Goal: Information Seeking & Learning: Learn about a topic

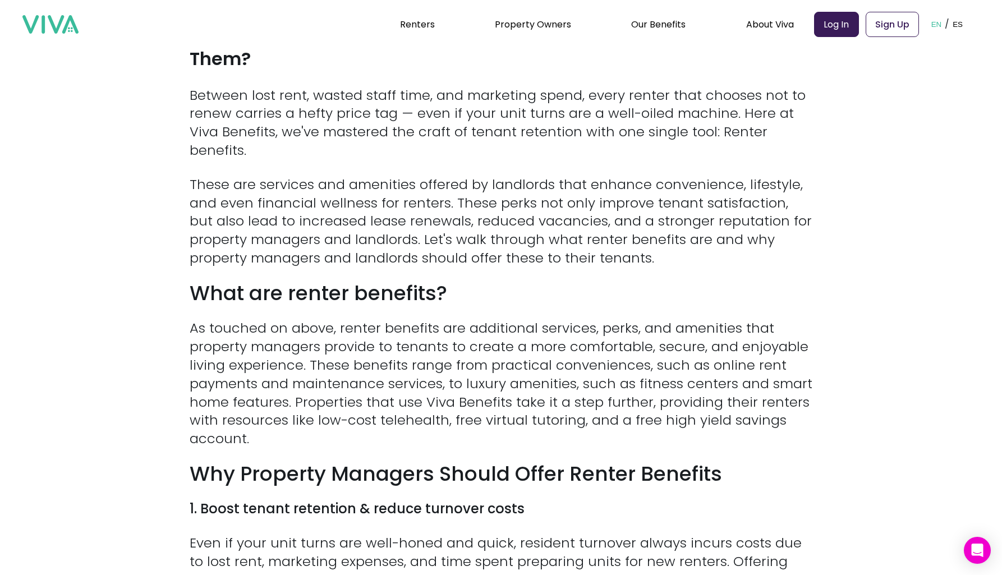
scroll to position [365, 0]
click at [451, 181] on p "These are services and amenities offered by landlords that enhance convenience,…" at bounding box center [501, 222] width 623 height 92
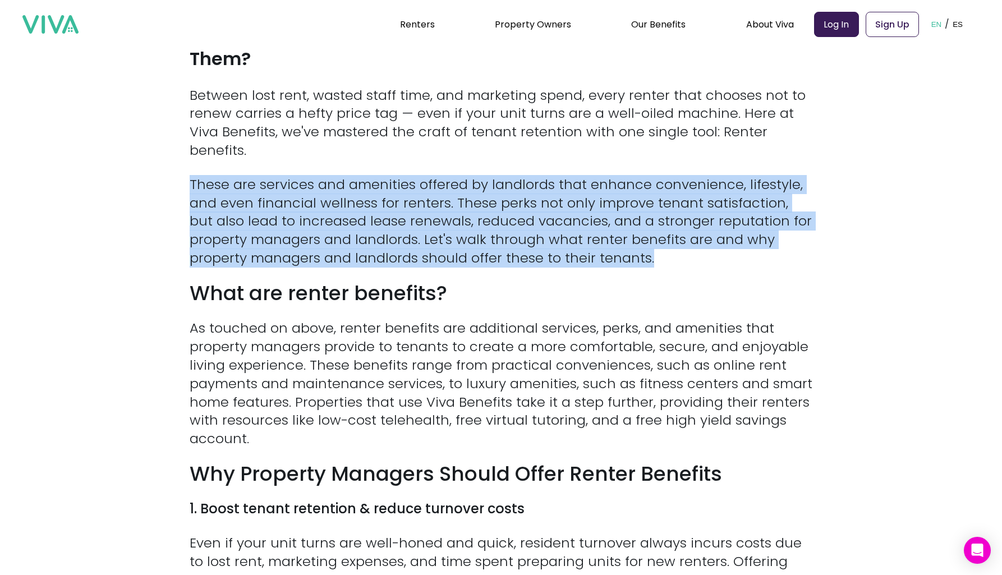
drag, startPoint x: 451, startPoint y: 181, endPoint x: 450, endPoint y: 163, distance: 18.0
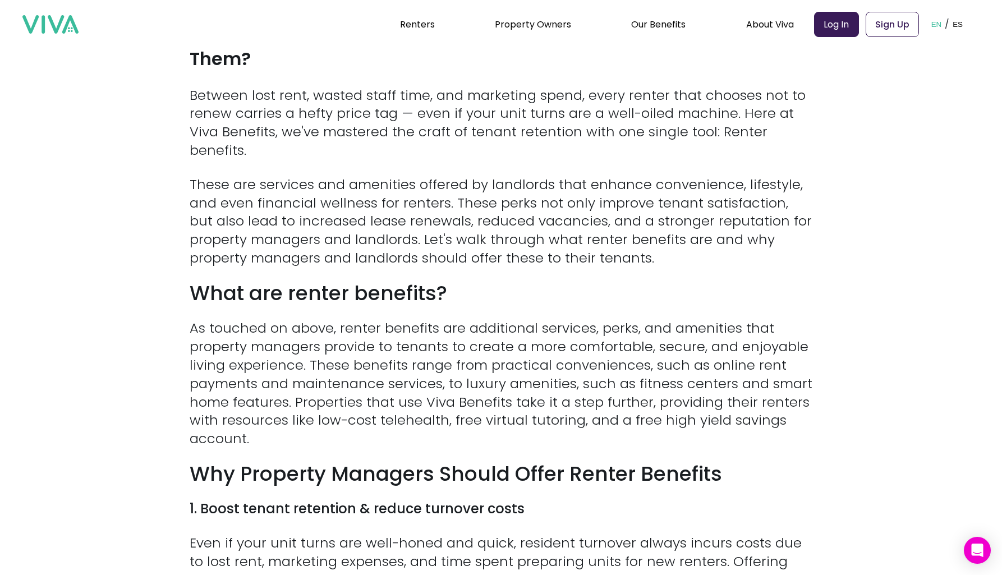
click at [489, 147] on p "Between lost rent, wasted staff time, and marketing spend, every renter that ch…" at bounding box center [501, 123] width 623 height 74
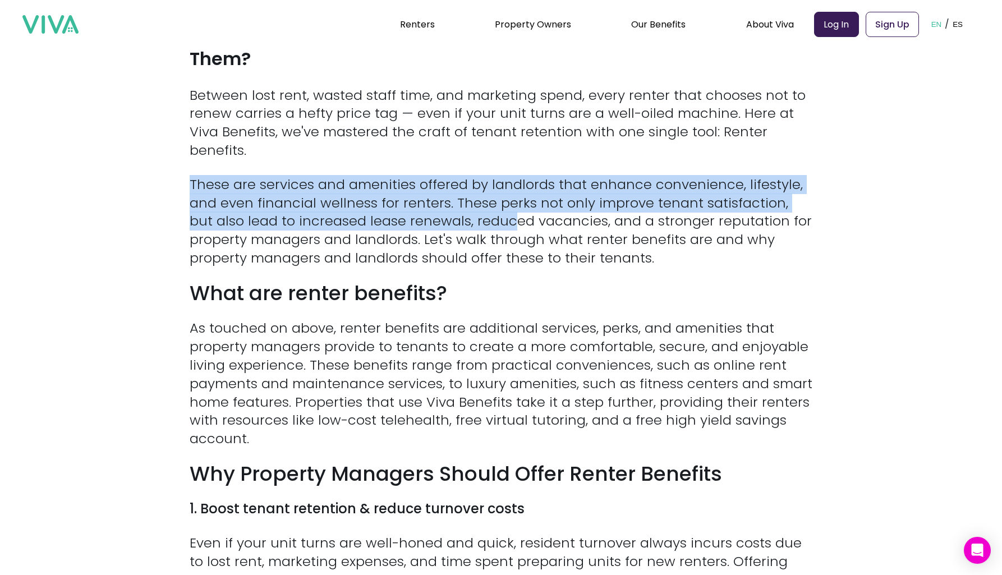
drag, startPoint x: 489, startPoint y: 147, endPoint x: 492, endPoint y: 211, distance: 64.0
click at [492, 211] on p "These are services and amenities offered by landlords that enhance convenience,…" at bounding box center [501, 222] width 623 height 92
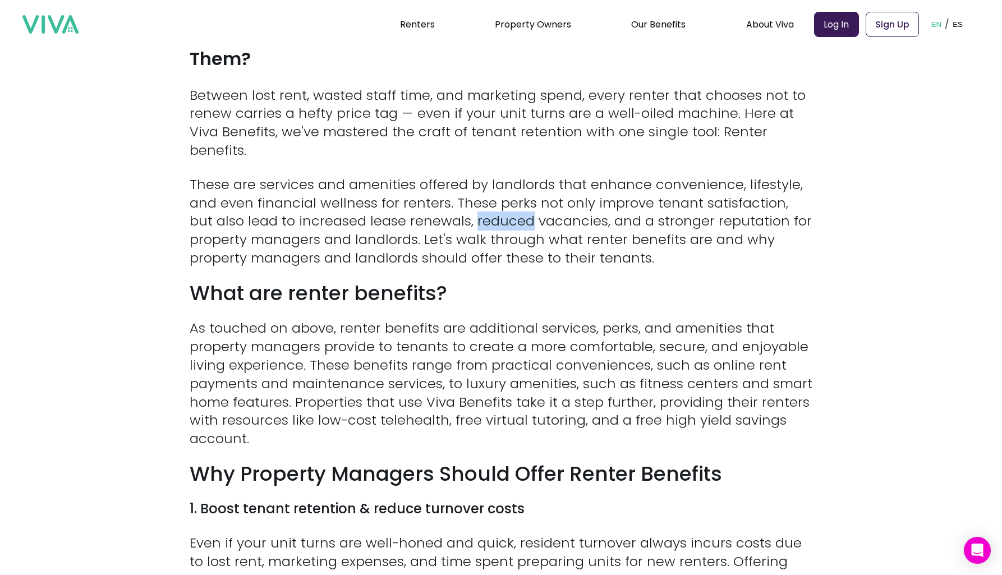
click at [492, 211] on p "These are services and amenities offered by landlords that enhance convenience,…" at bounding box center [501, 222] width 623 height 92
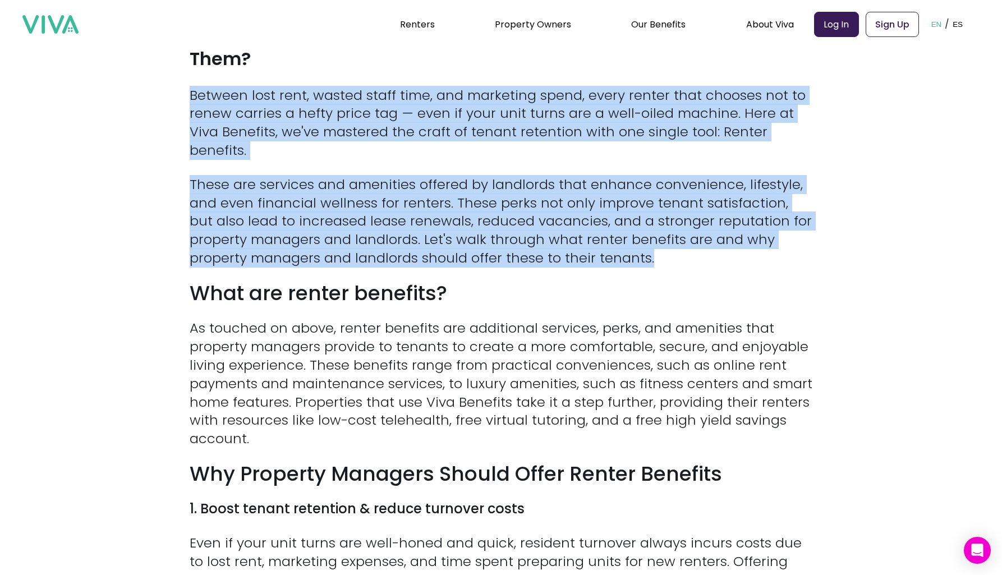
drag, startPoint x: 492, startPoint y: 211, endPoint x: 534, endPoint y: 115, distance: 104.8
click at [534, 115] on p "Between lost rent, wasted staff time, and marketing spend, every renter that ch…" at bounding box center [501, 123] width 623 height 74
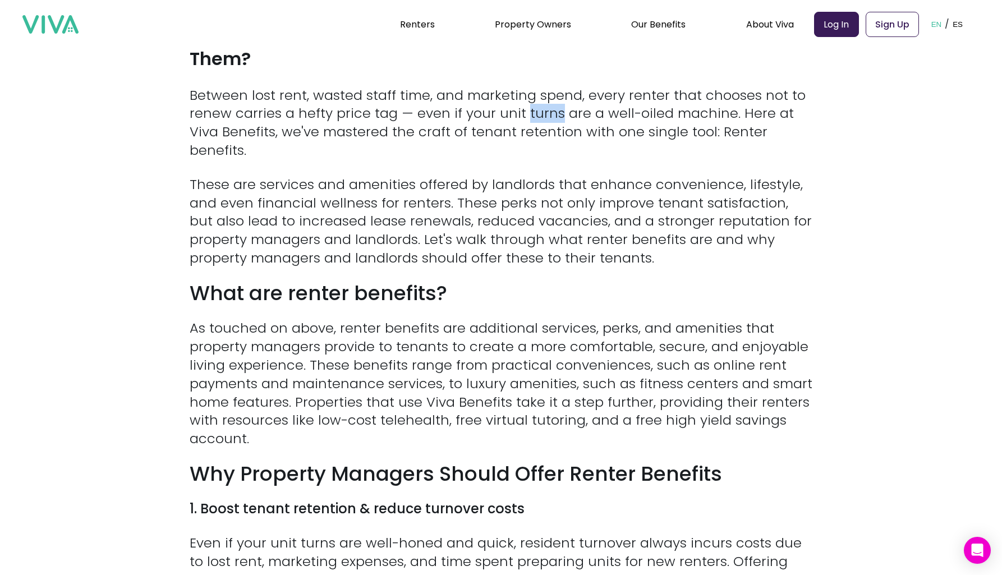
click at [534, 115] on p "Between lost rent, wasted staff time, and marketing spend, every renter that ch…" at bounding box center [501, 123] width 623 height 74
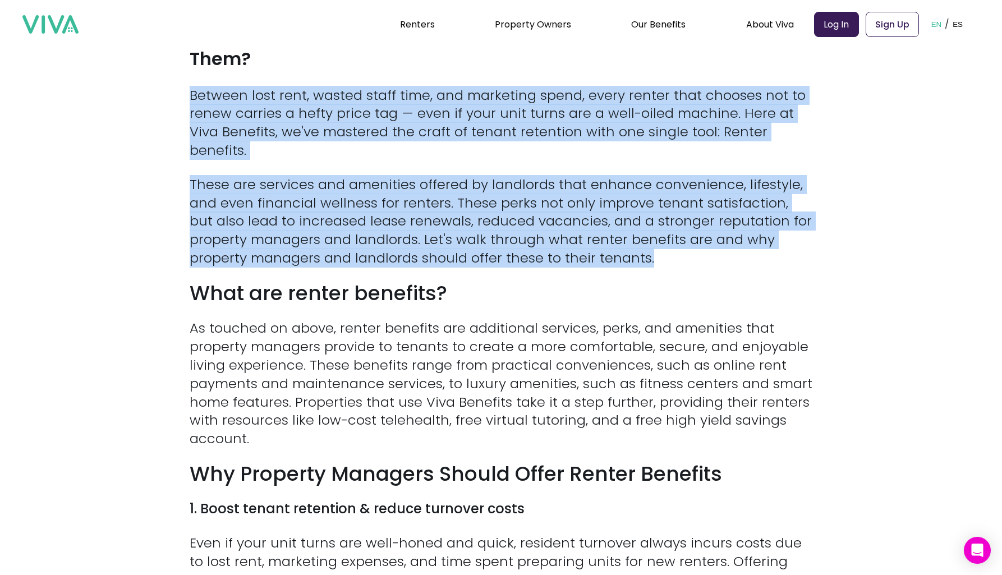
drag, startPoint x: 534, startPoint y: 115, endPoint x: 480, endPoint y: 205, distance: 104.7
click at [480, 205] on p "These are services and amenities offered by landlords that enhance convenience,…" at bounding box center [501, 222] width 623 height 92
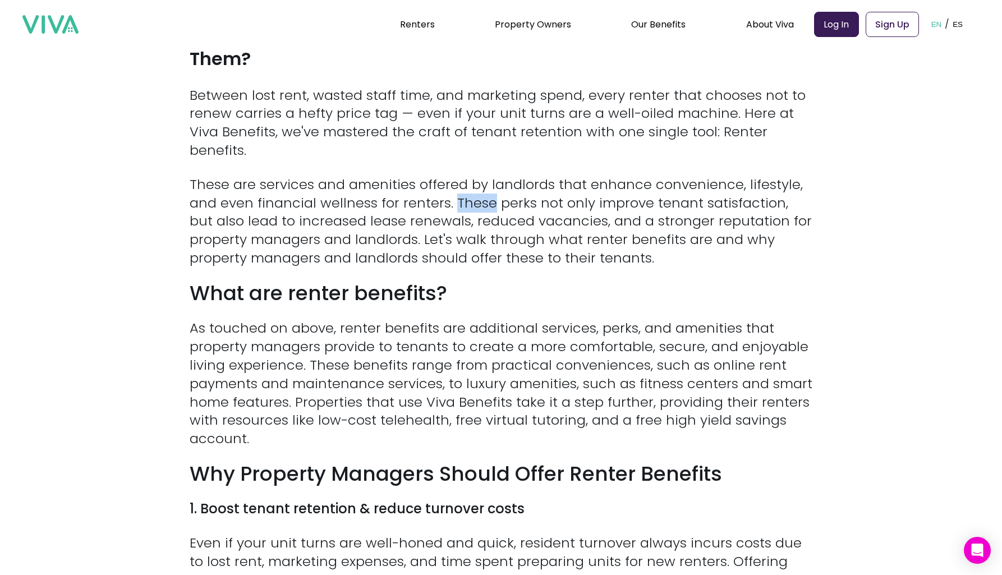
click at [480, 205] on p "These are services and amenities offered by landlords that enhance convenience,…" at bounding box center [501, 222] width 623 height 92
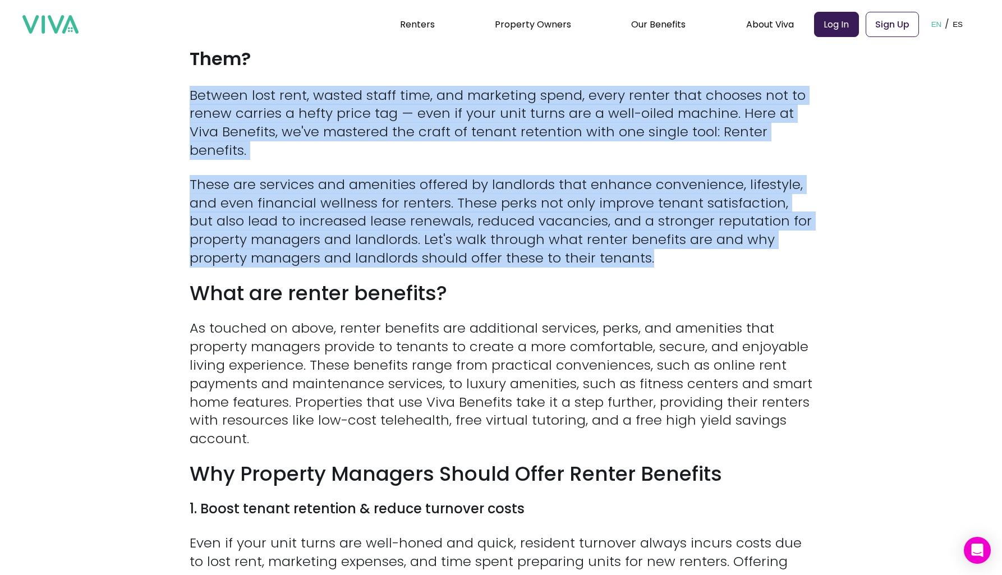
drag, startPoint x: 480, startPoint y: 205, endPoint x: 503, endPoint y: 144, distance: 65.4
click at [503, 144] on p "Between lost rent, wasted staff time, and marketing spend, every renter that ch…" at bounding box center [501, 123] width 623 height 74
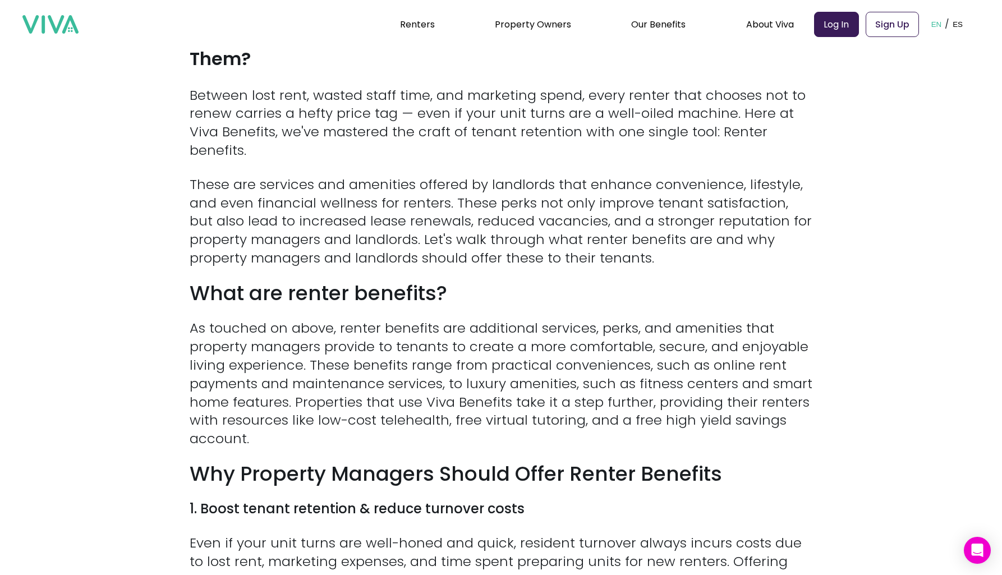
click at [503, 144] on p "Between lost rent, wasted staff time, and marketing spend, every renter that ch…" at bounding box center [501, 123] width 623 height 74
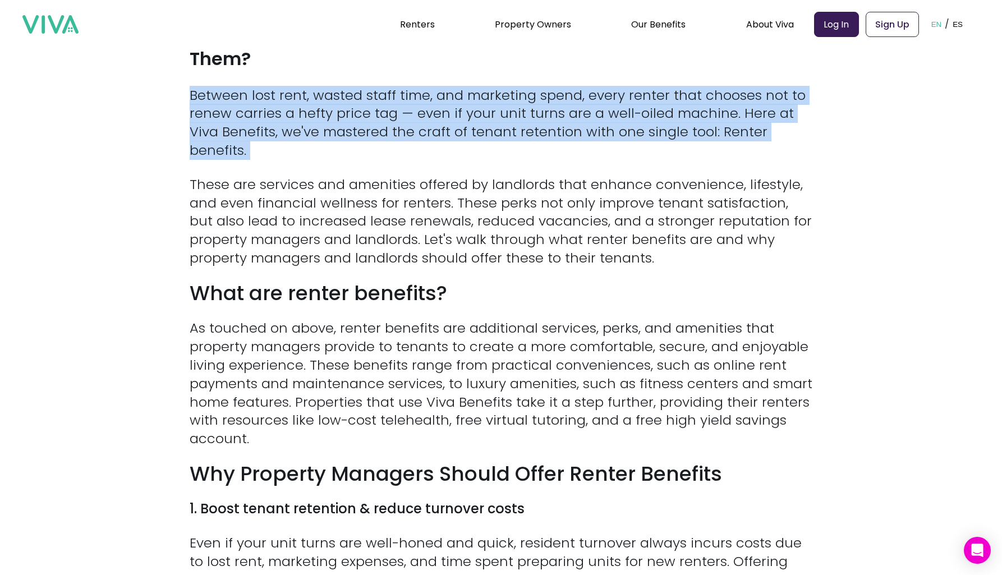
click at [503, 144] on p "Between lost rent, wasted staff time, and marketing spend, every renter that ch…" at bounding box center [501, 123] width 623 height 74
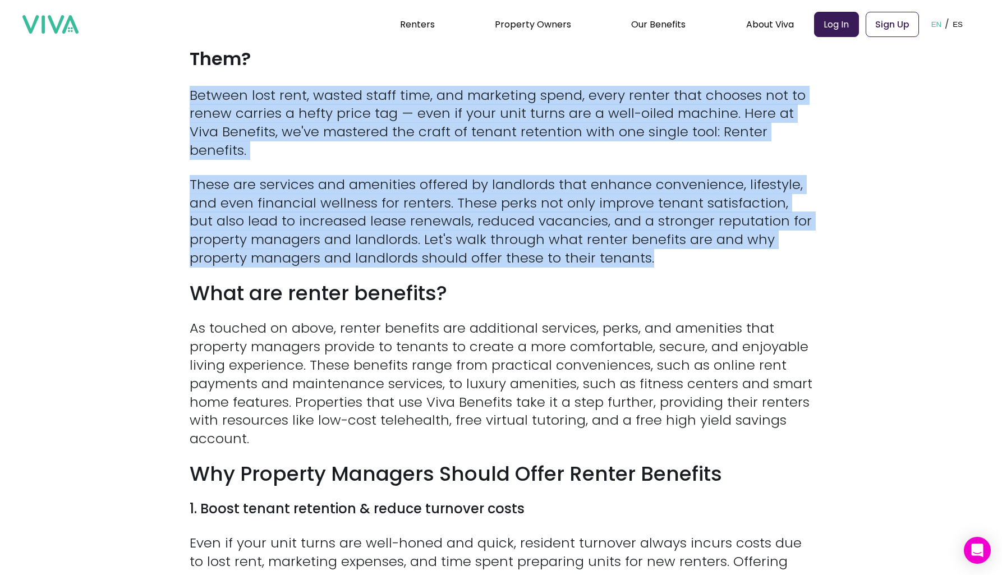
drag, startPoint x: 503, startPoint y: 144, endPoint x: 471, endPoint y: 212, distance: 75.8
click at [471, 212] on p "These are services and amenities offered by landlords that enhance convenience,…" at bounding box center [501, 222] width 623 height 92
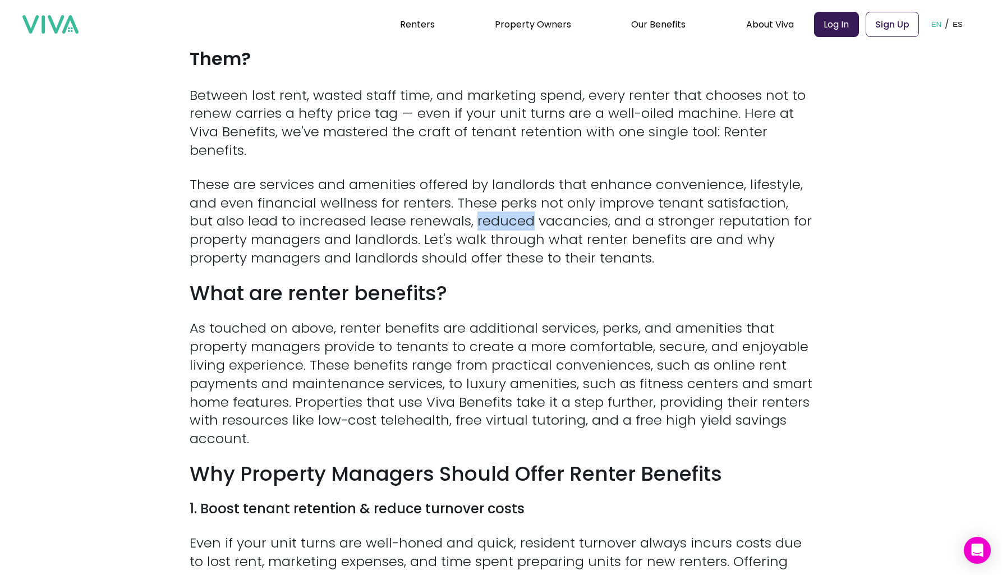
click at [471, 212] on p "These are services and amenities offered by landlords that enhance convenience,…" at bounding box center [501, 222] width 623 height 92
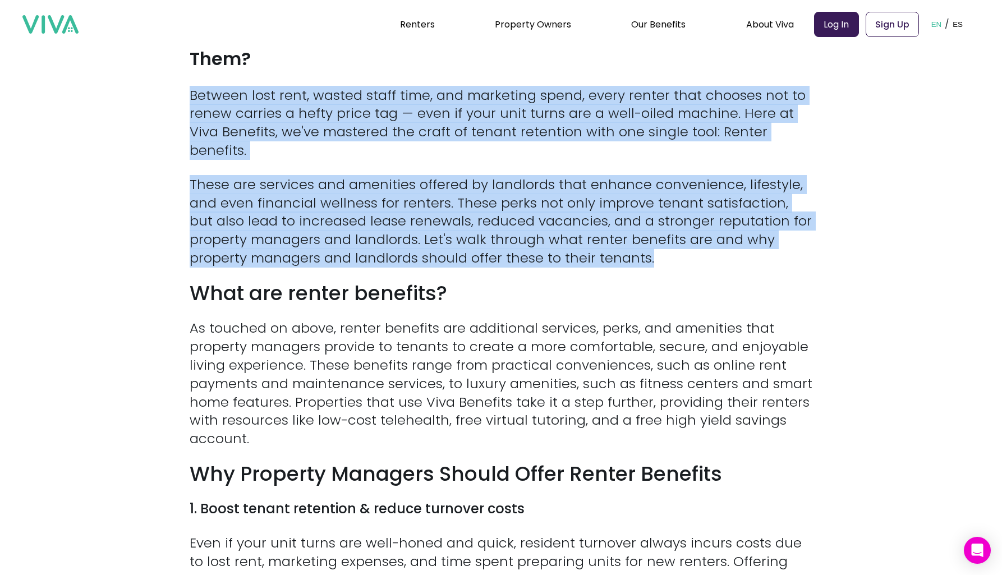
drag, startPoint x: 471, startPoint y: 212, endPoint x: 503, endPoint y: 121, distance: 96.4
click at [503, 121] on p "Between lost rent, wasted staff time, and marketing spend, every renter that ch…" at bounding box center [501, 123] width 623 height 74
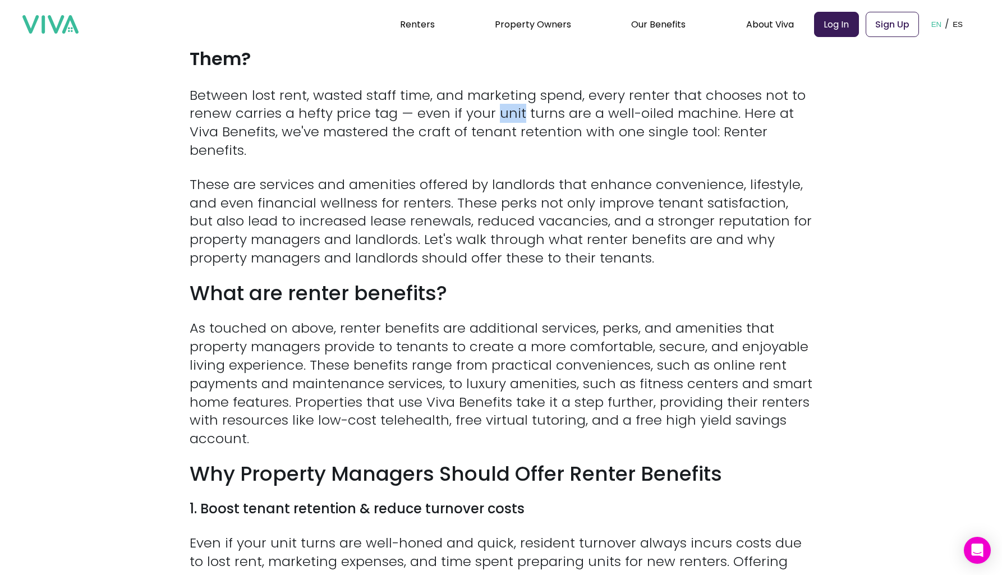
click at [503, 121] on p "Between lost rent, wasted staff time, and marketing spend, every renter that ch…" at bounding box center [501, 123] width 623 height 74
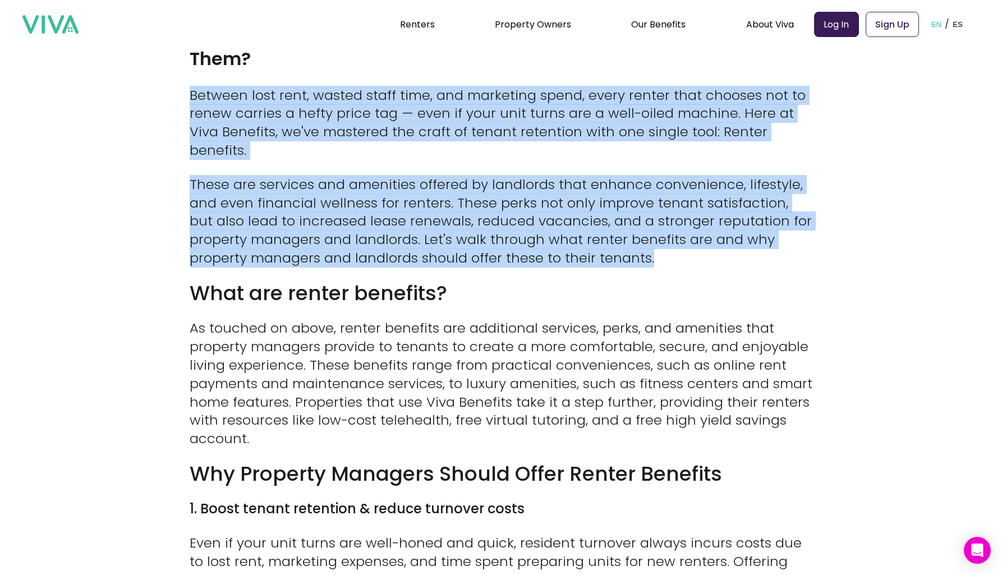
drag, startPoint x: 503, startPoint y: 121, endPoint x: 485, endPoint y: 181, distance: 62.7
click at [485, 181] on p "These are services and amenities offered by landlords that enhance convenience,…" at bounding box center [501, 222] width 623 height 92
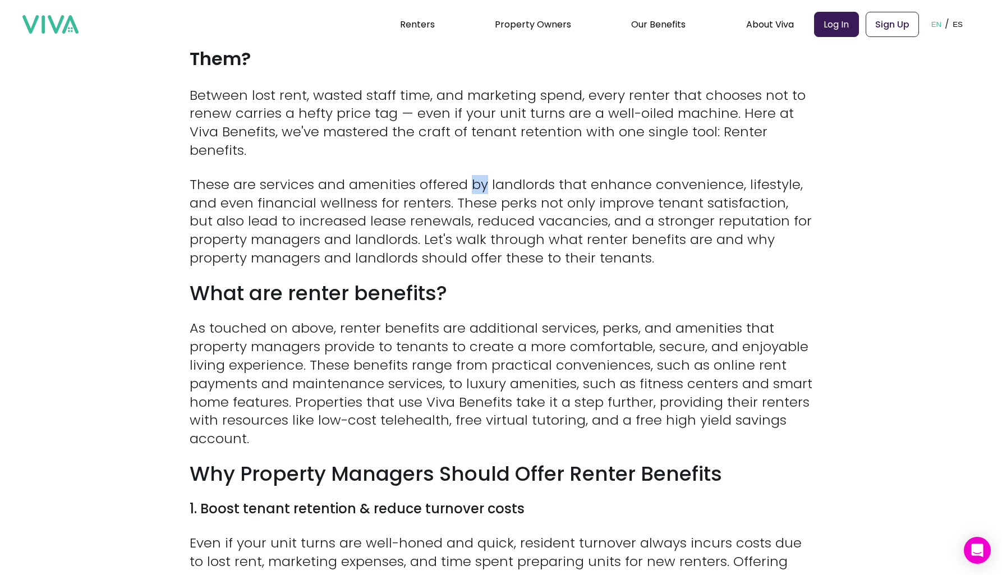
click at [485, 181] on p "These are services and amenities offered by landlords that enhance convenience,…" at bounding box center [501, 222] width 623 height 92
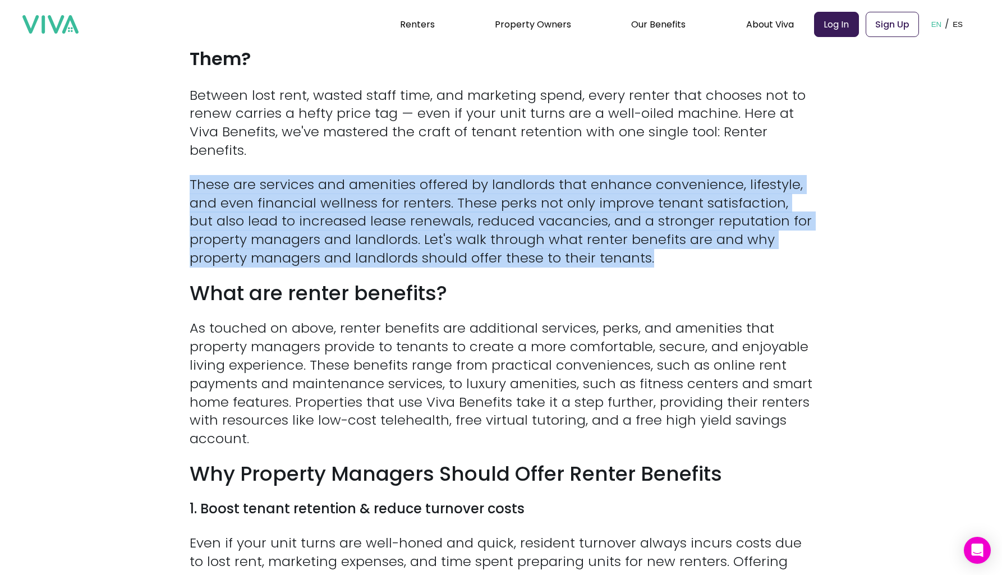
click at [485, 181] on p "These are services and amenities offered by landlords that enhance convenience,…" at bounding box center [501, 222] width 623 height 92
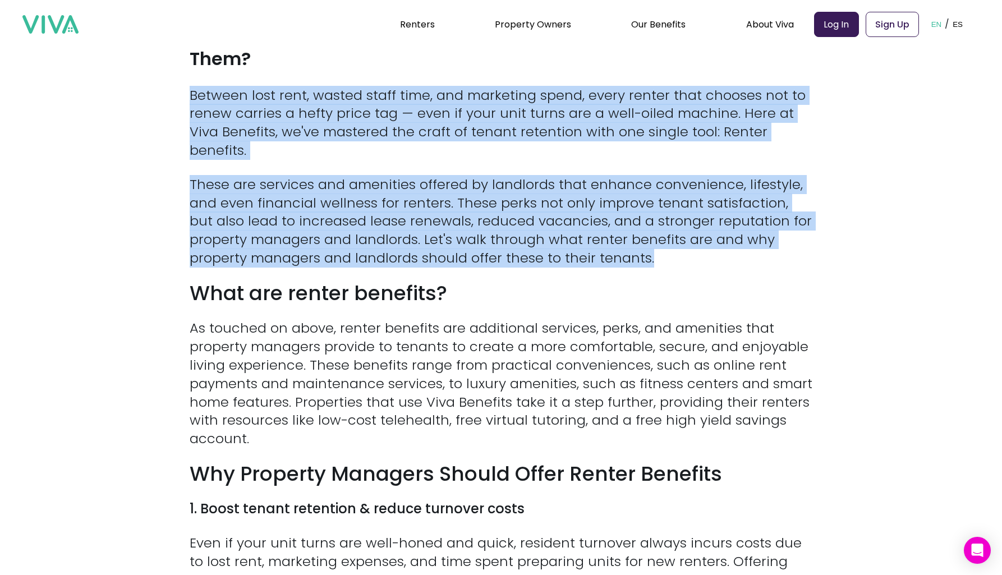
drag, startPoint x: 485, startPoint y: 181, endPoint x: 485, endPoint y: 136, distance: 45.5
click at [485, 136] on p "Between lost rent, wasted staff time, and marketing spend, every renter that ch…" at bounding box center [501, 123] width 623 height 74
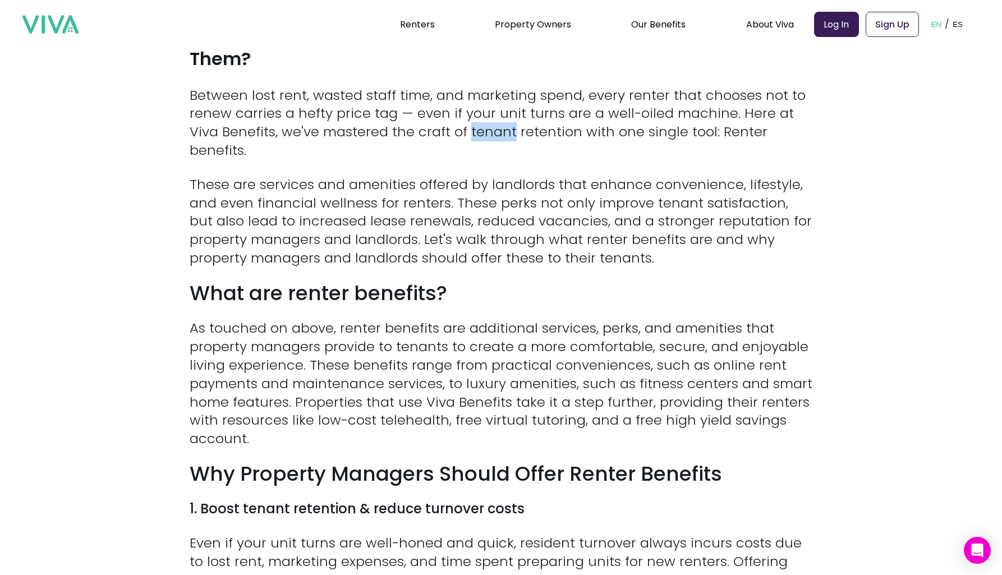
click at [485, 136] on p "Between lost rent, wasted staff time, and marketing spend, every renter that ch…" at bounding box center [501, 123] width 623 height 74
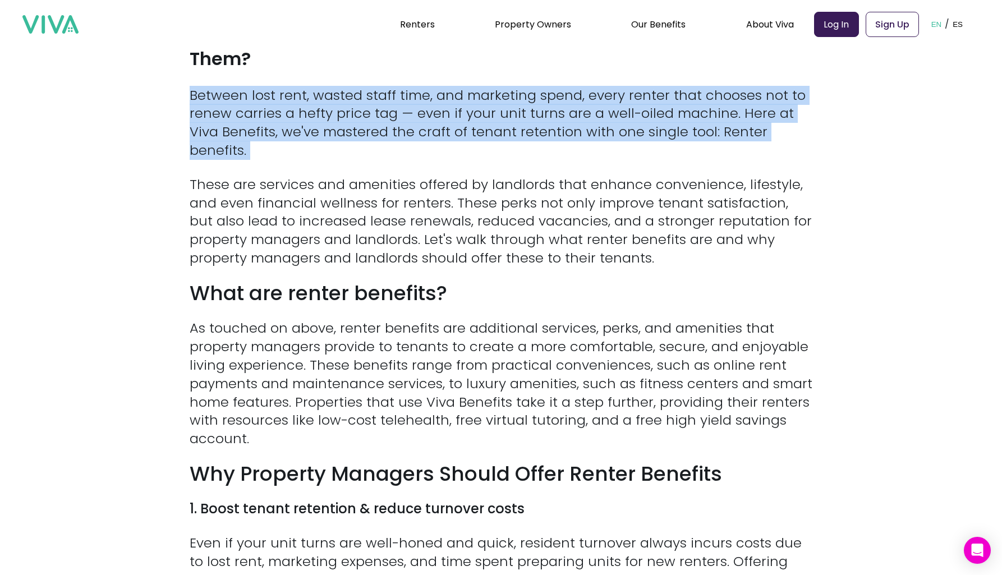
click at [485, 136] on p "Between lost rent, wasted staff time, and marketing spend, every renter that ch…" at bounding box center [501, 123] width 623 height 74
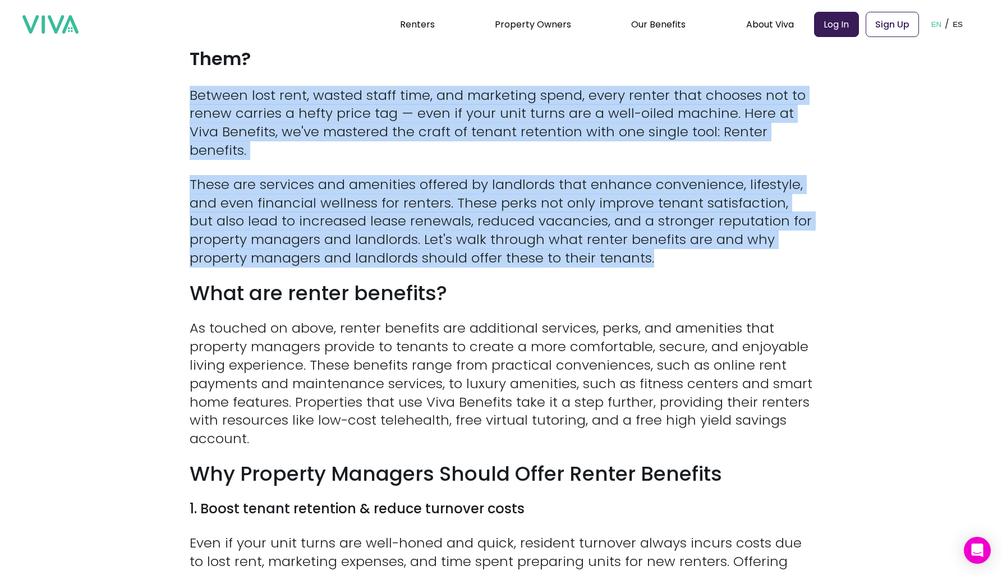
drag, startPoint x: 485, startPoint y: 136, endPoint x: 476, endPoint y: 183, distance: 48.0
click at [476, 183] on p "These are services and amenities offered by landlords that enhance convenience,…" at bounding box center [501, 222] width 623 height 92
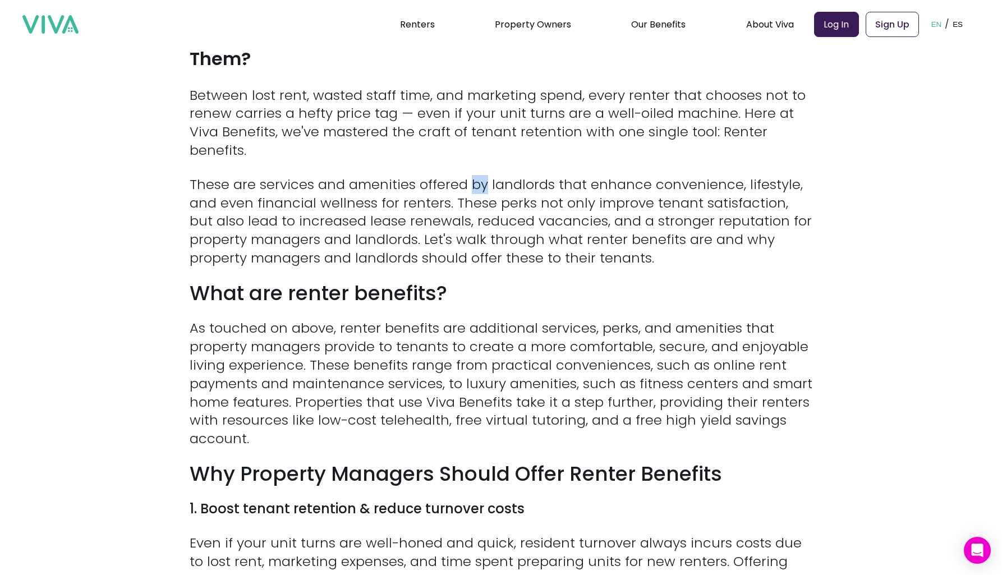
click at [476, 183] on p "These are services and amenities offered by landlords that enhance convenience,…" at bounding box center [501, 222] width 623 height 92
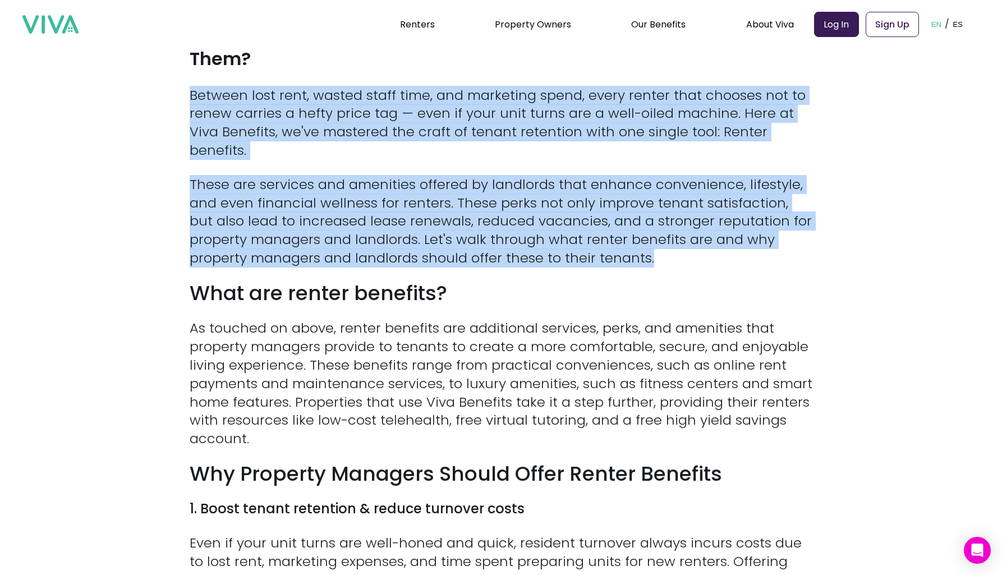
drag, startPoint x: 476, startPoint y: 183, endPoint x: 501, endPoint y: 117, distance: 70.4
click at [501, 117] on p "Between lost rent, wasted staff time, and marketing spend, every renter that ch…" at bounding box center [501, 123] width 623 height 74
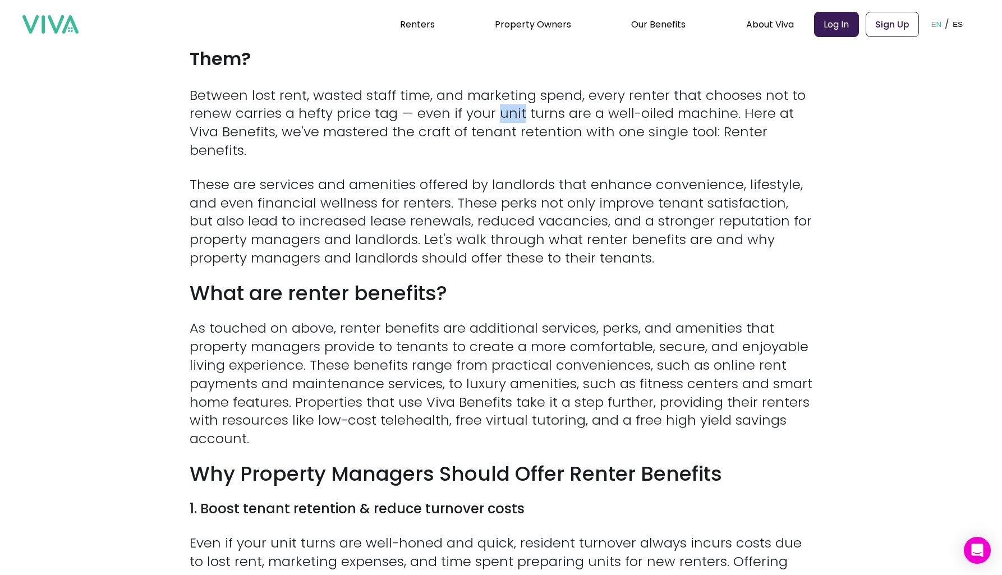
click at [501, 117] on p "Between lost rent, wasted staff time, and marketing spend, every renter that ch…" at bounding box center [501, 123] width 623 height 74
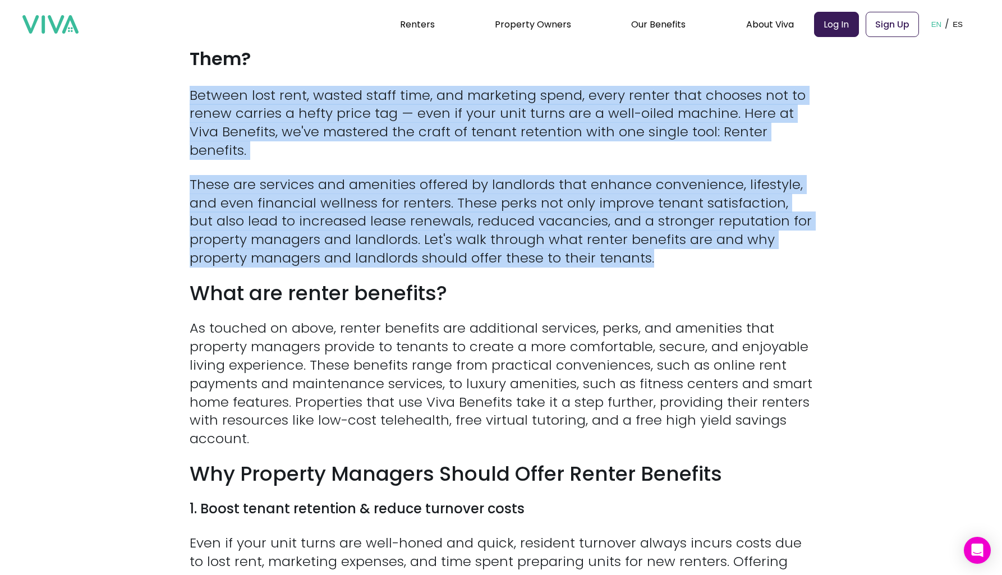
drag, startPoint x: 501, startPoint y: 117, endPoint x: 480, endPoint y: 193, distance: 78.7
click at [480, 198] on p "These are services and amenities offered by landlords that enhance convenience,…" at bounding box center [501, 222] width 623 height 92
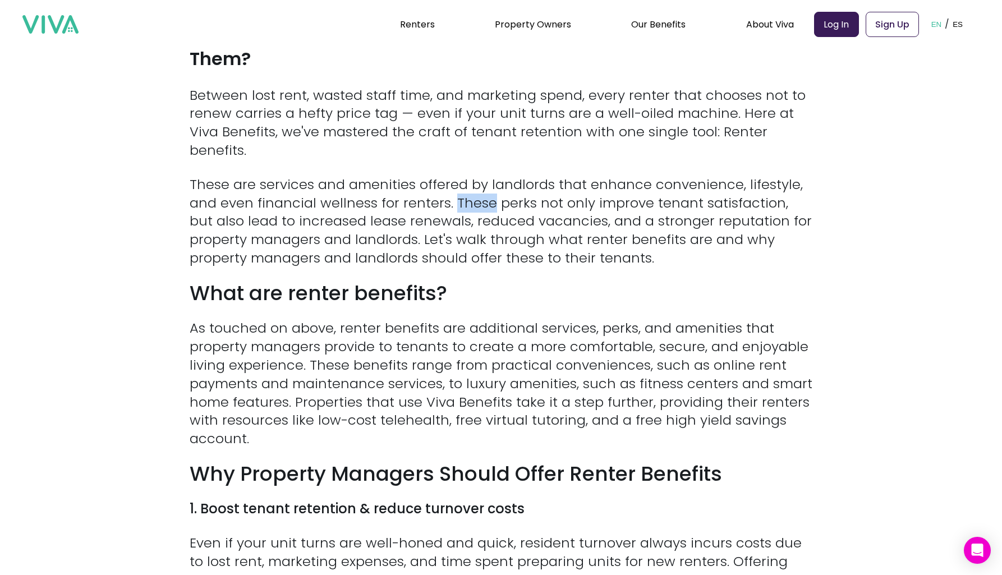
click at [480, 198] on p "These are services and amenities offered by landlords that enhance convenience,…" at bounding box center [501, 222] width 623 height 92
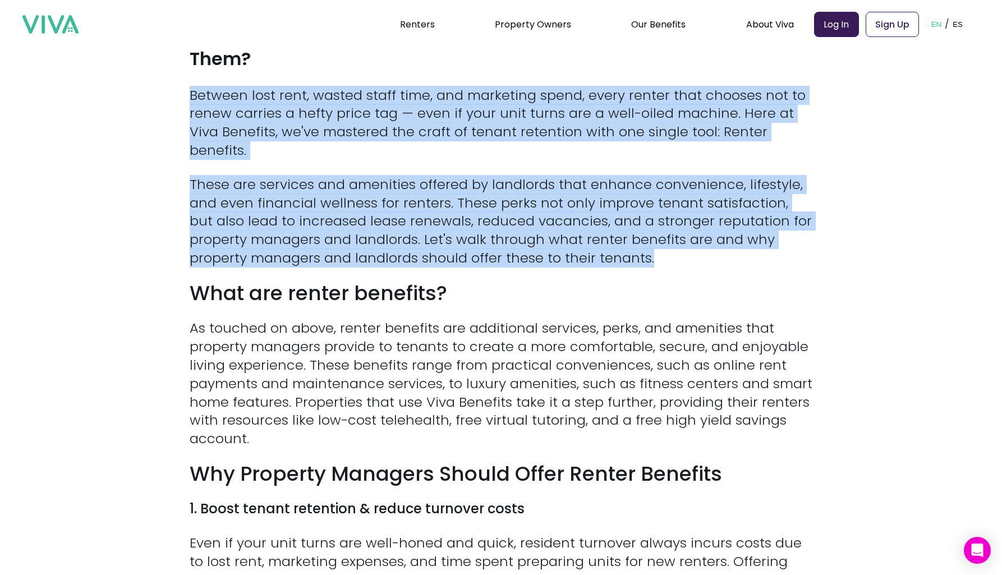
drag, startPoint x: 480, startPoint y: 198, endPoint x: 498, endPoint y: 120, distance: 80.2
click at [498, 120] on p "Between lost rent, wasted staff time, and marketing spend, every renter that ch…" at bounding box center [501, 123] width 623 height 74
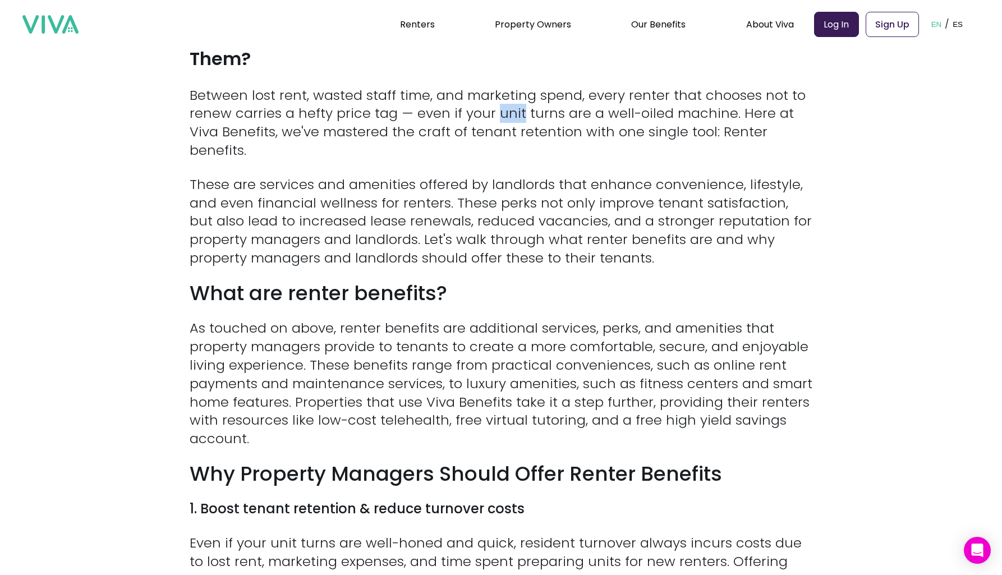
click at [498, 120] on p "Between lost rent, wasted staff time, and marketing spend, every renter that ch…" at bounding box center [501, 123] width 623 height 74
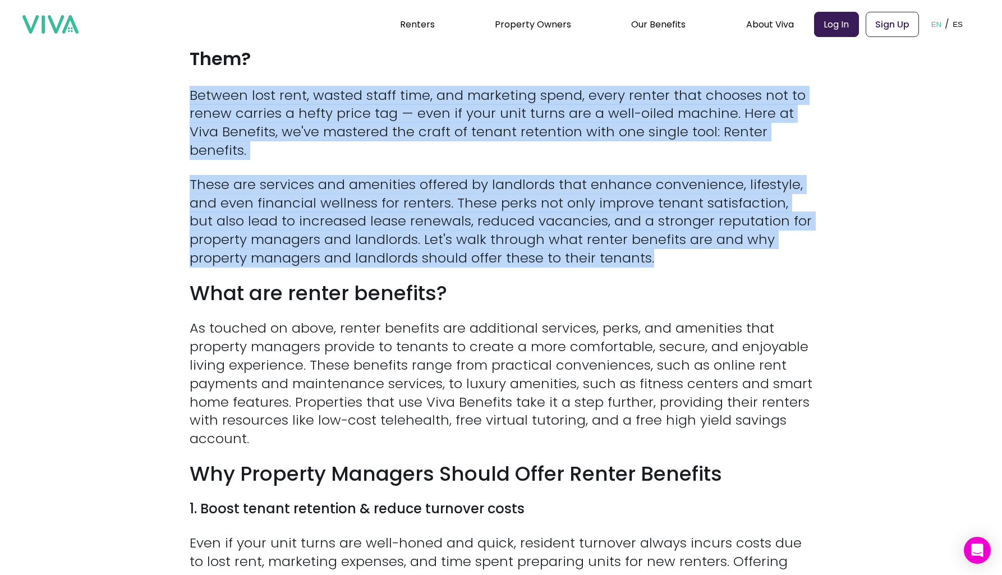
drag, startPoint x: 498, startPoint y: 120, endPoint x: 479, endPoint y: 189, distance: 72.3
click at [479, 189] on p "These are services and amenities offered by landlords that enhance convenience,…" at bounding box center [501, 222] width 623 height 92
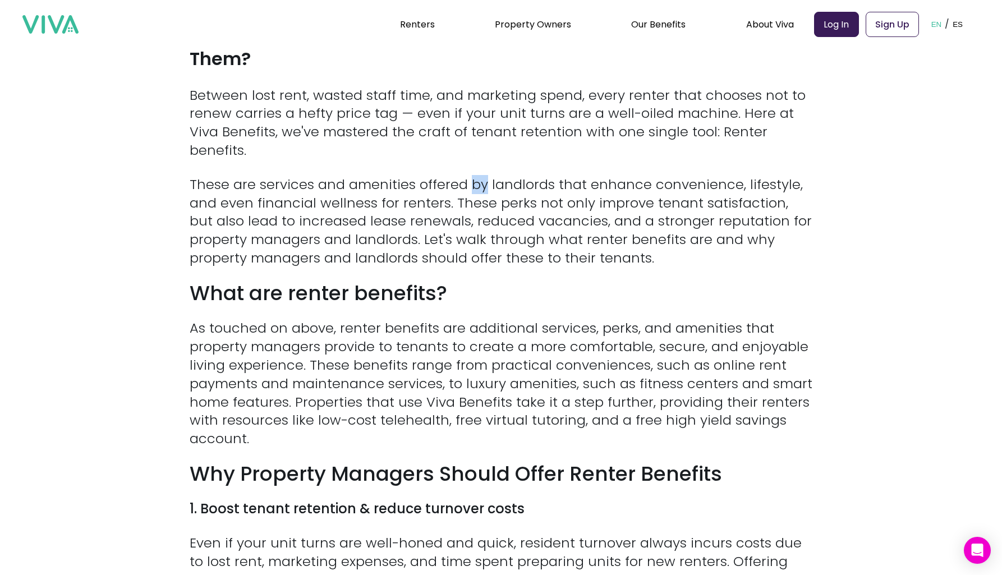
click at [479, 189] on p "These are services and amenities offered by landlords that enhance convenience,…" at bounding box center [501, 222] width 623 height 92
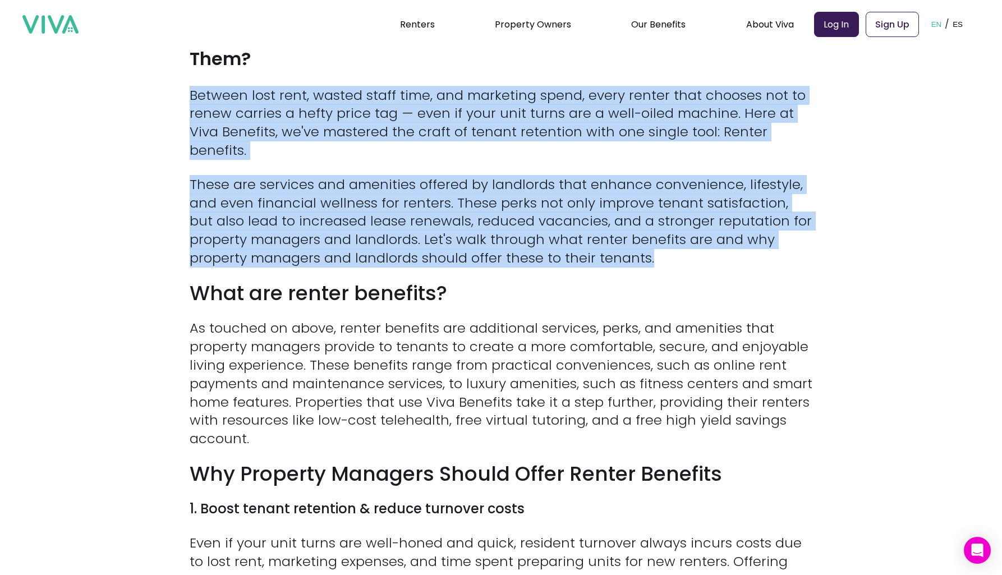
drag, startPoint x: 479, startPoint y: 189, endPoint x: 493, endPoint y: 131, distance: 60.2
click at [493, 131] on p "Between lost rent, wasted staff time, and marketing spend, every renter that ch…" at bounding box center [501, 123] width 623 height 74
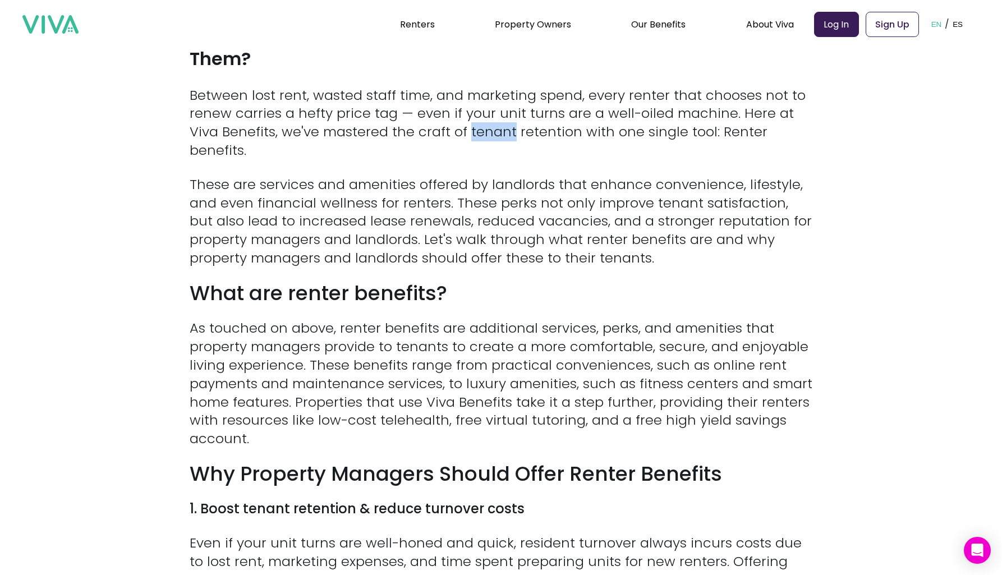
click at [493, 131] on p "Between lost rent, wasted staff time, and marketing spend, every renter that ch…" at bounding box center [501, 123] width 623 height 74
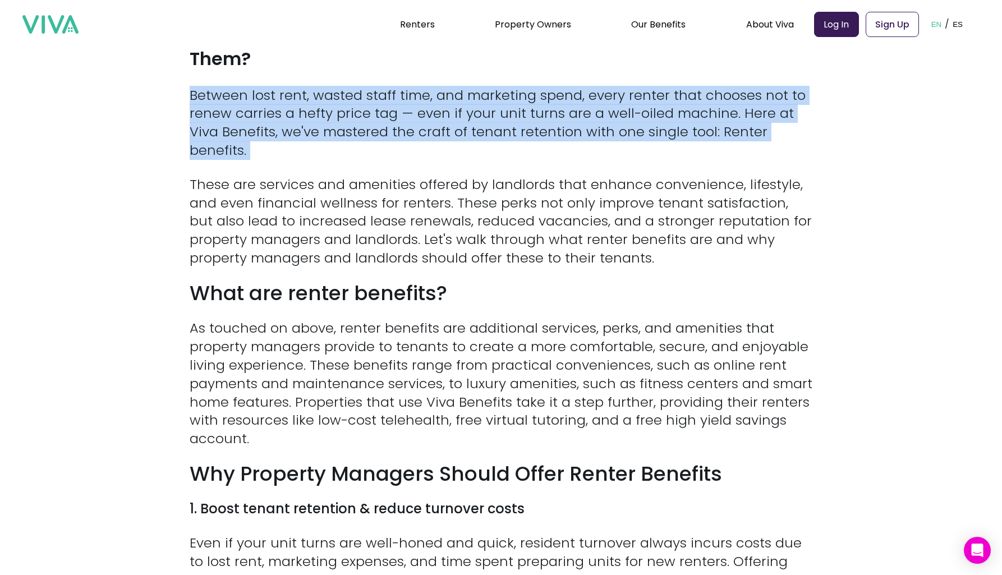
drag, startPoint x: 493, startPoint y: 131, endPoint x: 482, endPoint y: 170, distance: 40.3
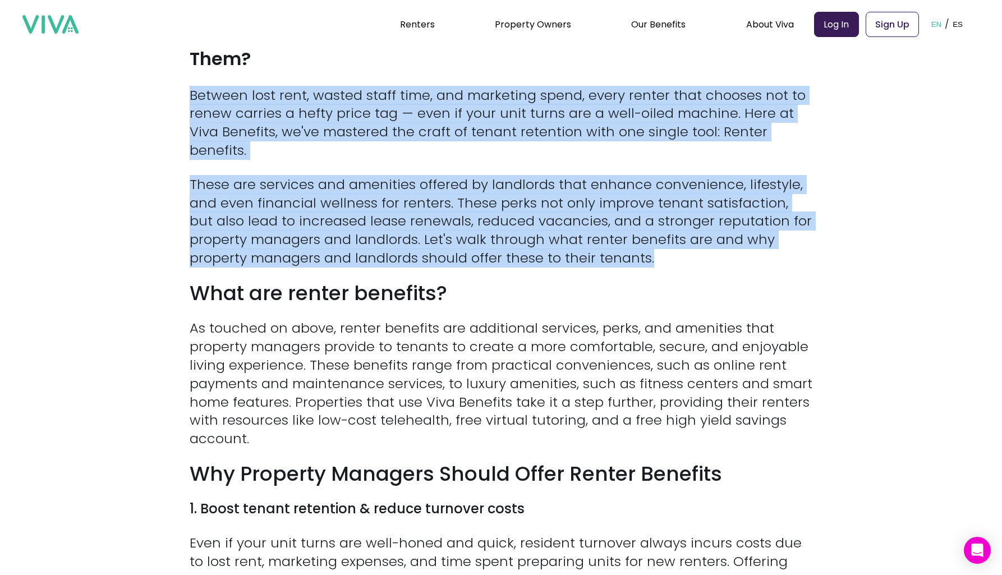
click at [482, 176] on p "These are services and amenities offered by landlords that enhance convenience,…" at bounding box center [501, 222] width 623 height 92
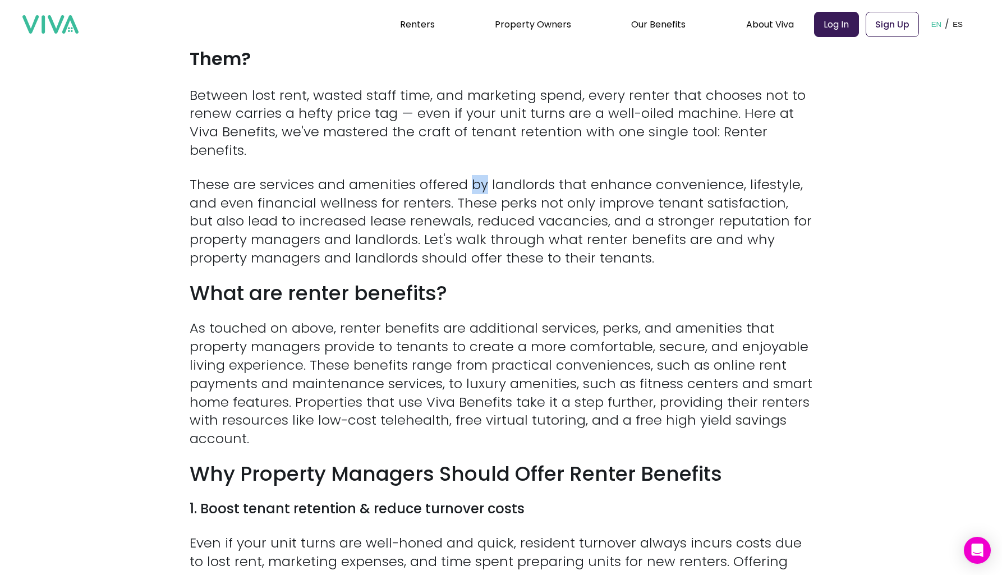
click at [482, 176] on p "These are services and amenities offered by landlords that enhance convenience,…" at bounding box center [501, 222] width 623 height 92
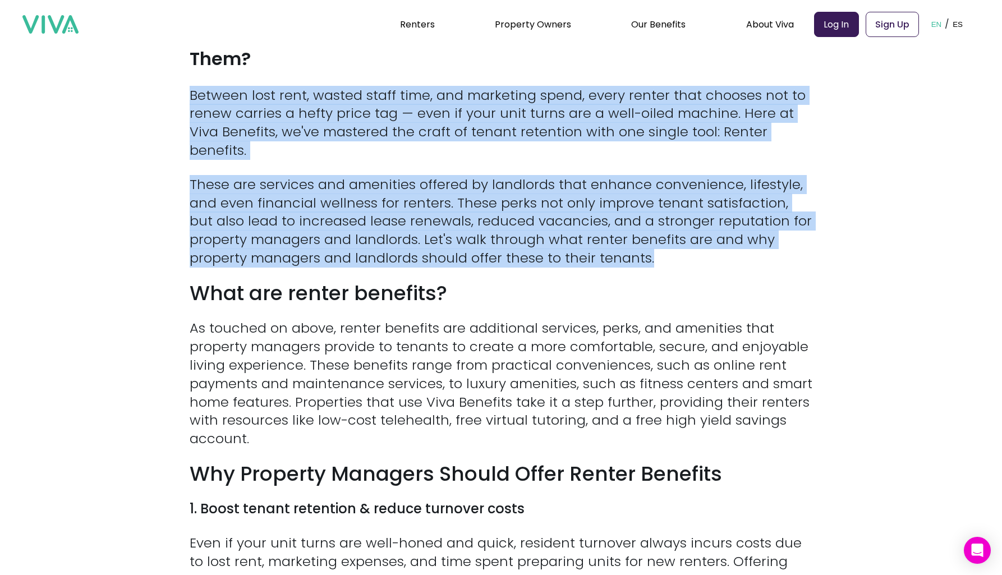
drag, startPoint x: 482, startPoint y: 176, endPoint x: 502, endPoint y: 140, distance: 40.9
click at [502, 140] on p "Between lost rent, wasted staff time, and marketing spend, every renter that ch…" at bounding box center [501, 123] width 623 height 74
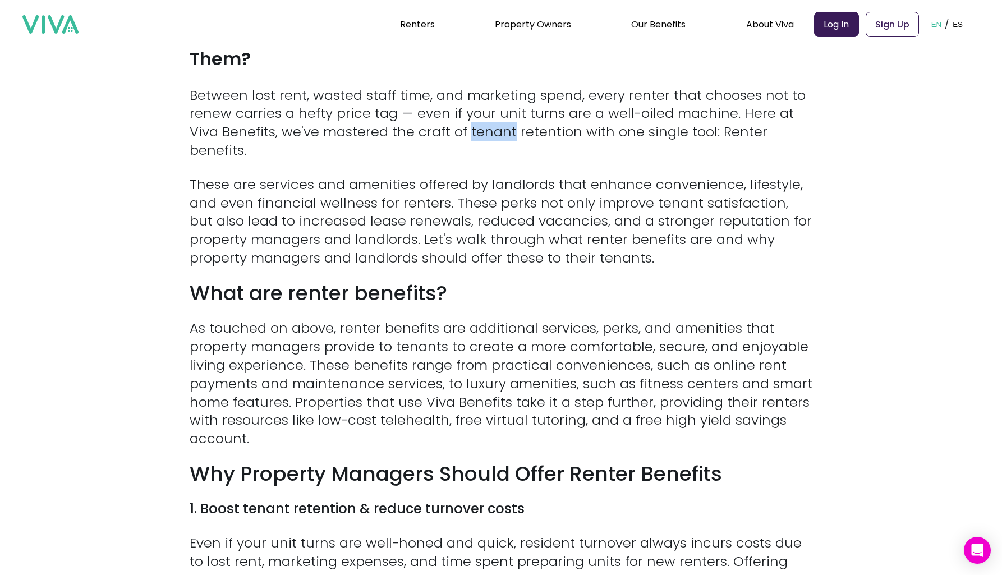
click at [502, 140] on p "Between lost rent, wasted staff time, and marketing spend, every renter that ch…" at bounding box center [501, 123] width 623 height 74
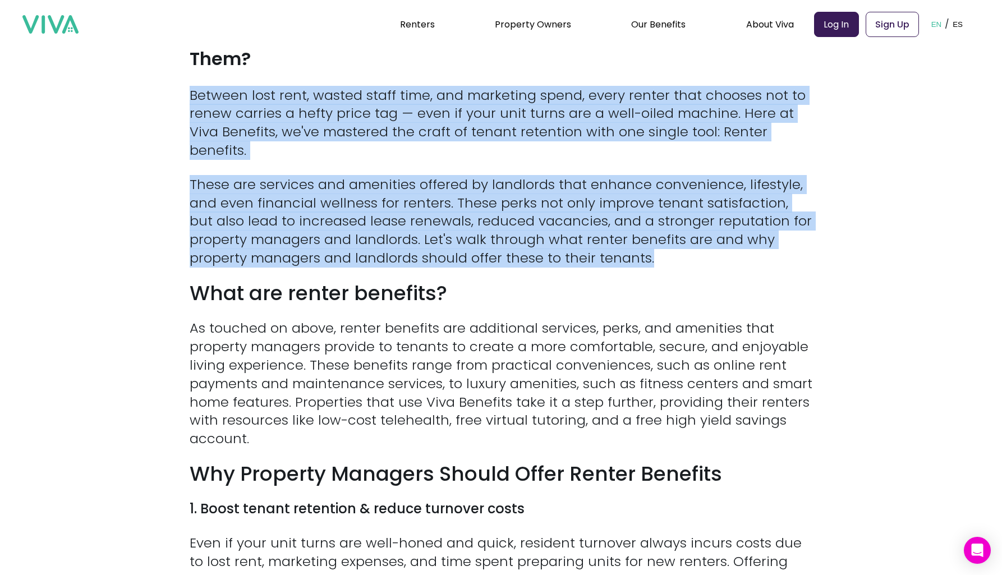
drag, startPoint x: 502, startPoint y: 140, endPoint x: 442, endPoint y: 184, distance: 74.3
click at [442, 184] on p "These are services and amenities offered by landlords that enhance convenience,…" at bounding box center [501, 222] width 623 height 92
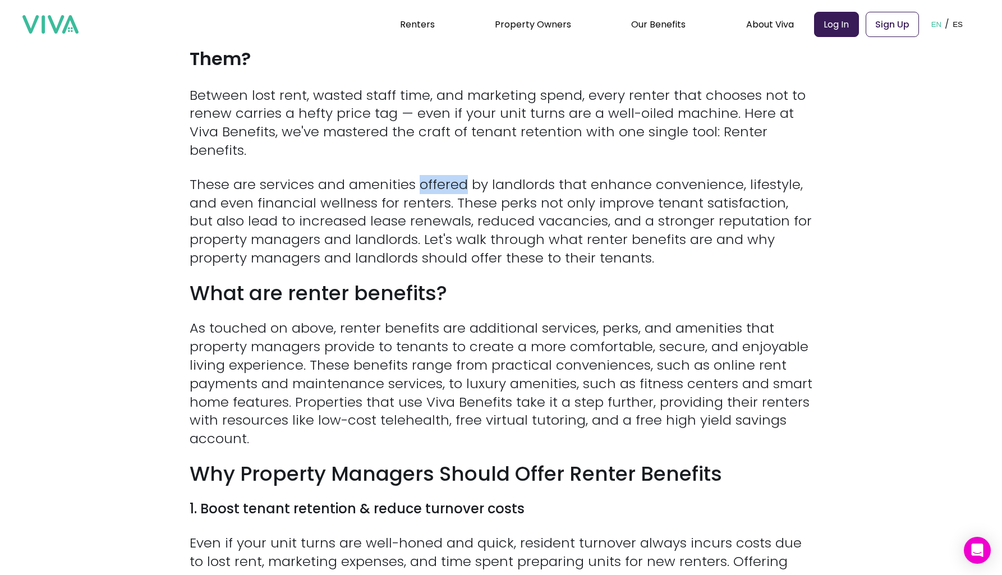
click at [442, 184] on p "These are services and amenities offered by landlords that enhance convenience,…" at bounding box center [501, 222] width 623 height 92
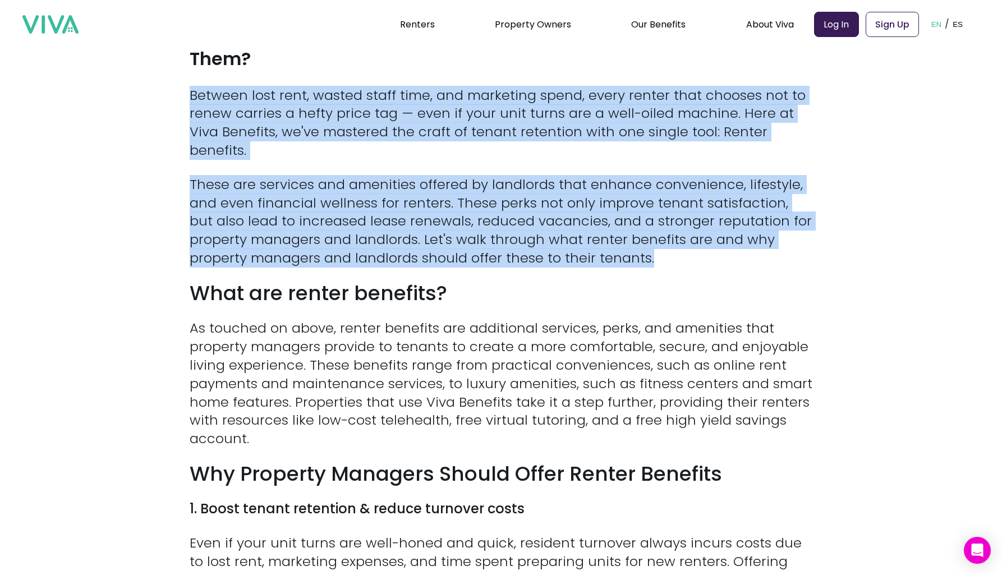
drag, startPoint x: 442, startPoint y: 184, endPoint x: 473, endPoint y: 125, distance: 67.0
click at [473, 125] on p "Between lost rent, wasted staff time, and marketing spend, every renter that ch…" at bounding box center [501, 123] width 623 height 74
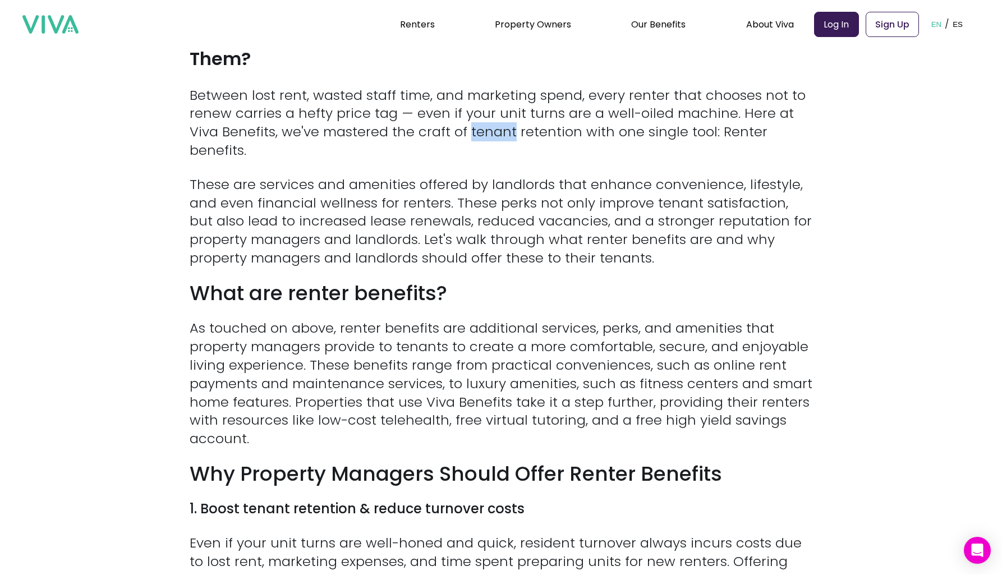
click at [473, 125] on p "Between lost rent, wasted staff time, and marketing spend, every renter that ch…" at bounding box center [501, 123] width 623 height 74
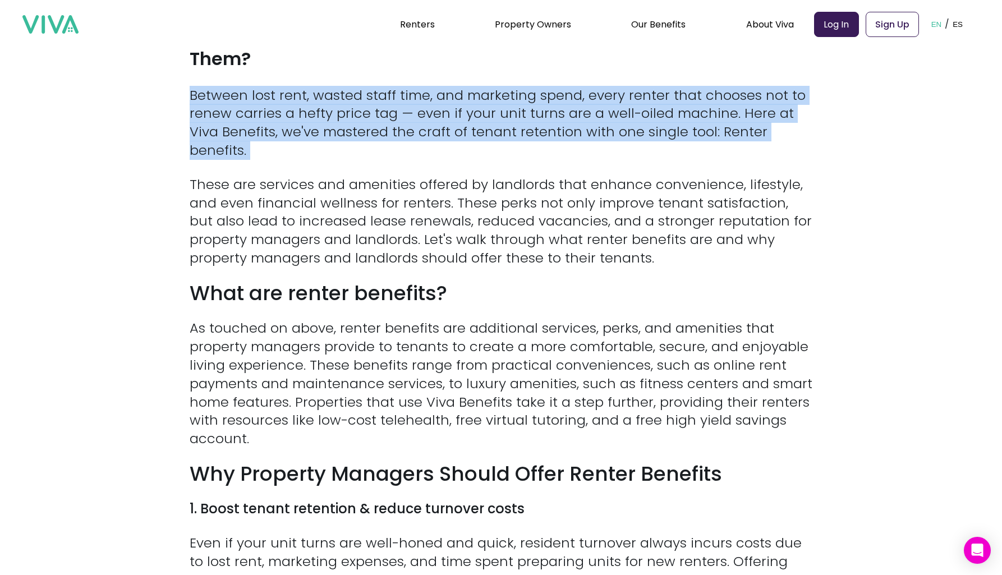
drag, startPoint x: 473, startPoint y: 125, endPoint x: 437, endPoint y: 176, distance: 62.4
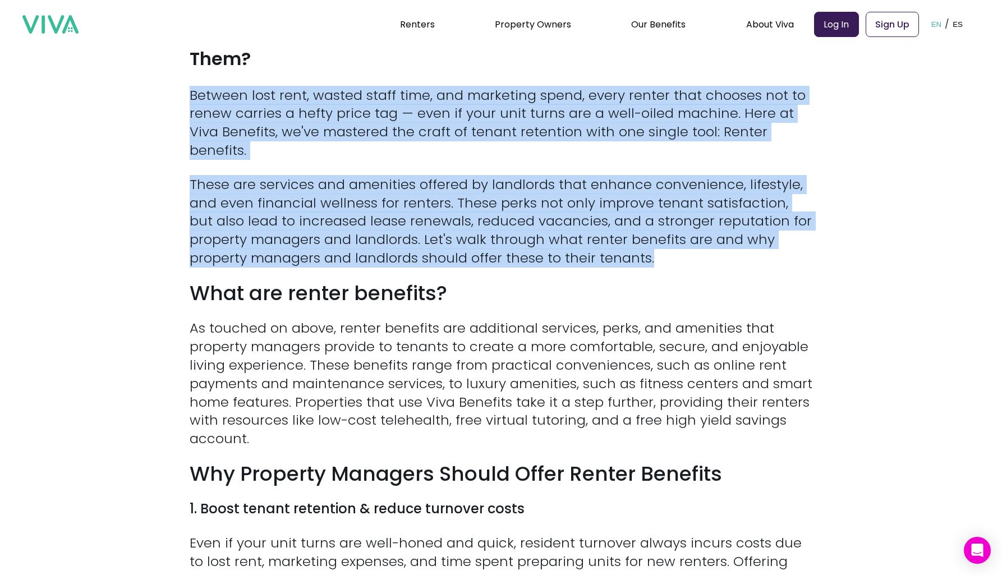
click at [437, 179] on p "These are services and amenities offered by landlords that enhance convenience,…" at bounding box center [501, 222] width 623 height 92
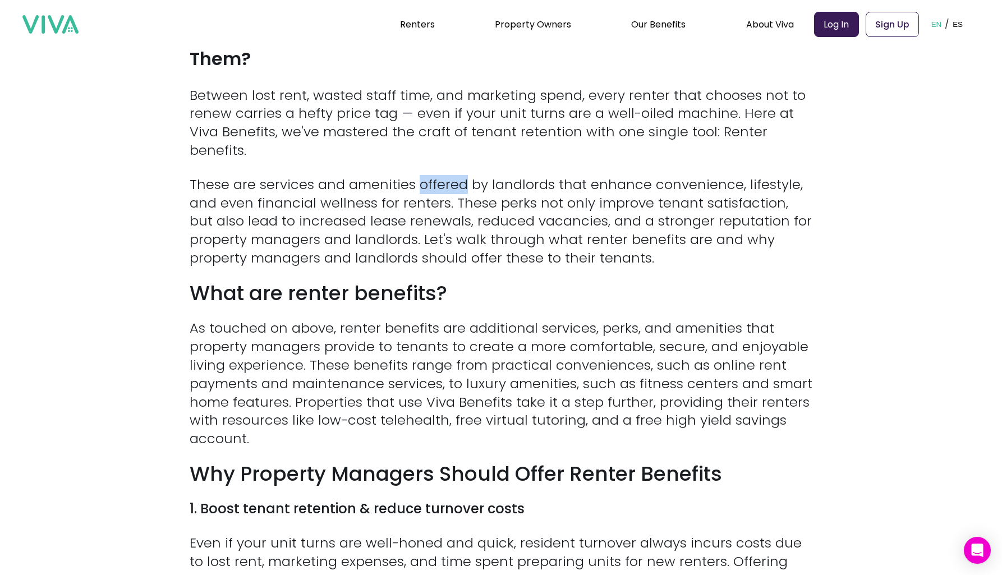
click at [437, 179] on p "These are services and amenities offered by landlords that enhance convenience,…" at bounding box center [501, 222] width 623 height 92
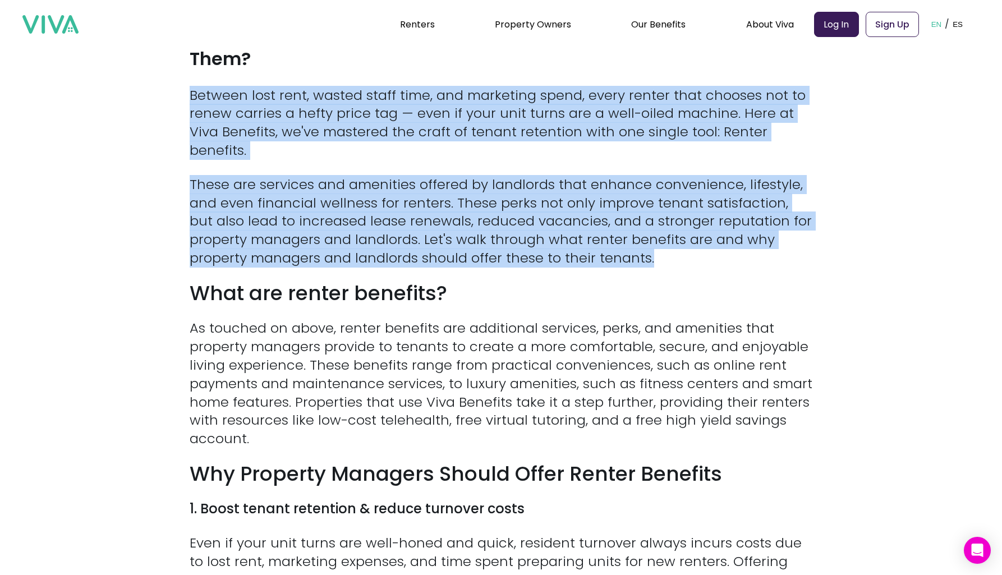
drag, startPoint x: 437, startPoint y: 179, endPoint x: 513, endPoint y: 116, distance: 99.2
click at [513, 116] on p "Between lost rent, wasted staff time, and marketing spend, every renter that ch…" at bounding box center [501, 123] width 623 height 74
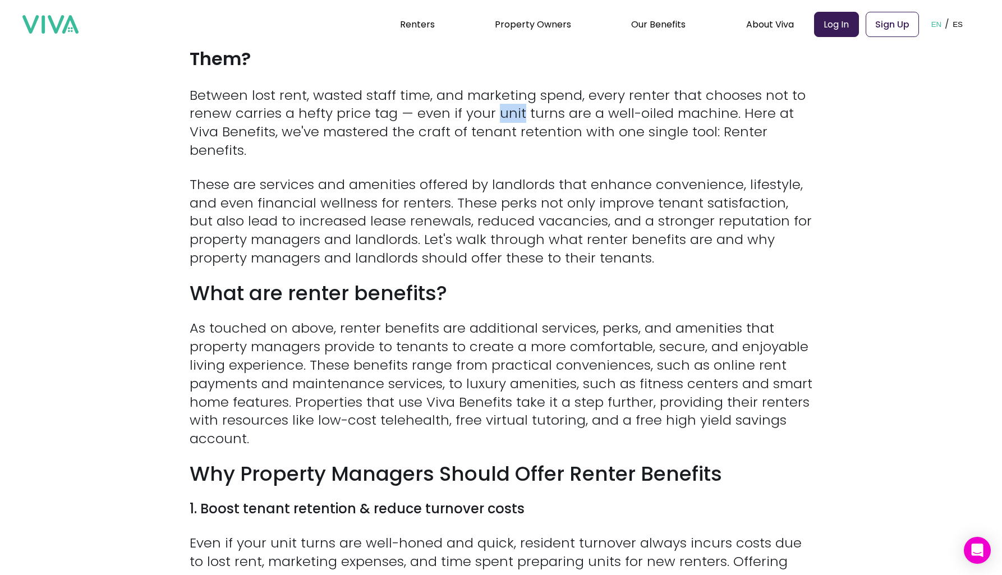
click at [513, 116] on p "Between lost rent, wasted staff time, and marketing spend, every renter that ch…" at bounding box center [501, 123] width 623 height 74
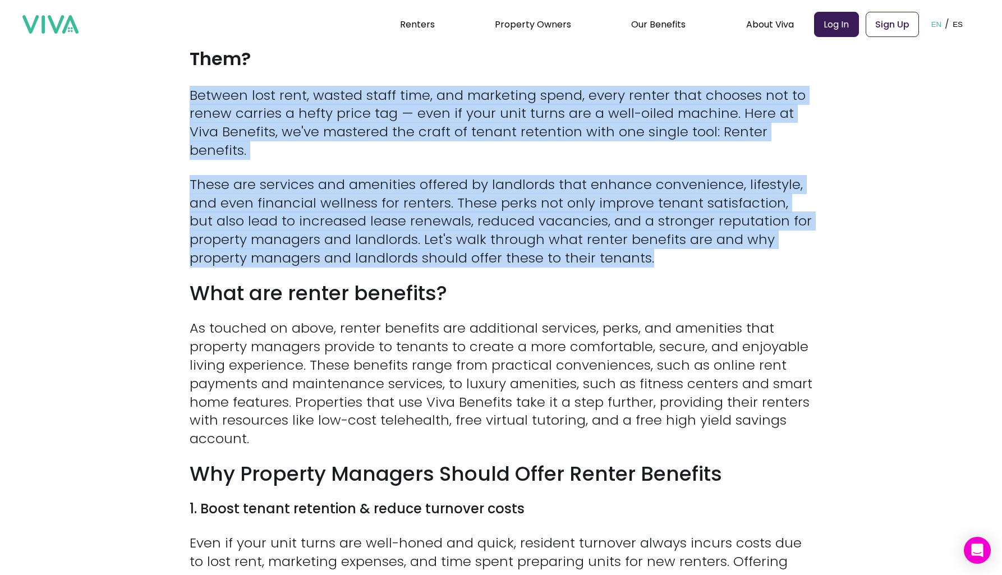
drag, startPoint x: 513, startPoint y: 116, endPoint x: 522, endPoint y: 175, distance: 59.6
click at [522, 176] on p "These are services and amenities offered by landlords that enhance convenience,…" at bounding box center [501, 222] width 623 height 92
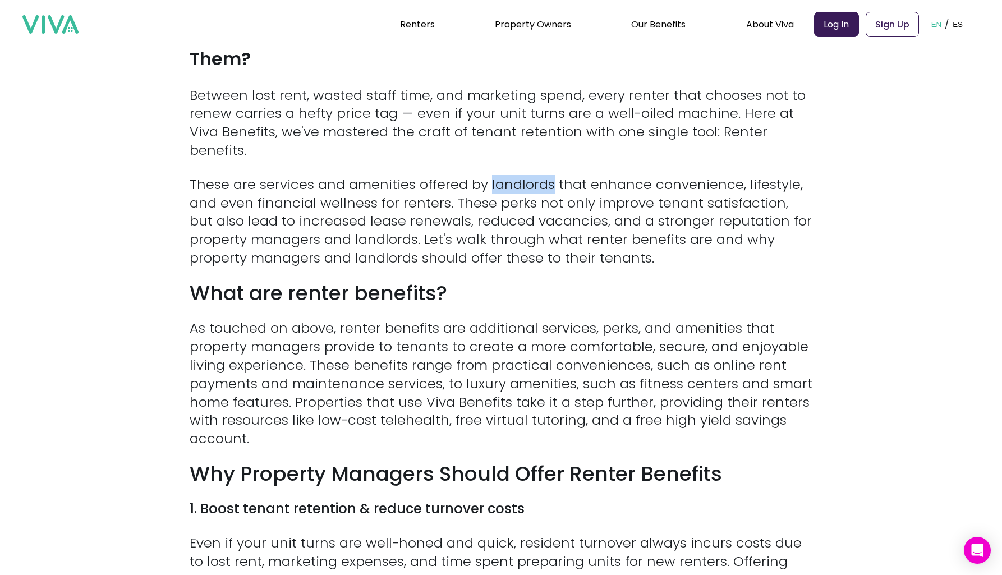
click at [522, 176] on p "These are services and amenities offered by landlords that enhance convenience,…" at bounding box center [501, 222] width 623 height 92
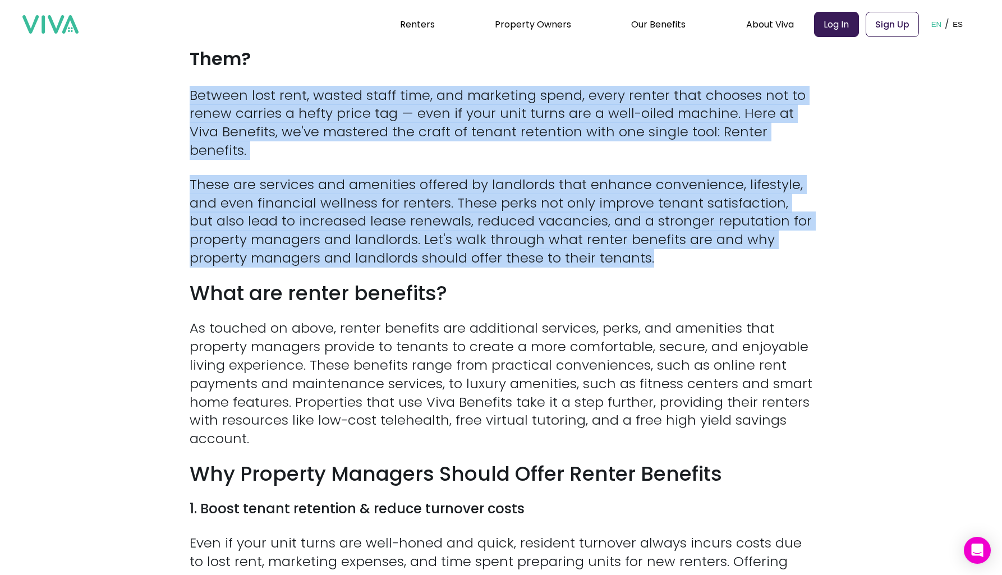
drag, startPoint x: 522, startPoint y: 175, endPoint x: 534, endPoint y: 123, distance: 52.4
click at [534, 123] on p "Between lost rent, wasted staff time, and marketing spend, every renter that ch…" at bounding box center [501, 123] width 623 height 74
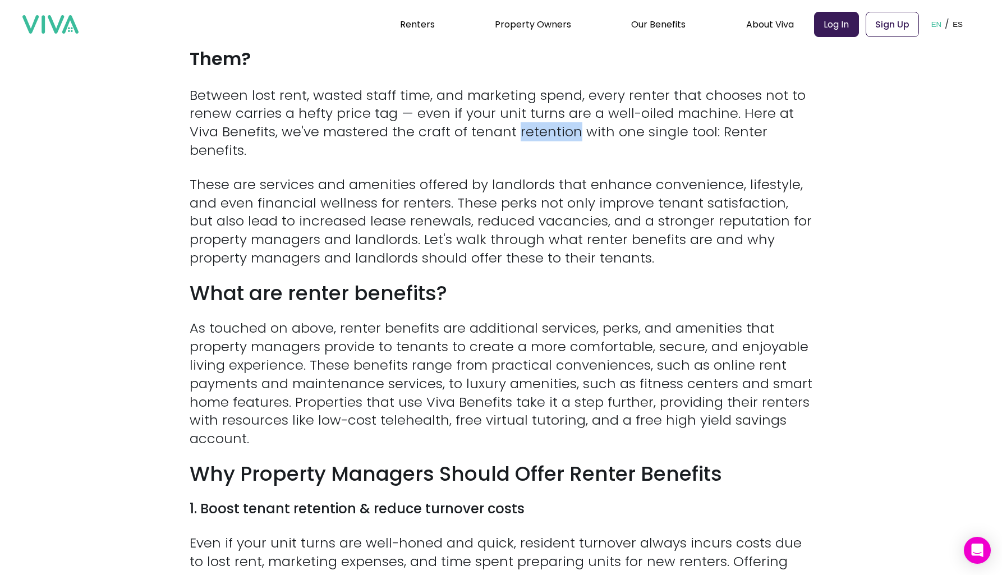
click at [534, 123] on p "Between lost rent, wasted staff time, and marketing spend, every renter that ch…" at bounding box center [501, 123] width 623 height 74
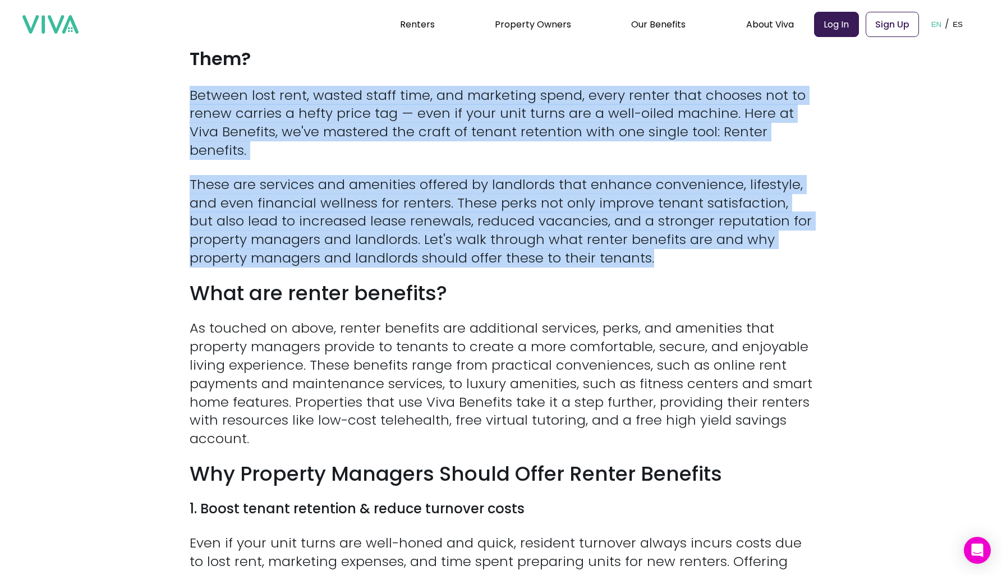
drag, startPoint x: 534, startPoint y: 123, endPoint x: 534, endPoint y: 199, distance: 75.8
click at [534, 199] on p "These are services and amenities offered by landlords that enhance convenience,…" at bounding box center [501, 222] width 623 height 92
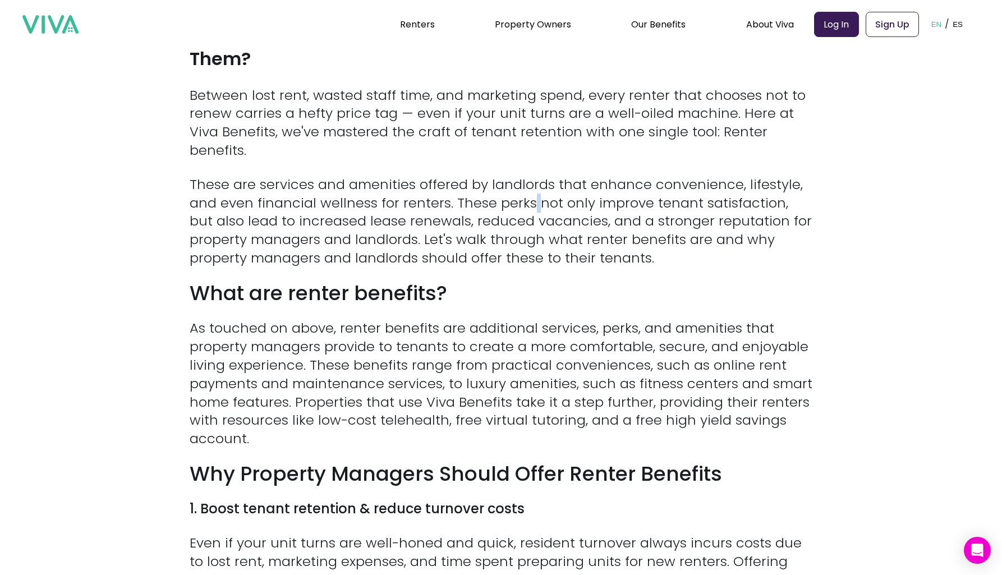
click at [534, 199] on p "These are services and amenities offered by landlords that enhance convenience,…" at bounding box center [501, 222] width 623 height 92
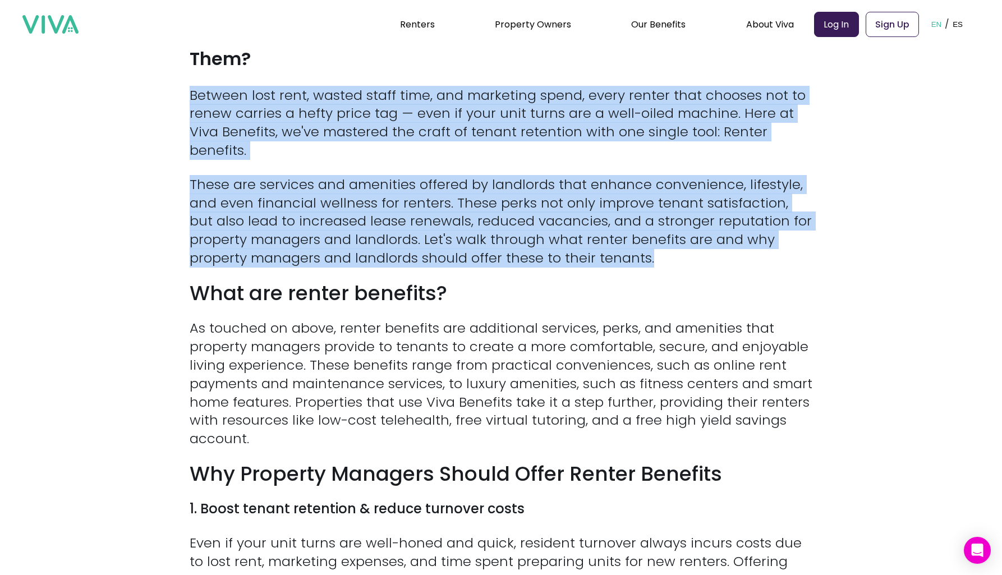
drag, startPoint x: 534, startPoint y: 199, endPoint x: 536, endPoint y: 131, distance: 68.0
click at [536, 131] on p "Between lost rent, wasted staff time, and marketing spend, every renter that ch…" at bounding box center [501, 123] width 623 height 74
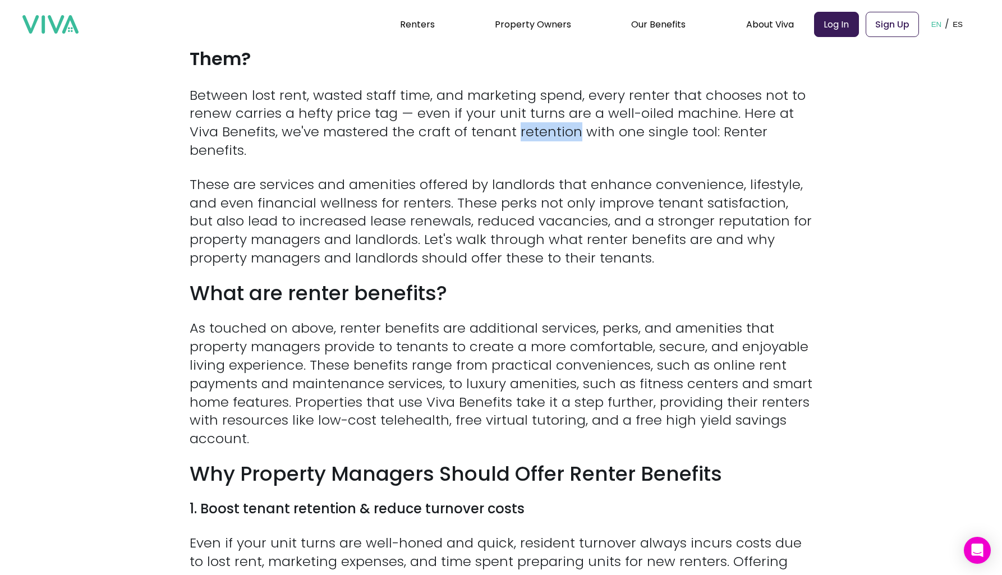
click at [536, 131] on p "Between lost rent, wasted staff time, and marketing spend, every renter that ch…" at bounding box center [501, 123] width 623 height 74
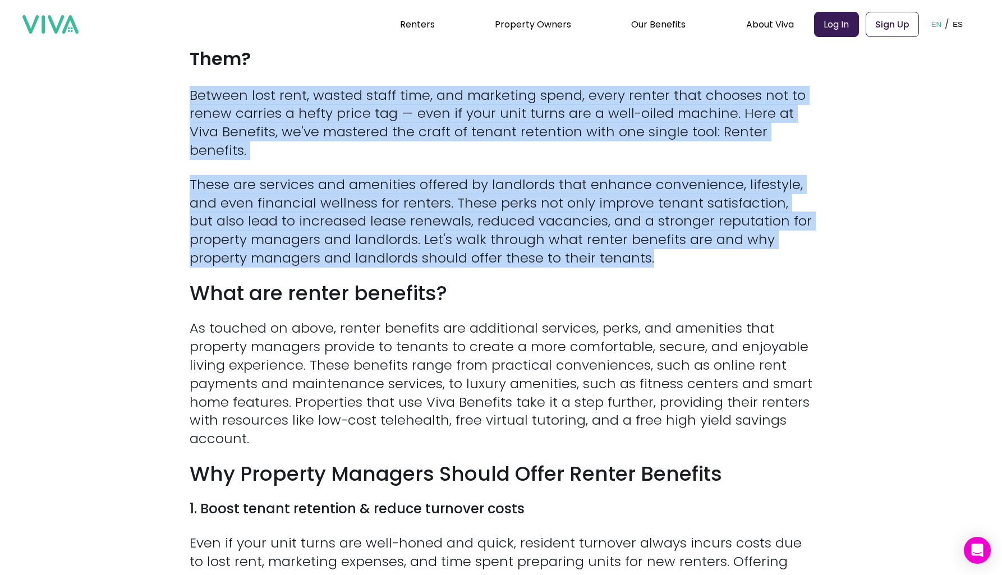
drag, startPoint x: 536, startPoint y: 131, endPoint x: 520, endPoint y: 226, distance: 96.2
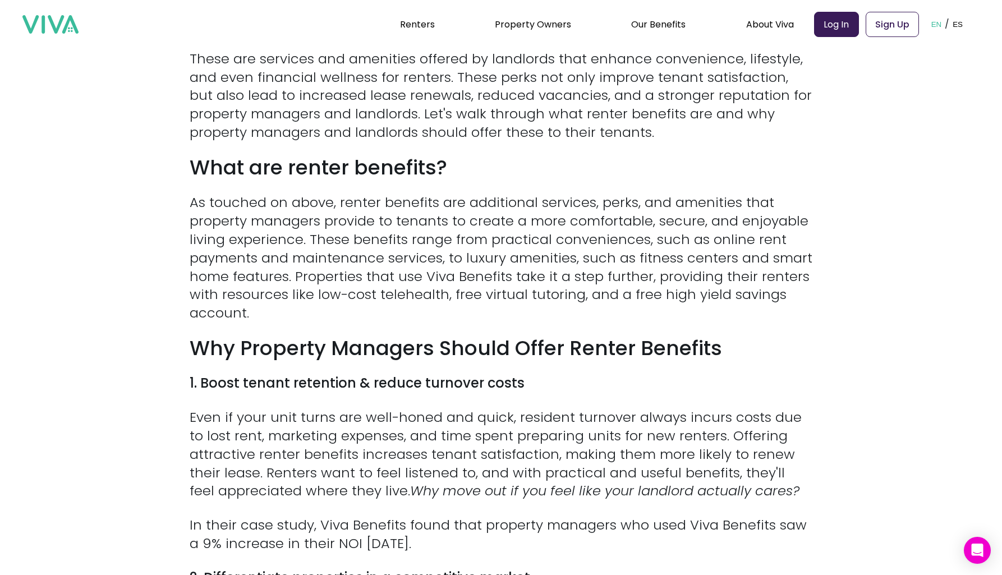
click at [492, 270] on p "As touched on above, renter benefits are additional services, perks, and amenit…" at bounding box center [501, 258] width 623 height 129
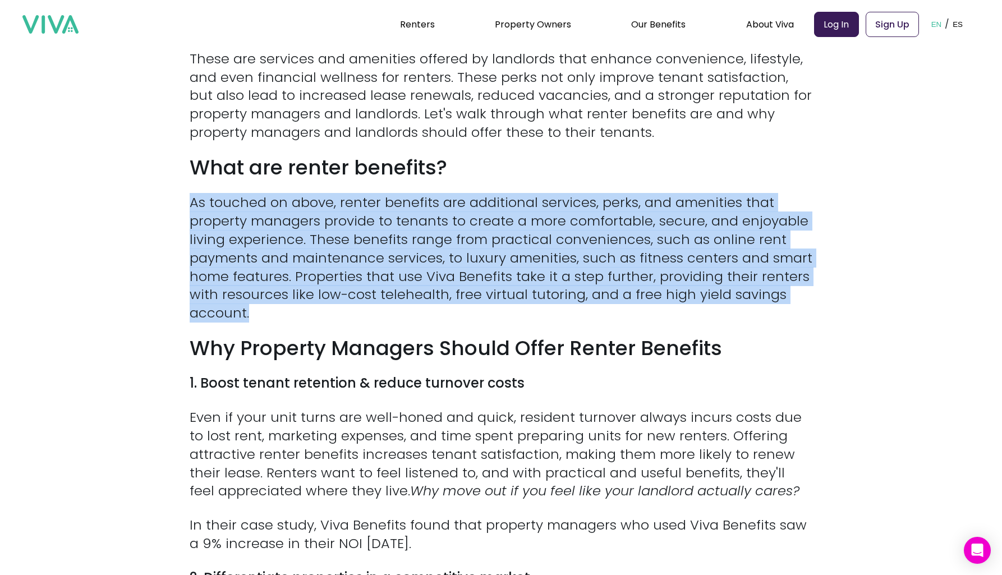
click at [492, 270] on p "As touched on above, renter benefits are additional services, perks, and amenit…" at bounding box center [501, 258] width 623 height 129
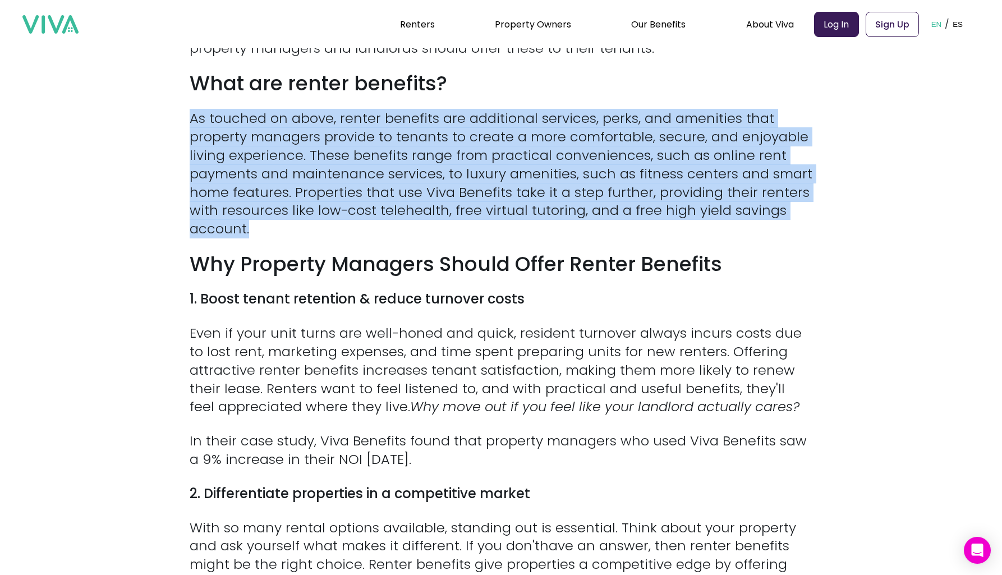
scroll to position [663, 0]
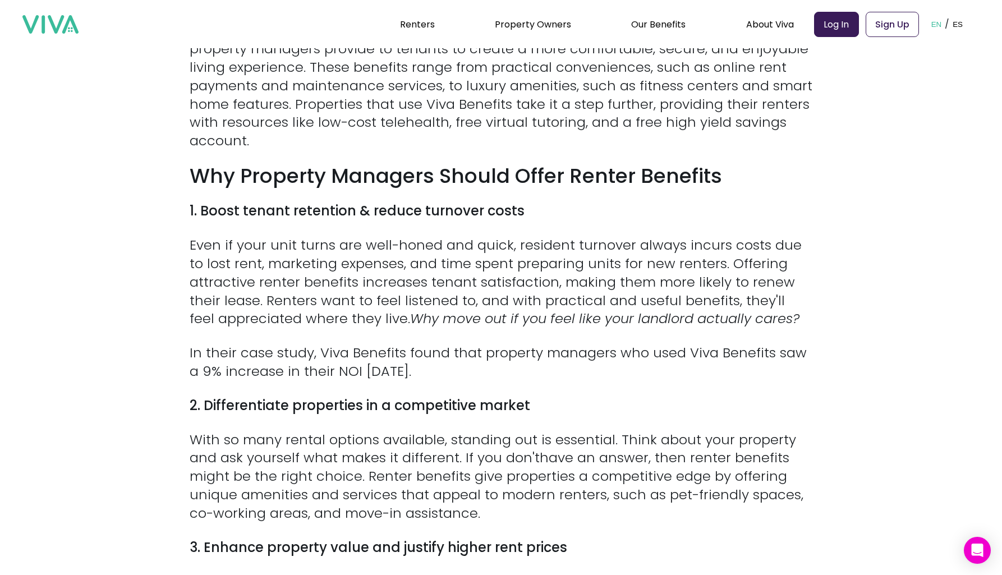
click at [516, 169] on strong "Why Property Managers Should Offer Renter Benefits" at bounding box center [456, 176] width 533 height 29
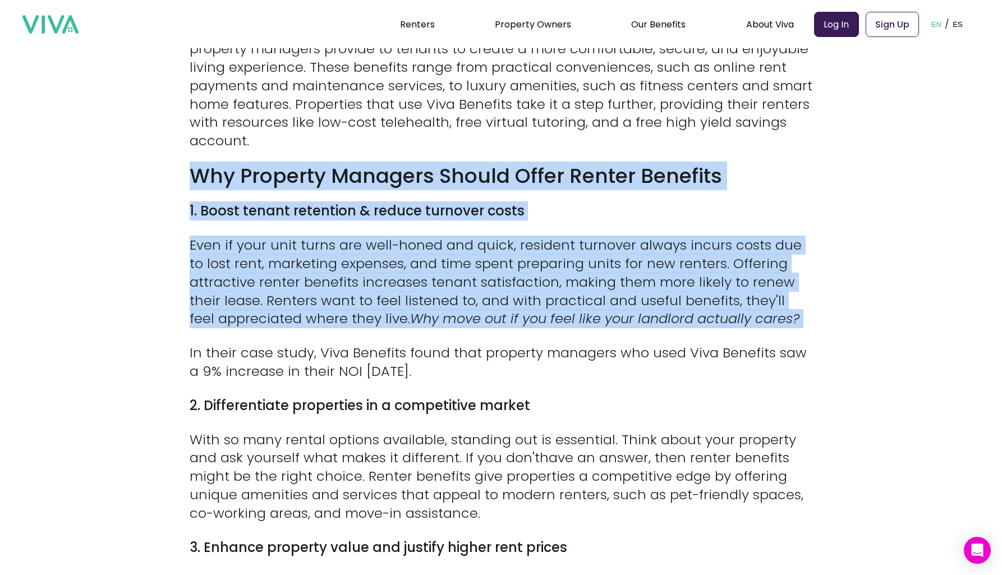
drag, startPoint x: 516, startPoint y: 169, endPoint x: 498, endPoint y: 291, distance: 123.0
click at [498, 291] on div "Between lost rent, wasted staff time, and marketing spend, every renter that ch…" at bounding box center [501, 411] width 623 height 1247
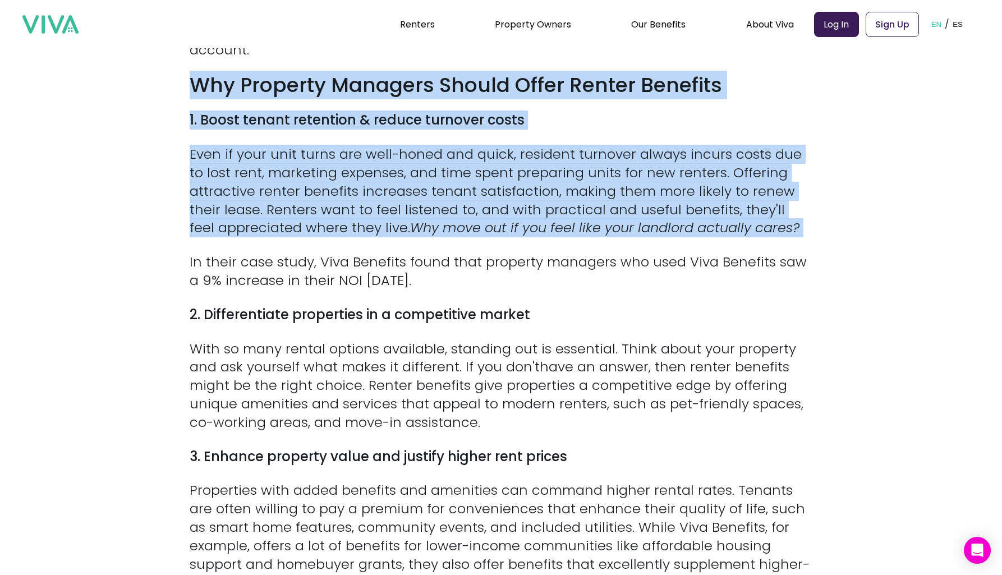
scroll to position [783, 0]
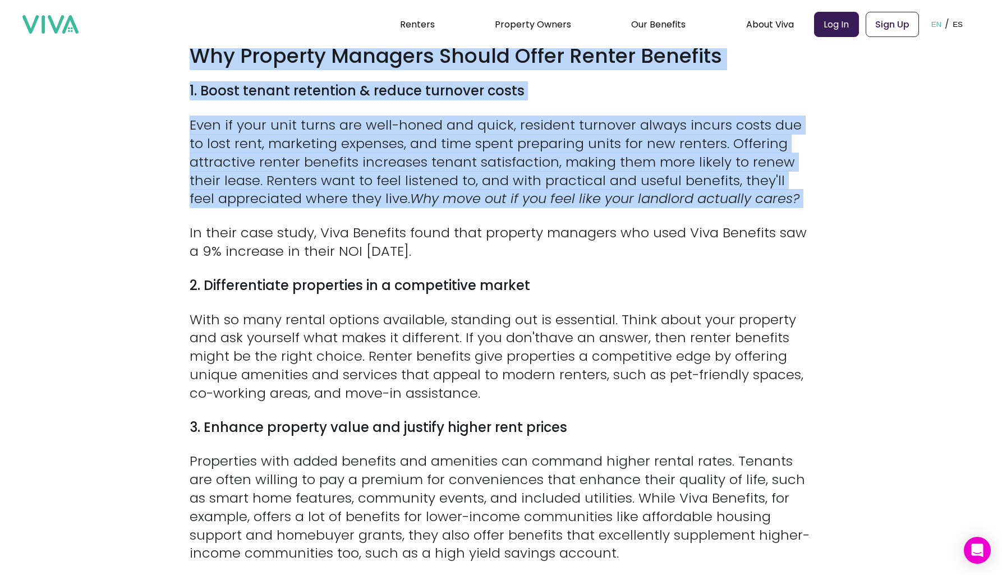
click at [497, 176] on p "Even if your unit turns are well-honed and quick, resident turnover always incu…" at bounding box center [501, 162] width 623 height 92
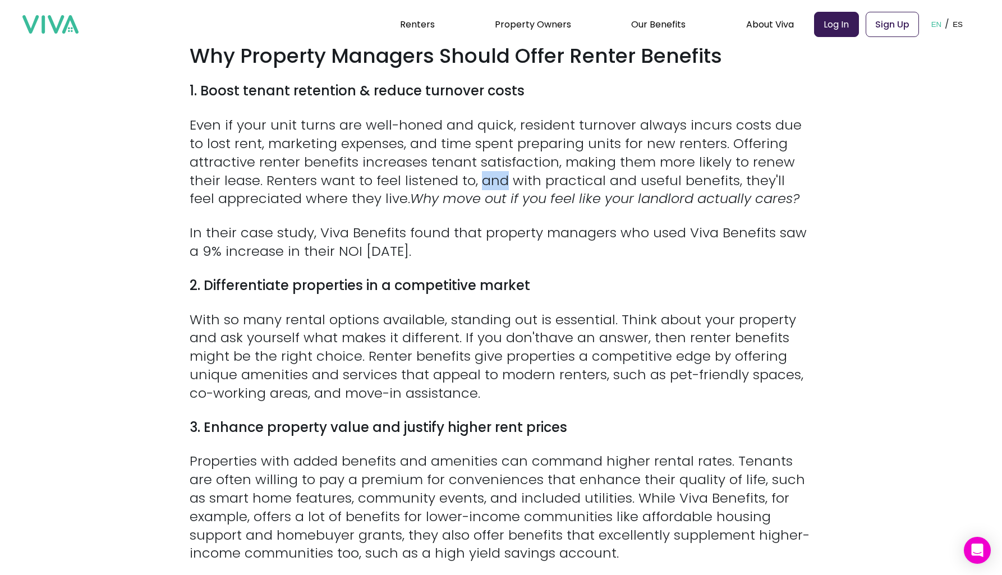
click at [497, 176] on p "Even if your unit turns are well-honed and quick, resident turnover always incu…" at bounding box center [501, 162] width 623 height 92
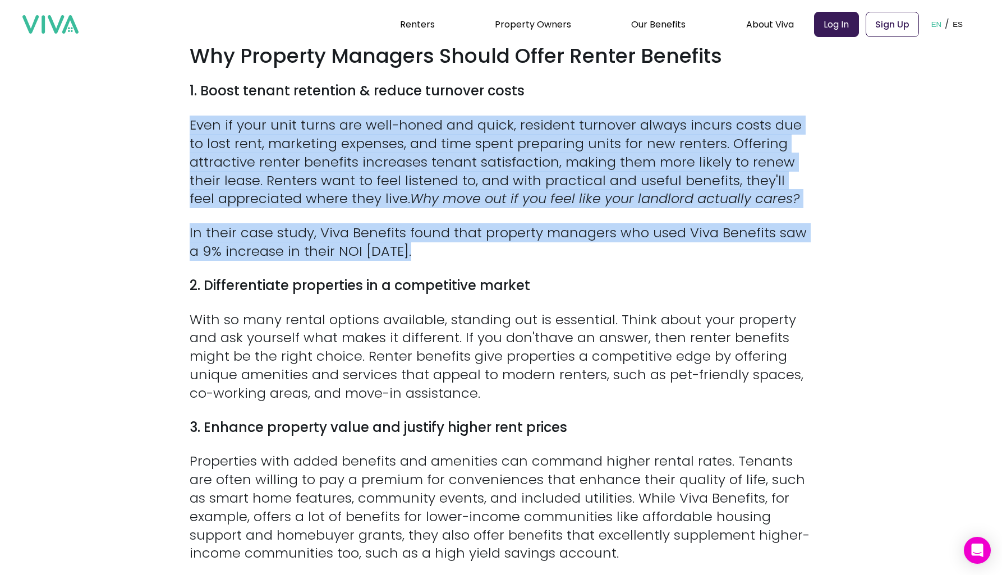
drag, startPoint x: 497, startPoint y: 176, endPoint x: 471, endPoint y: 233, distance: 63.5
click at [471, 233] on div "Between lost rent, wasted staff time, and marketing spend, every renter that ch…" at bounding box center [501, 291] width 623 height 1247
click at [471, 233] on p "In their case study, Viva Benefits found that property managers who used Viva B…" at bounding box center [501, 242] width 623 height 37
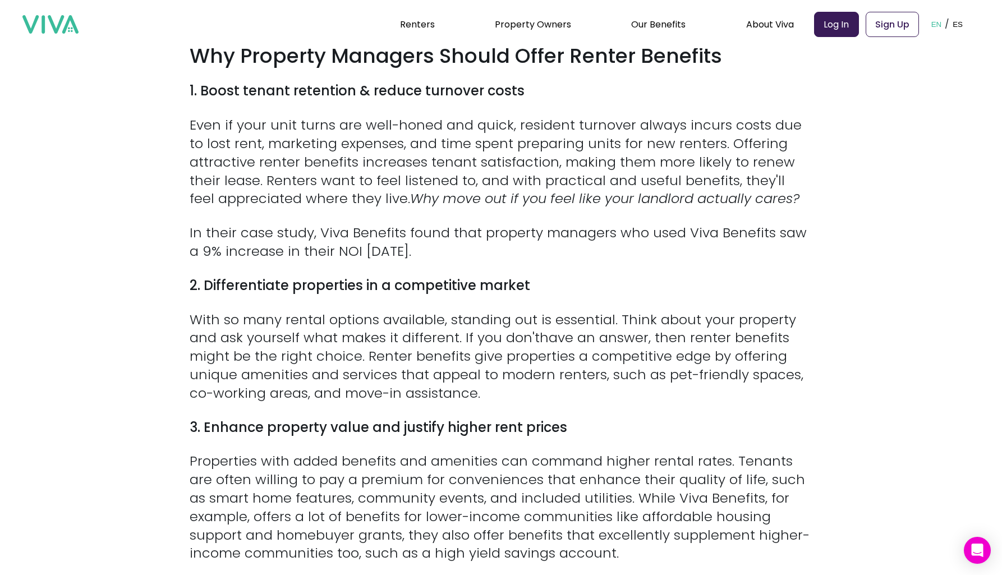
click at [471, 233] on p "In their case study, Viva Benefits found that property managers who used Viva B…" at bounding box center [501, 242] width 623 height 37
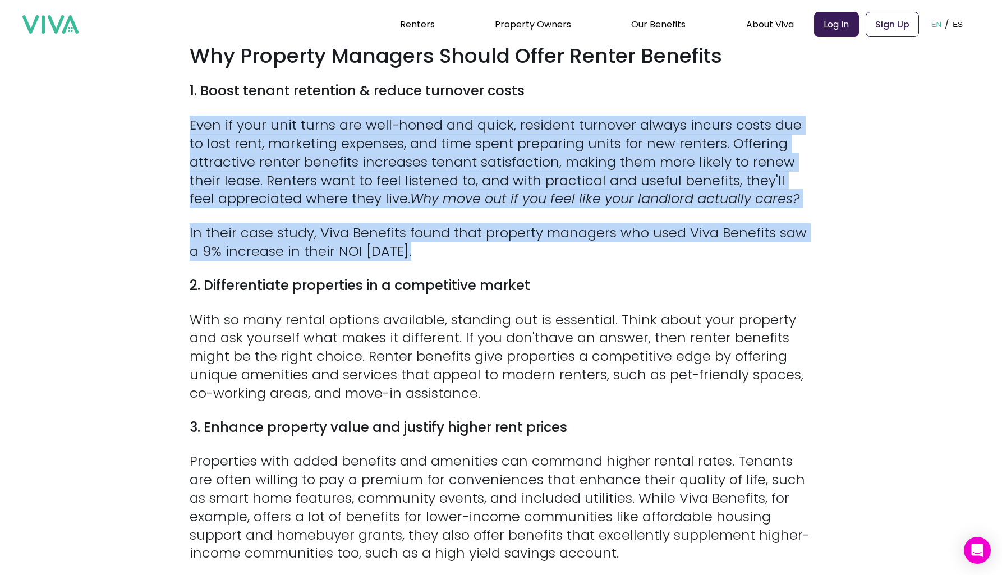
drag, startPoint x: 471, startPoint y: 233, endPoint x: 480, endPoint y: 181, distance: 53.5
click at [479, 181] on div "Between lost rent, wasted staff time, and marketing spend, every renter that ch…" at bounding box center [501, 291] width 623 height 1247
click at [480, 189] on em "Why move out if you feel like your landlord actually cares?" at bounding box center [605, 198] width 390 height 19
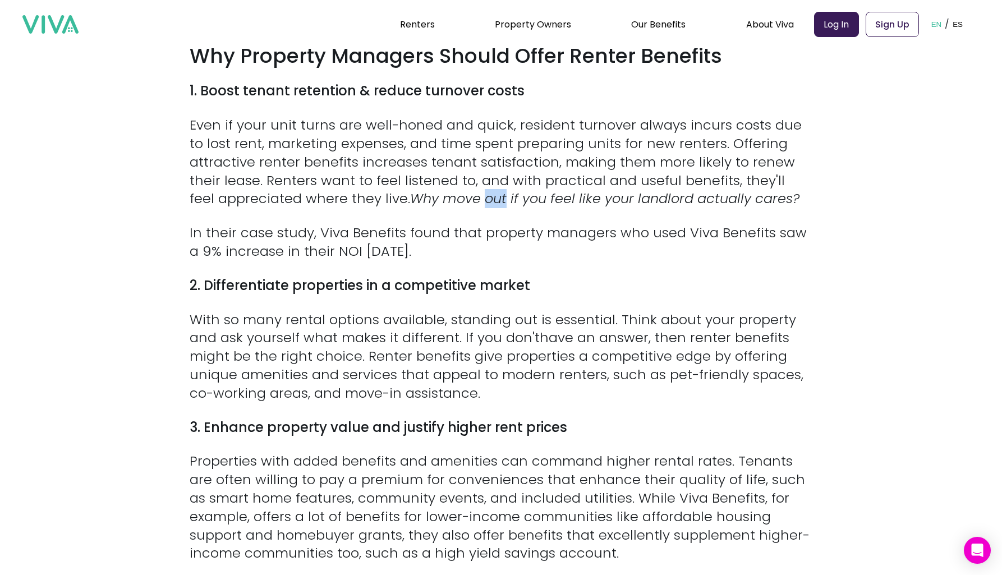
click at [480, 189] on em "Why move out if you feel like your landlord actually cares?" at bounding box center [605, 198] width 390 height 19
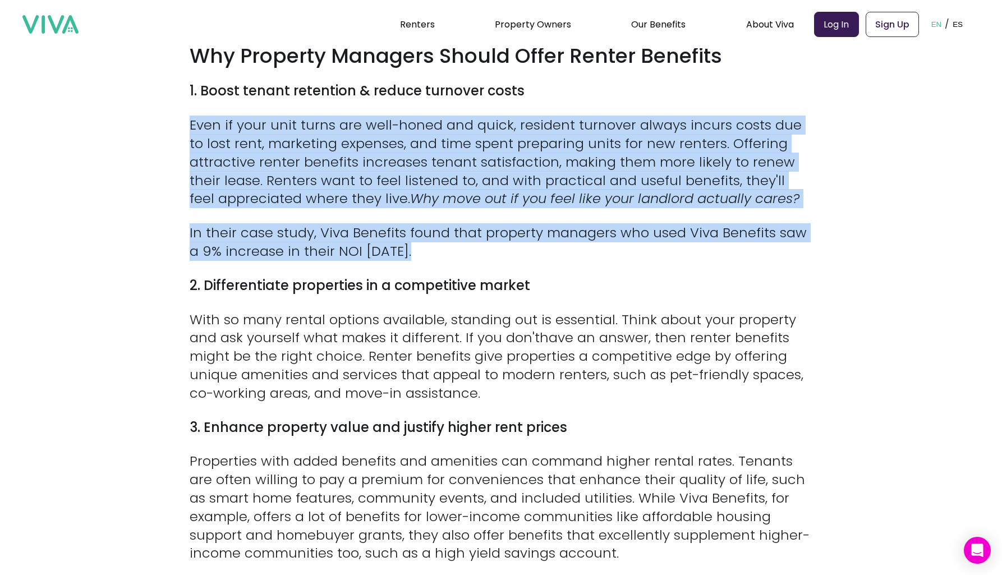
drag, startPoint x: 480, startPoint y: 181, endPoint x: 482, endPoint y: 210, distance: 29.2
click at [482, 210] on div "Between lost rent, wasted staff time, and marketing spend, every renter that ch…" at bounding box center [501, 291] width 623 height 1247
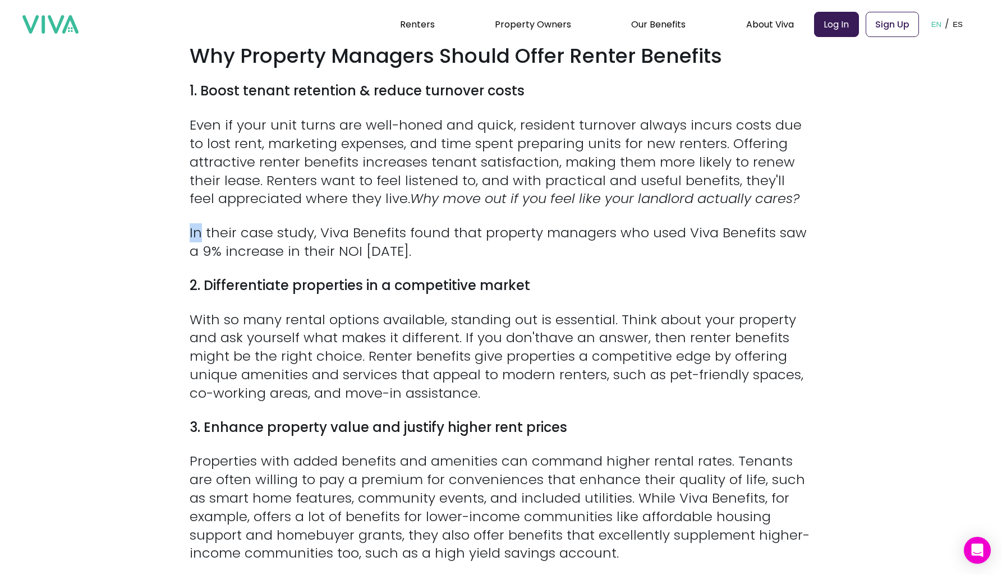
click at [482, 210] on div "Between lost rent, wasted staff time, and marketing spend, every renter that ch…" at bounding box center [501, 291] width 623 height 1247
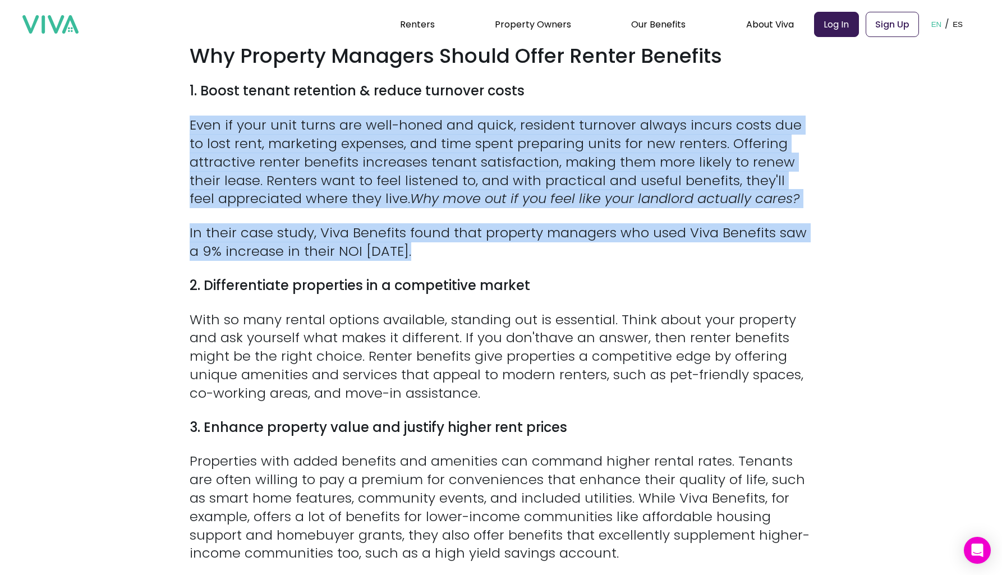
drag
click at [493, 188] on div "Between lost rent, wasted staff time, and marketing spend, every renter that ch…" at bounding box center [501, 291] width 623 height 1247
click at [493, 189] on em "Why move out if you feel like your landlord actually cares?" at bounding box center [605, 198] width 390 height 19
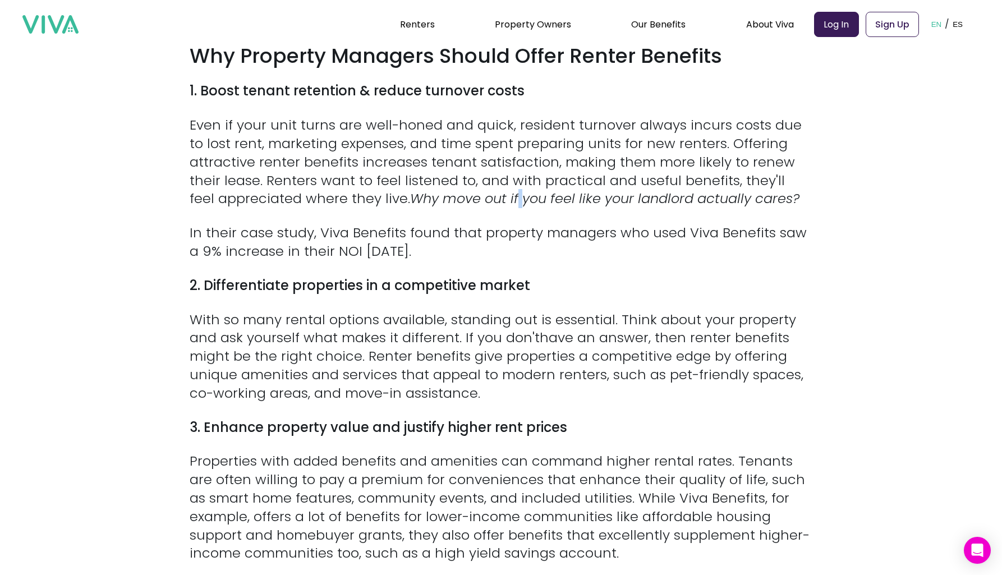
click at [493, 189] on em "Why move out if you feel like your landlord actually cares?" at bounding box center [605, 198] width 390 height 19
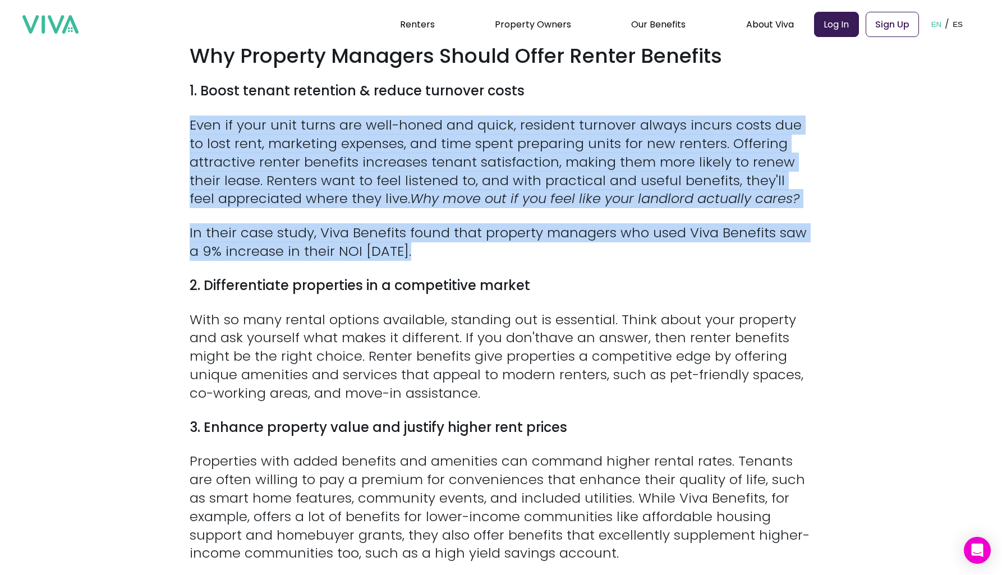
click at [494, 222] on div "Between lost rent, wasted staff time, and marketing spend, every renter that ch…" at bounding box center [501, 291] width 623 height 1247
click at [494, 224] on p "In their case study, Viva Benefits found that property managers who used Viva B…" at bounding box center [501, 242] width 623 height 37
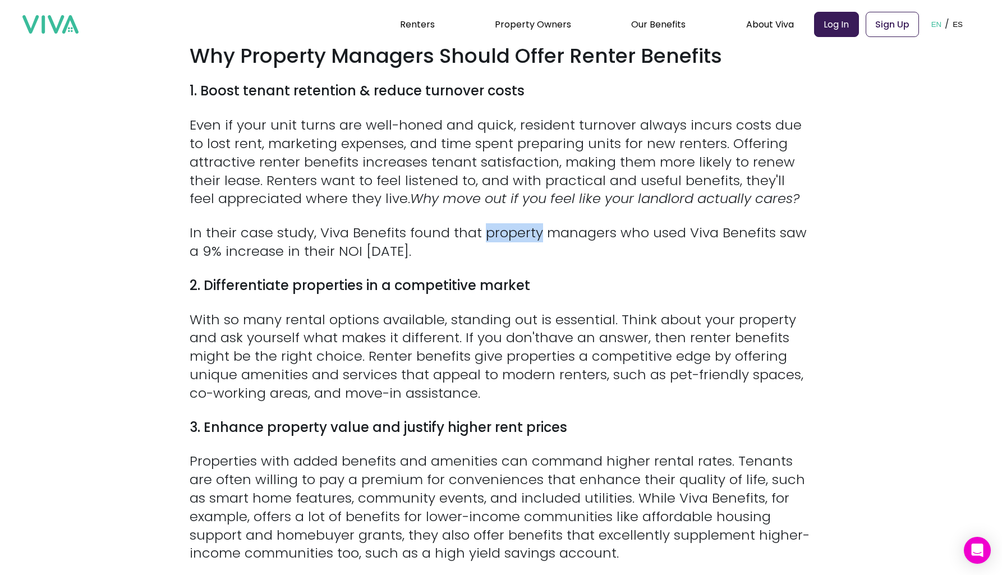
click at [494, 224] on p "In their case study, Viva Benefits found that property managers who used Viva B…" at bounding box center [501, 242] width 623 height 37
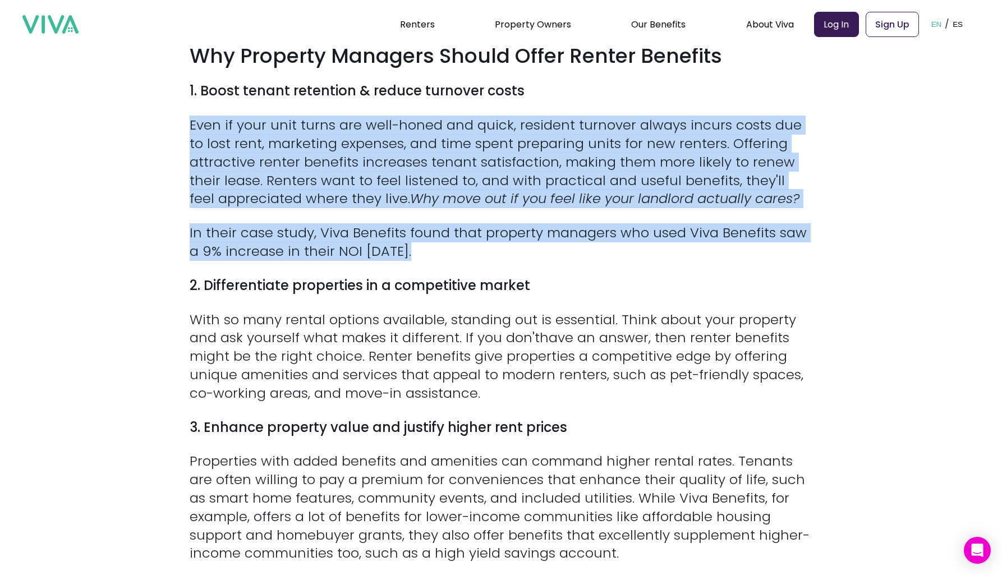
click at [494, 191] on div "Between lost rent, wasted staff time, and marketing spend, every renter that ch…" at bounding box center [501, 291] width 623 height 1247
click at [494, 191] on em "Why move out if you feel like your landlord actually cares?" at bounding box center [605, 198] width 390 height 19
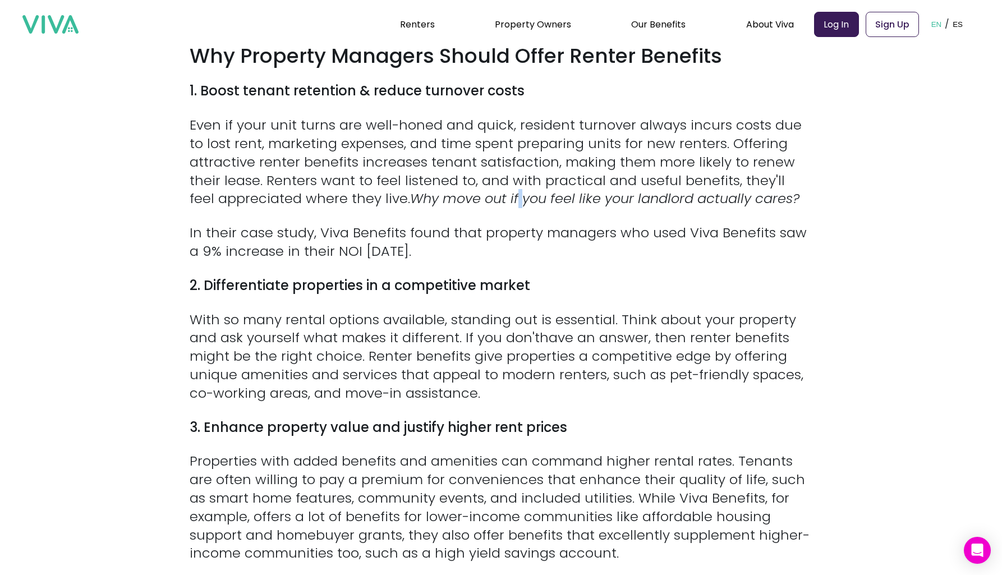
click at [494, 191] on em "Why move out if you feel like your landlord actually cares?" at bounding box center [605, 198] width 390 height 19
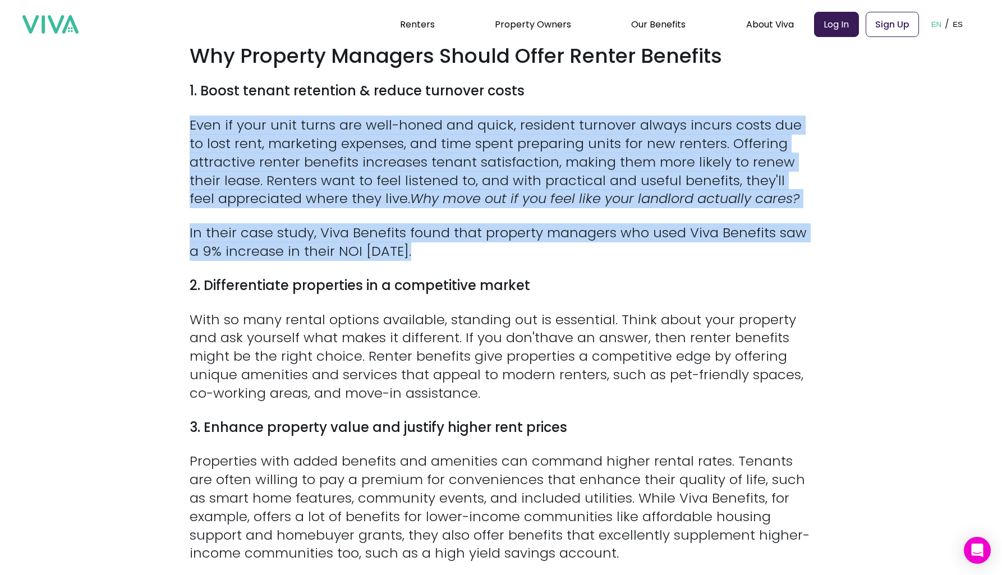
click at [494, 225] on div "Between lost rent, wasted staff time, and marketing spend, every renter that ch…" at bounding box center [501, 291] width 623 height 1247
click at [494, 225] on p "In their case study, Viva Benefits found that property managers who used Viva B…" at bounding box center [501, 242] width 623 height 37
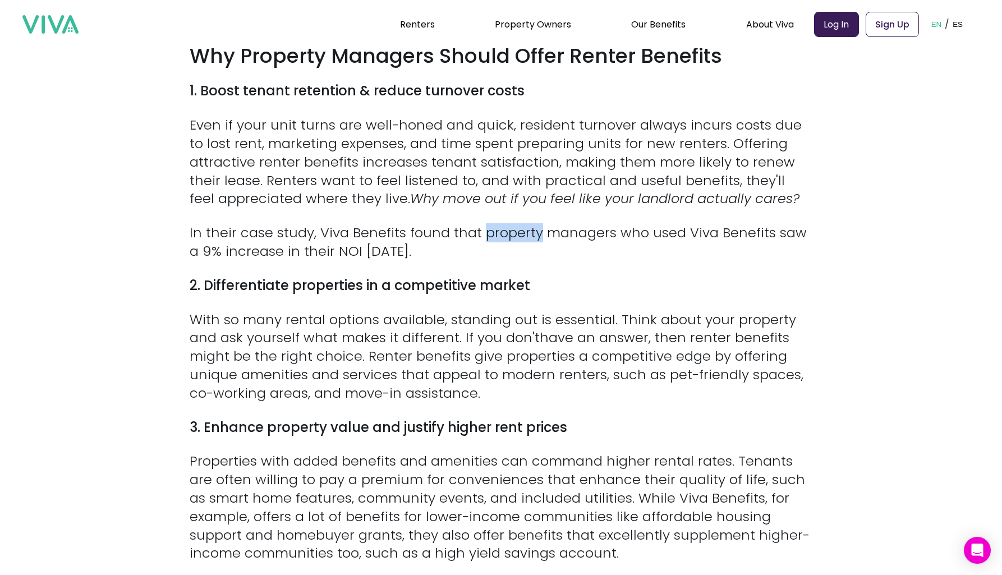
click at [494, 225] on p "In their case study, Viva Benefits found that property managers who used Viva B…" at bounding box center [501, 242] width 623 height 37
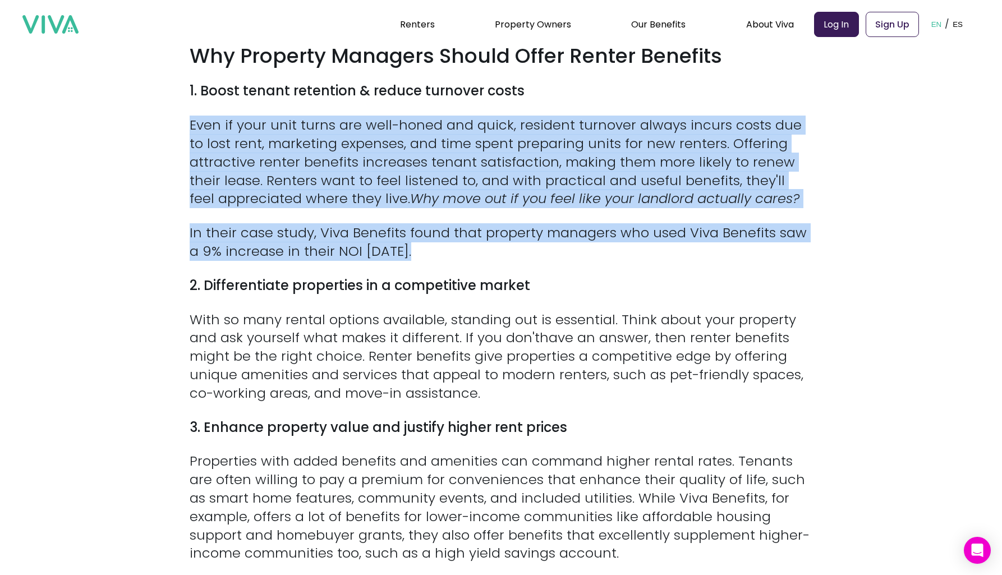
click at [494, 184] on div "Between lost rent, wasted staff time, and marketing spend, every renter that ch…" at bounding box center [501, 291] width 623 height 1247
click at [494, 189] on em "Why move out if you feel like your landlord actually cares?" at bounding box center [605, 198] width 390 height 19
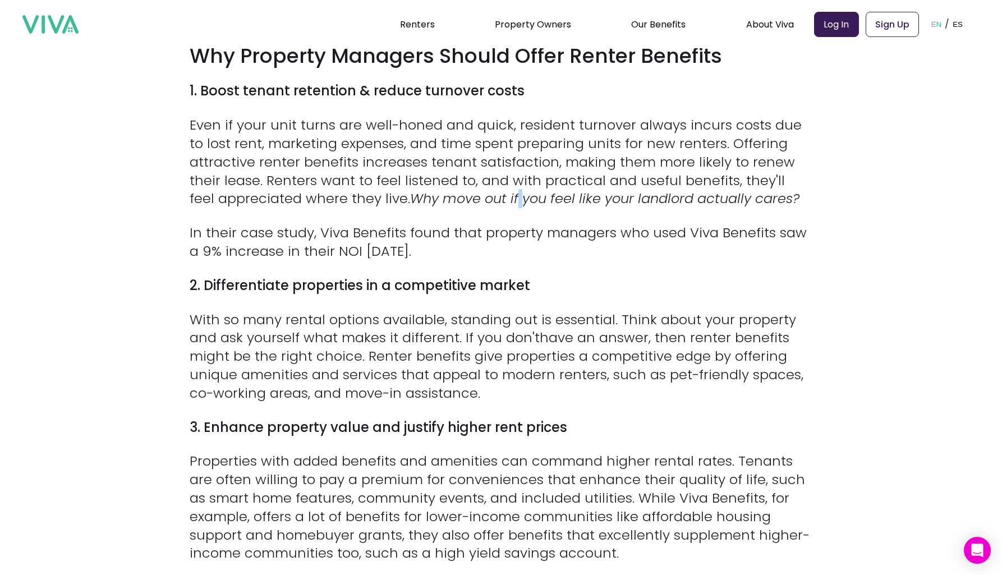
click at [494, 189] on em "Why move out if you feel like your landlord actually cares?" at bounding box center [605, 198] width 390 height 19
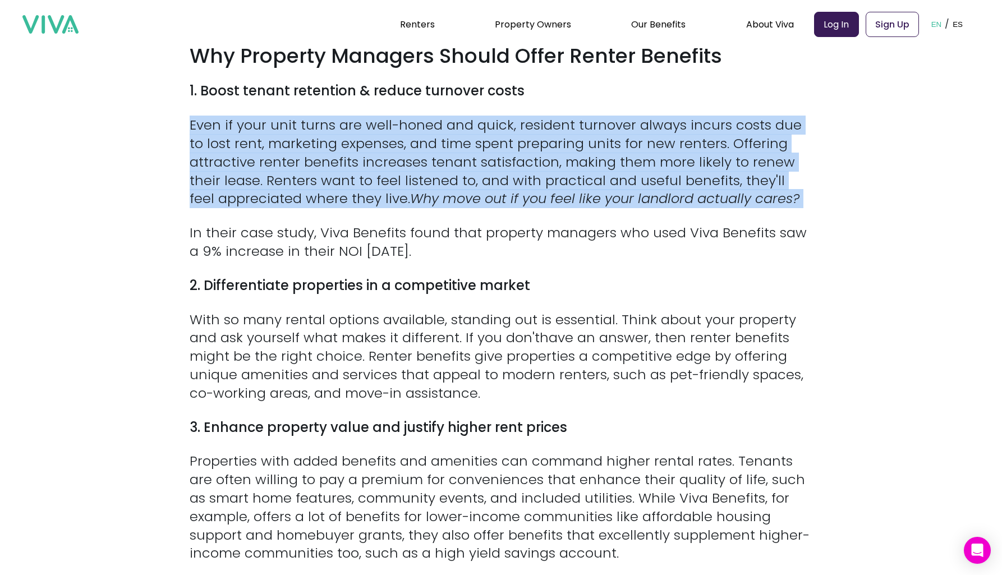
click at [494, 189] on em "Why move out if you feel like your landlord actually cares?" at bounding box center [605, 198] width 390 height 19
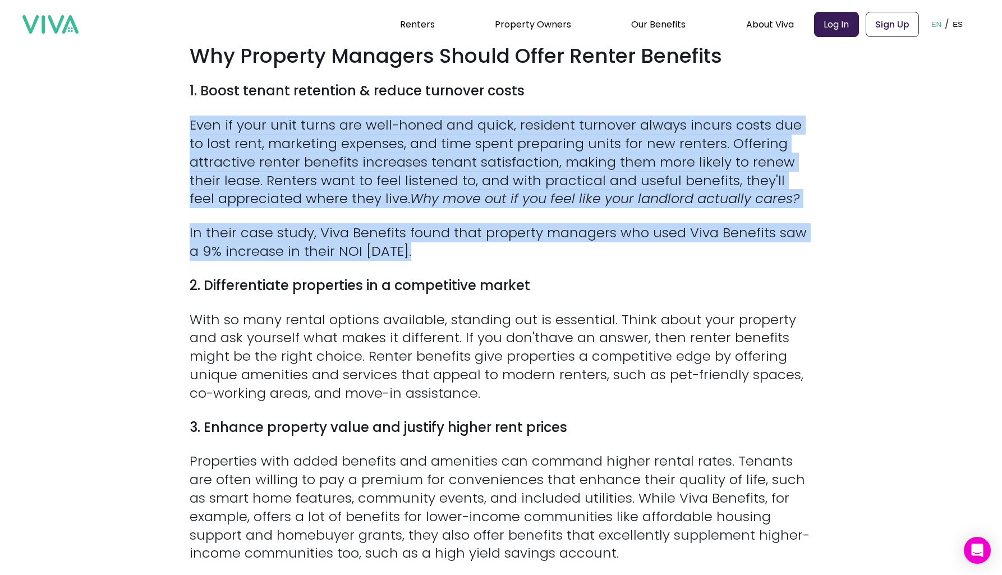
click at [489, 220] on div "Between lost rent, wasted staff time, and marketing spend, every renter that ch…" at bounding box center [501, 291] width 623 height 1247
click at [489, 224] on p "In their case study, Viva Benefits found that property managers who used Viva B…" at bounding box center [501, 242] width 623 height 37
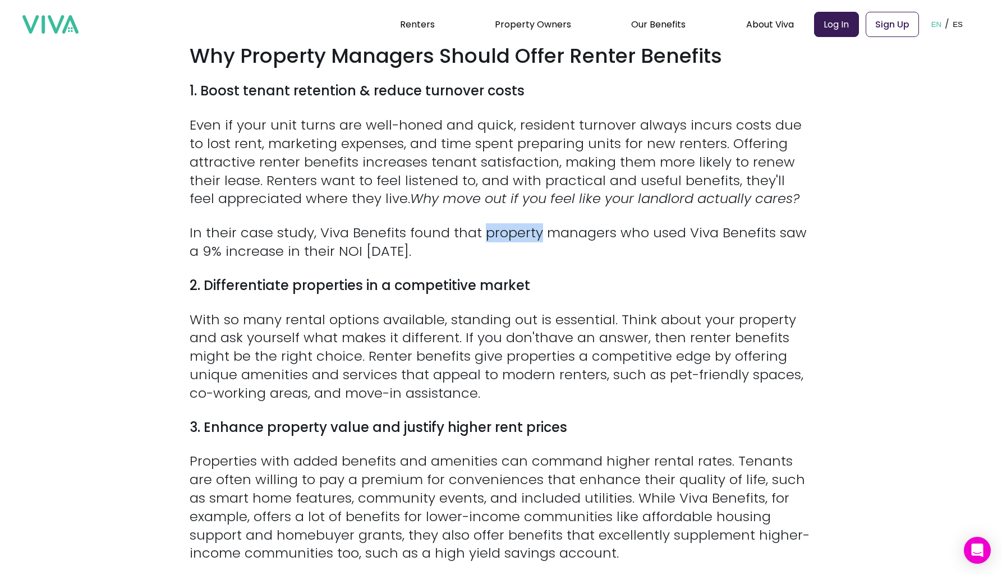
click at [489, 224] on p "In their case study, Viva Benefits found that property managers who used Viva B…" at bounding box center [501, 242] width 623 height 37
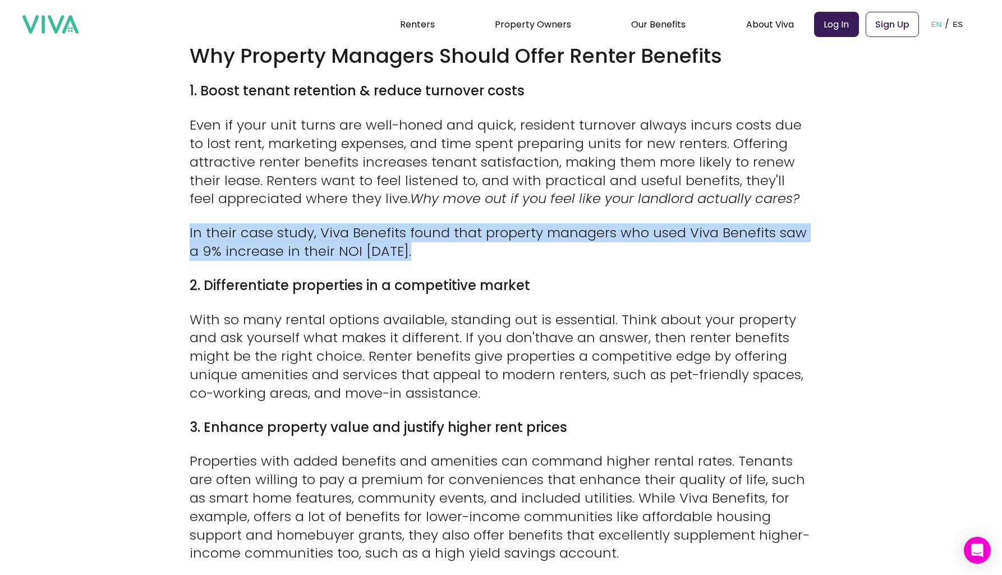
click at [489, 224] on p "In their case study, Viva Benefits found that property managers who used Viva B…" at bounding box center [501, 242] width 623 height 37
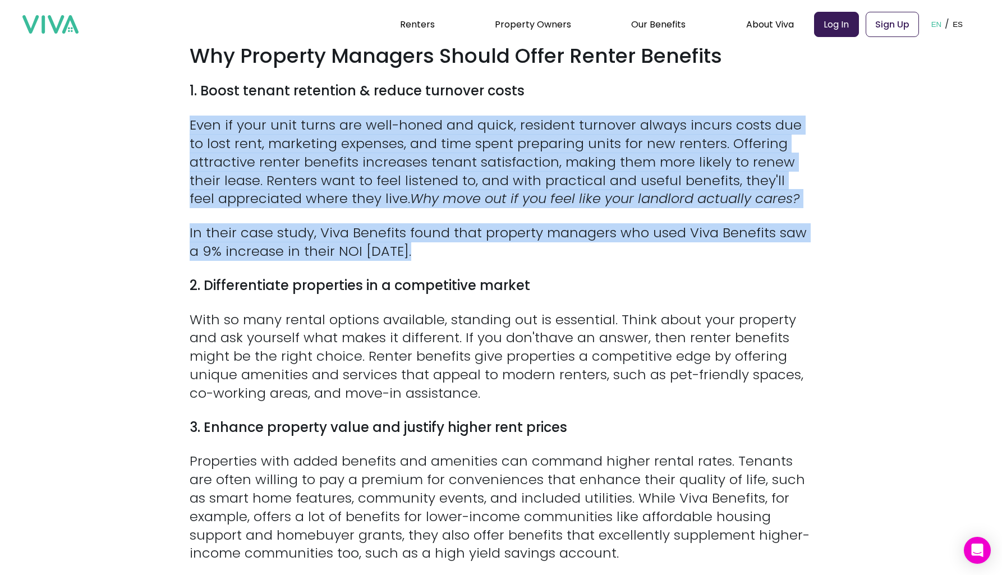
click at [487, 195] on div "Between lost rent, wasted staff time, and marketing spend, every renter that ch…" at bounding box center [501, 291] width 623 height 1247
click at [487, 195] on em "Why move out if you feel like your landlord actually cares?" at bounding box center [605, 198] width 390 height 19
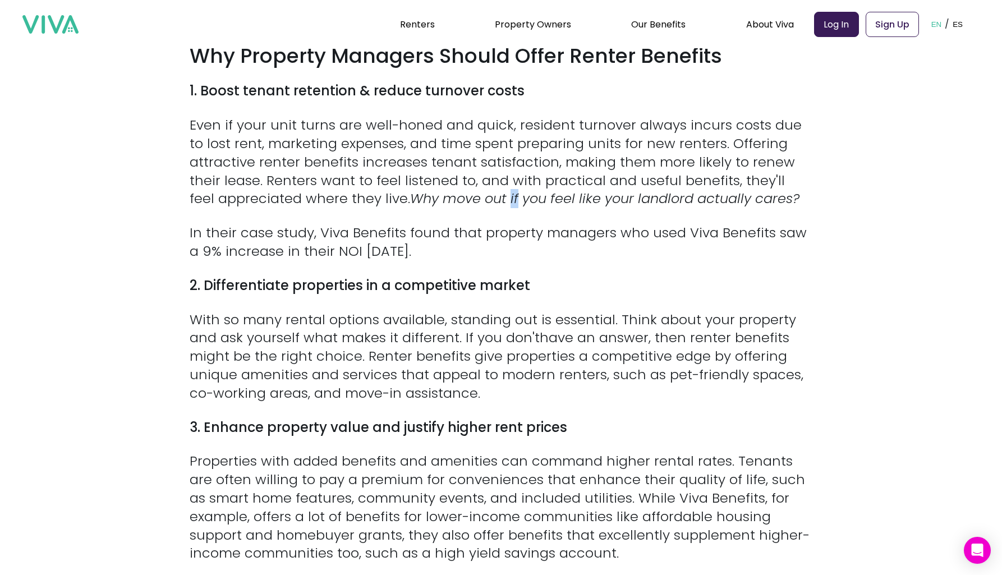
click at [487, 195] on em "Why move out if you feel like your landlord actually cares?" at bounding box center [605, 198] width 390 height 19
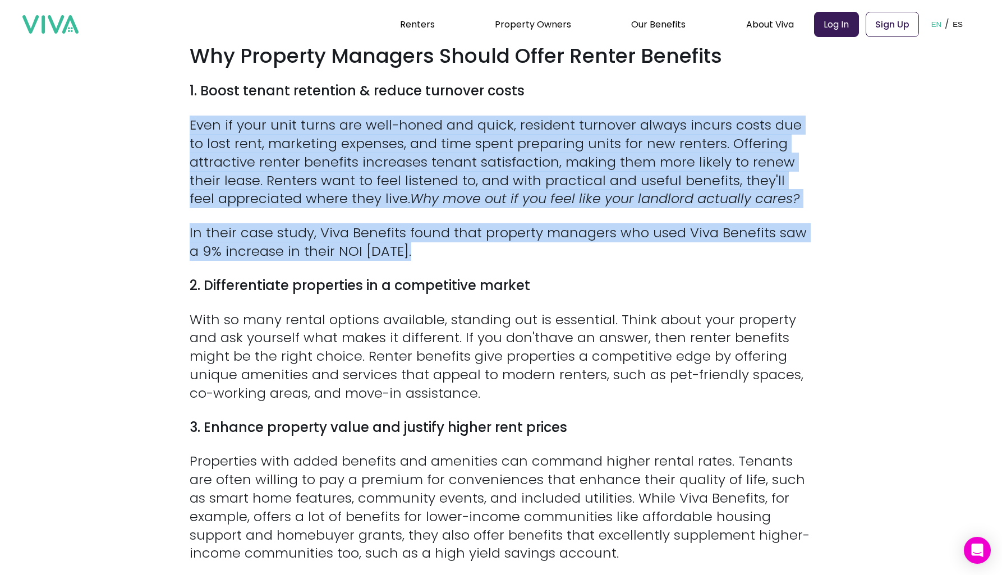
click at [483, 217] on div "Between lost rent, wasted staff time, and marketing spend, every renter that ch…" at bounding box center [501, 291] width 623 height 1247
click at [483, 224] on p "In their case study, Viva Benefits found that property managers who used Viva B…" at bounding box center [501, 242] width 623 height 37
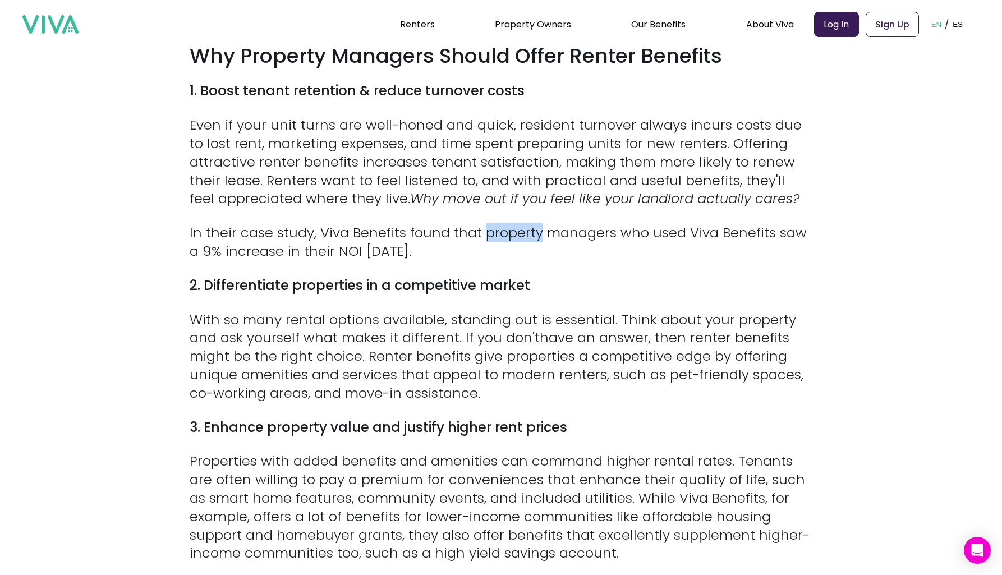
click at [483, 224] on p "In their case study, Viva Benefits found that property managers who used Viva B…" at bounding box center [501, 242] width 623 height 37
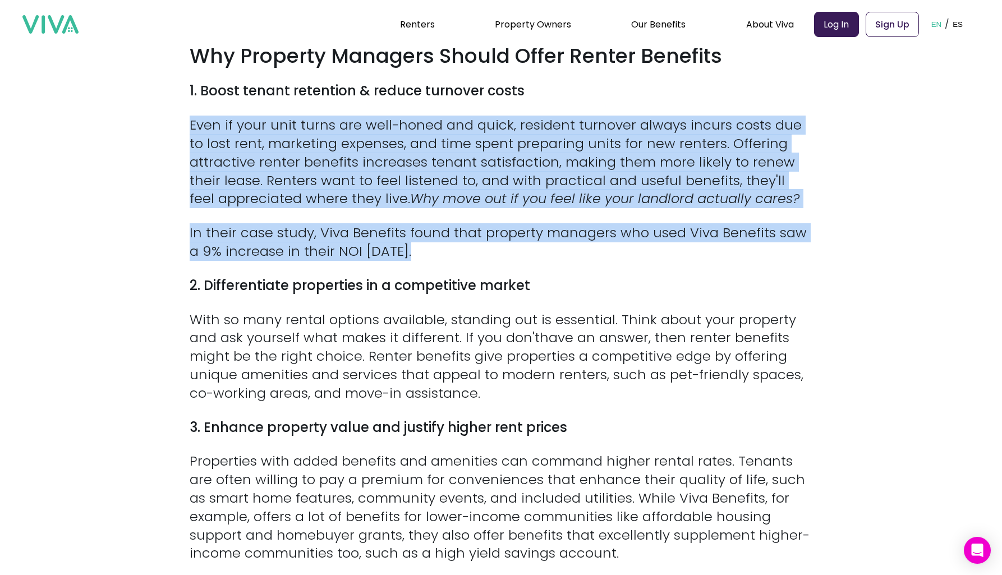
click at [486, 187] on div "Between lost rent, wasted staff time, and marketing spend, every renter that ch…" at bounding box center [501, 291] width 623 height 1247
click at [486, 189] on em "Why move out if you feel like your landlord actually cares?" at bounding box center [605, 198] width 390 height 19
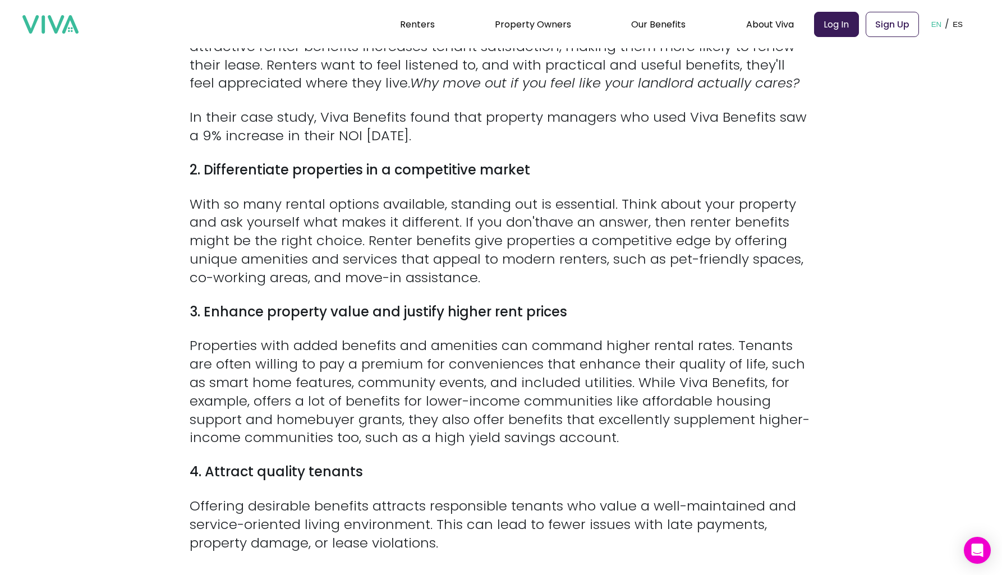
scroll to position [915, 0]
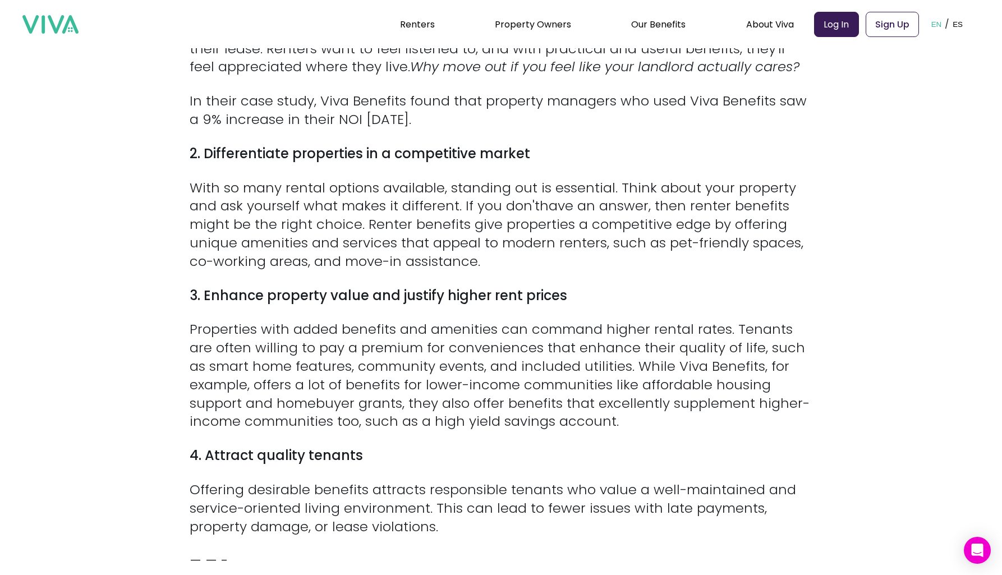
click at [473, 144] on strong "2. Differentiate properties in a competitive market" at bounding box center [360, 153] width 341 height 19
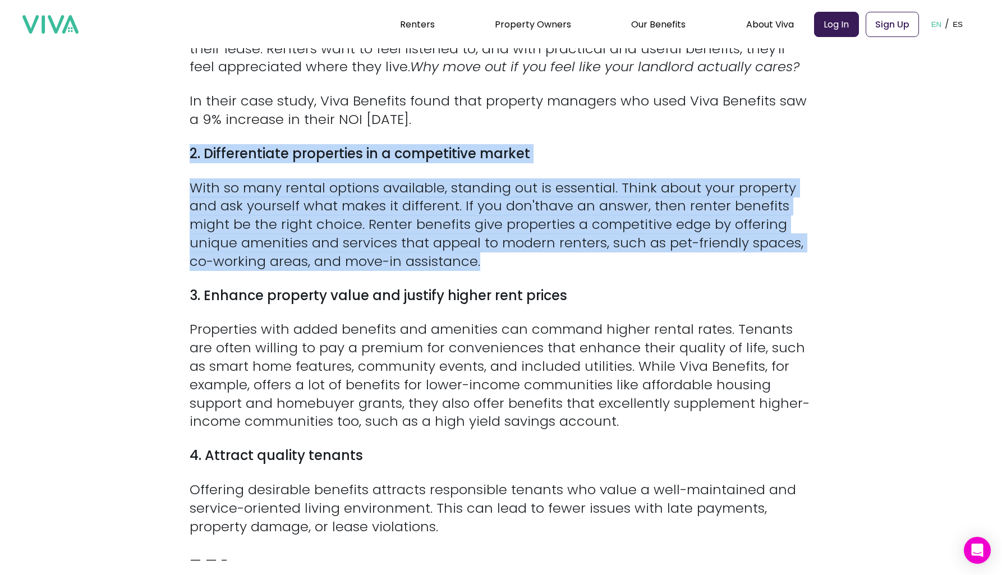
click at [451, 196] on div "Between lost rent, wasted staff time, and marketing spend, every renter that ch…" at bounding box center [501, 159] width 623 height 1247
click at [451, 198] on p "With so many rental options available, standing out is essential. Think about y…" at bounding box center [501, 225] width 623 height 92
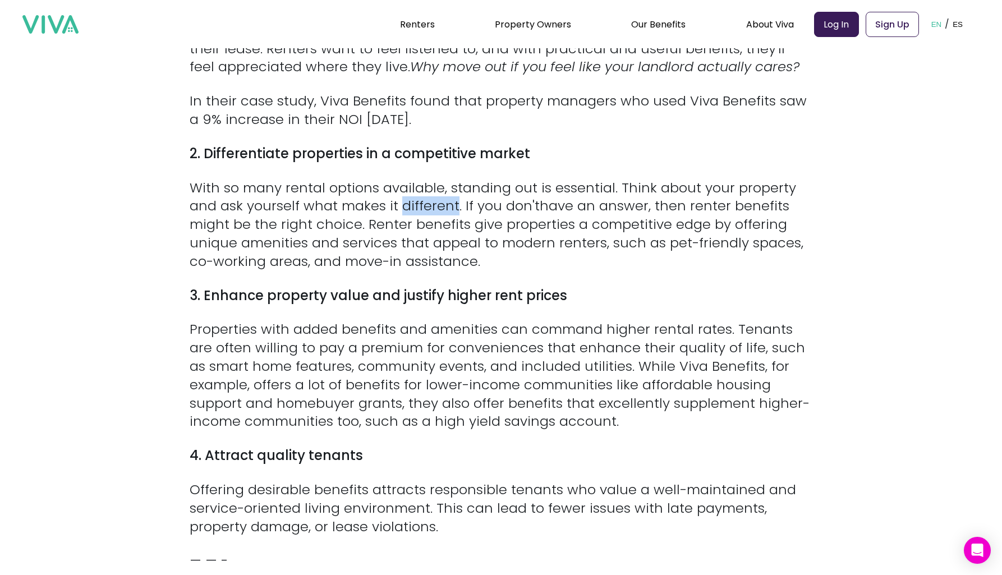
click at [451, 198] on p "With so many rental options available, standing out is essential. Think about y…" at bounding box center [501, 225] width 623 height 92
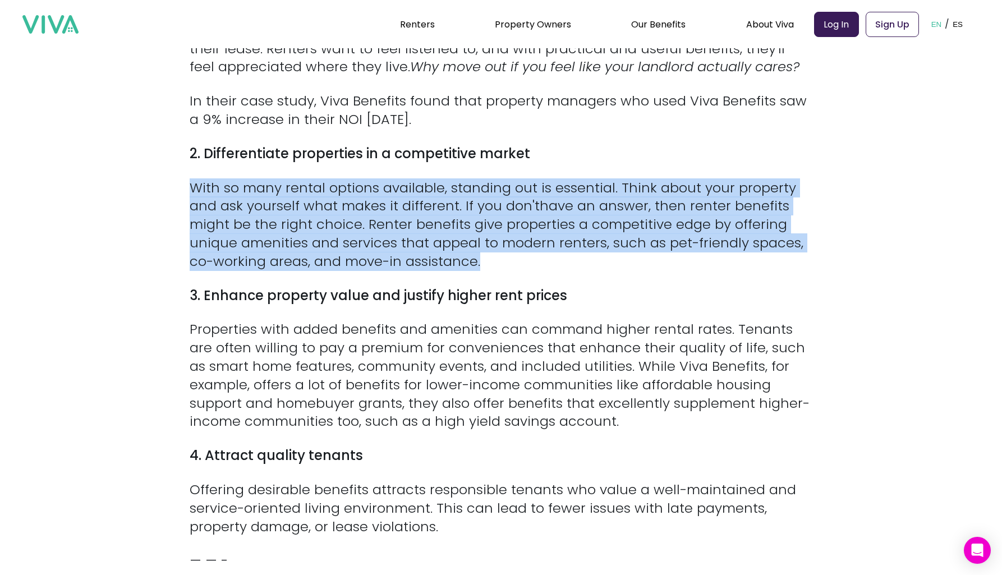
click at [445, 153] on div "Between lost rent, wasted staff time, and marketing spend, every renter that ch…" at bounding box center [501, 159] width 623 height 1247
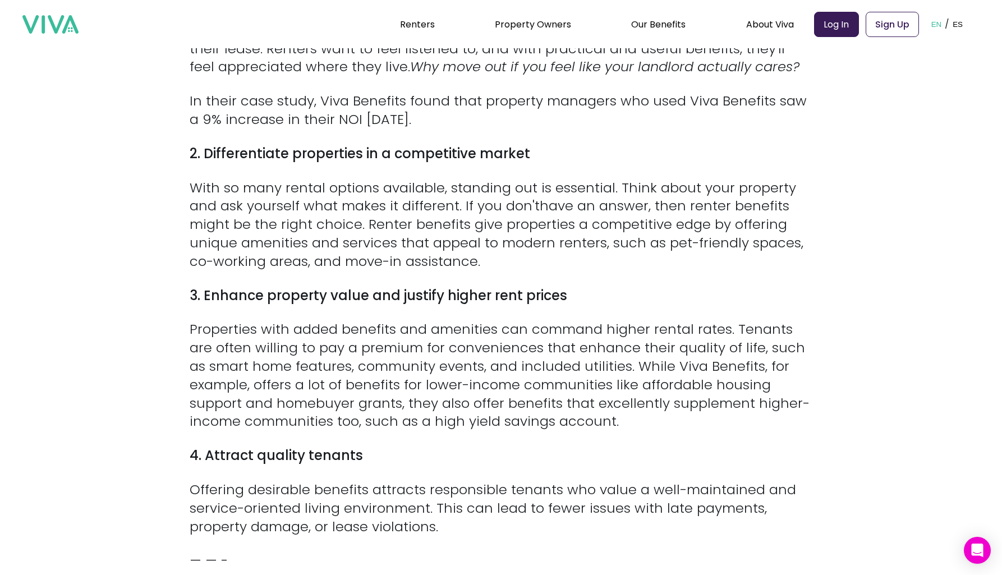
click at [364, 144] on strong "2. Differentiate properties in a competitive market" at bounding box center [360, 153] width 341 height 19
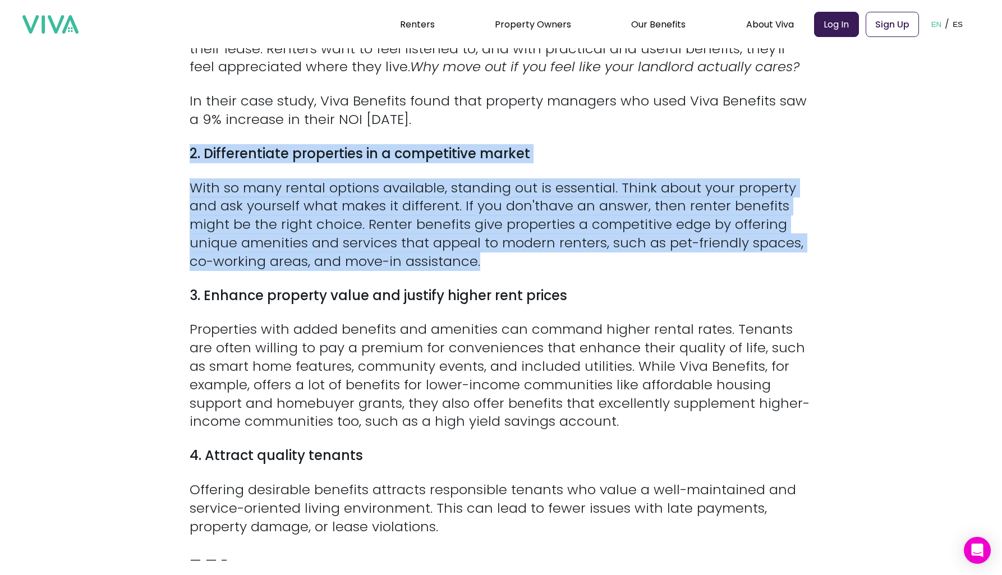
click at [375, 177] on div "Between lost rent, wasted staff time, and marketing spend, every renter that ch…" at bounding box center [501, 159] width 623 height 1247
click at [376, 179] on p "With so many rental options available, standing out is essential. Think about y…" at bounding box center [501, 225] width 623 height 92
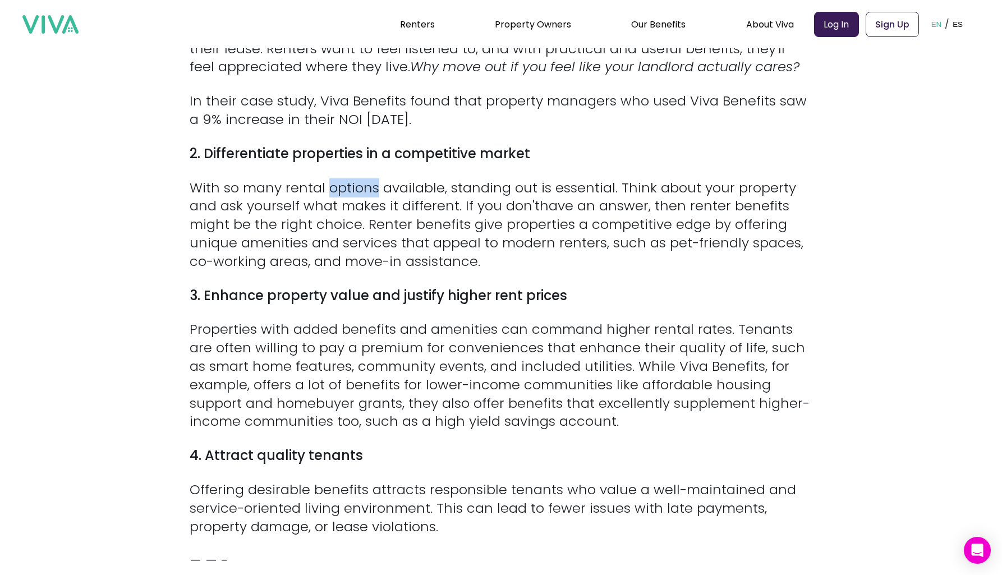
click at [376, 179] on p "With so many rental options available, standing out is essential. Think about y…" at bounding box center [501, 225] width 623 height 92
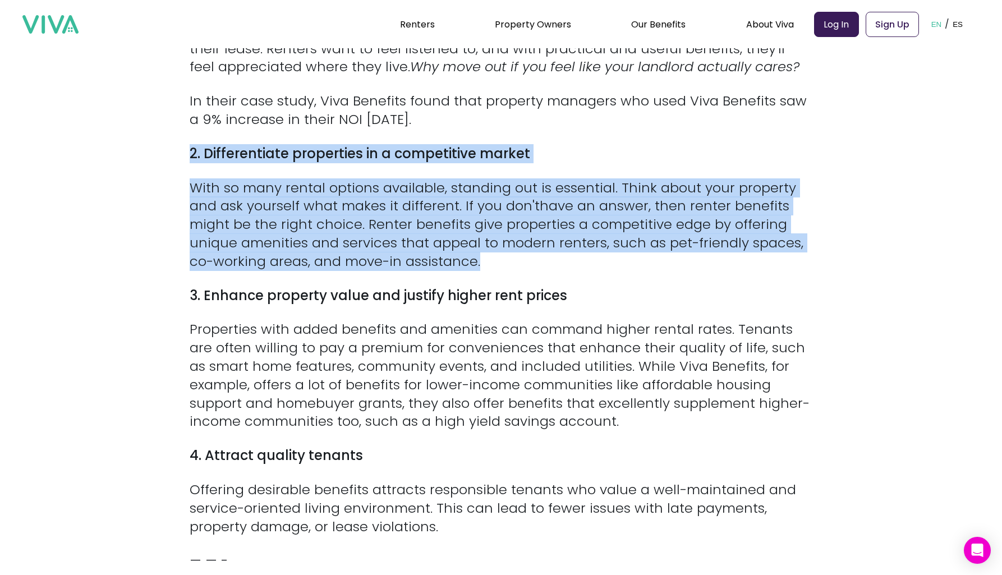
click at [356, 144] on div "Between lost rent, wasted staff time, and marketing spend, every renter that ch…" at bounding box center [501, 159] width 623 height 1247
click at [356, 144] on strong "2. Differentiate properties in a competitive market" at bounding box center [360, 153] width 341 height 19
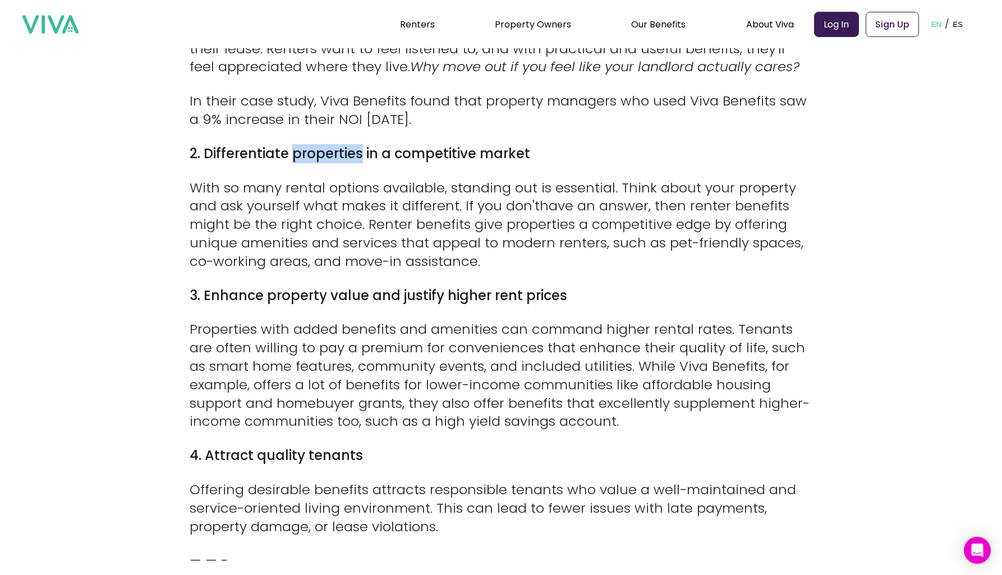
click at [356, 144] on strong "2. Differentiate properties in a competitive market" at bounding box center [360, 153] width 341 height 19
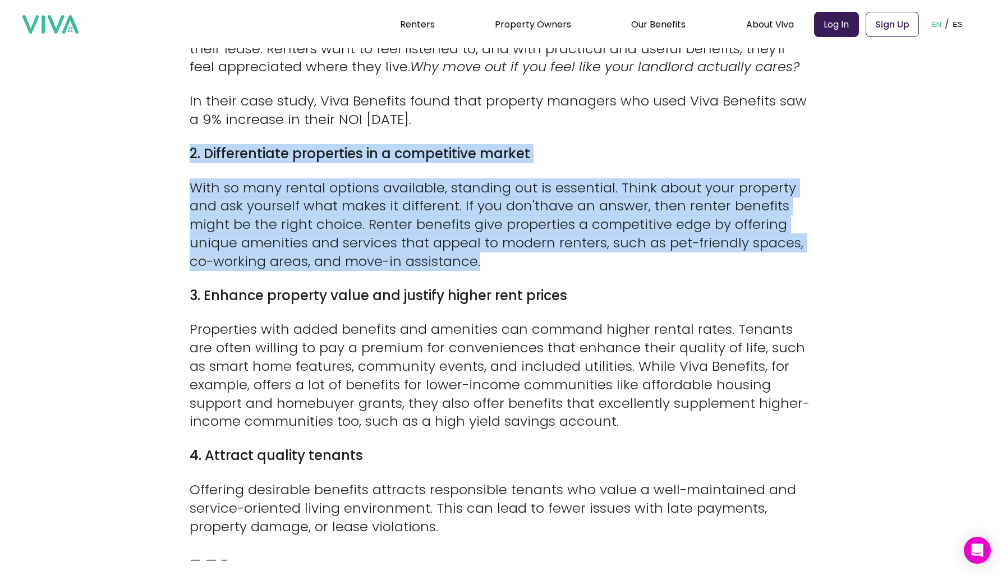
click at [460, 175] on div "Between lost rent, wasted staff time, and marketing spend, every renter that ch…" at bounding box center [501, 159] width 623 height 1247
click at [460, 179] on p "With so many rental options available, standing out is essential. Think about y…" at bounding box center [501, 225] width 623 height 92
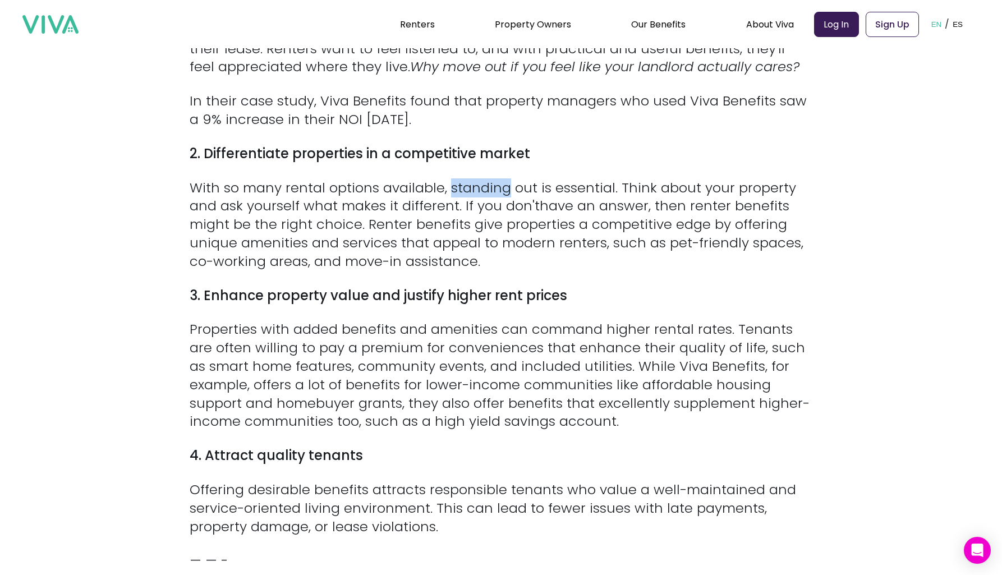
click at [460, 179] on p "With so many rental options available, standing out is essential. Think about y…" at bounding box center [501, 225] width 623 height 92
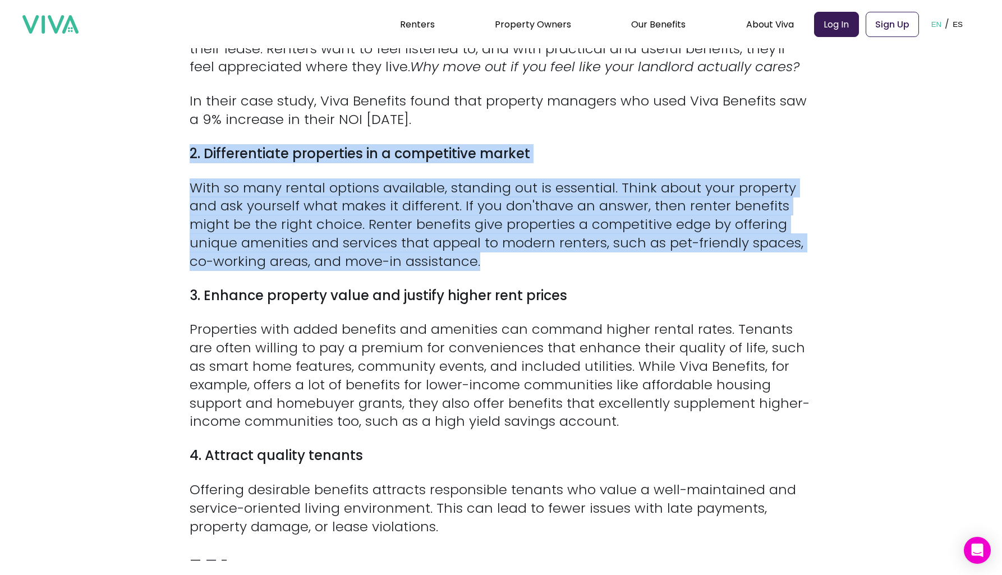
click at [343, 136] on div "Between lost rent, wasted staff time, and marketing spend, every renter that ch…" at bounding box center [501, 159] width 623 height 1247
click at [343, 144] on strong "2. Differentiate properties in a competitive market" at bounding box center [360, 153] width 341 height 19
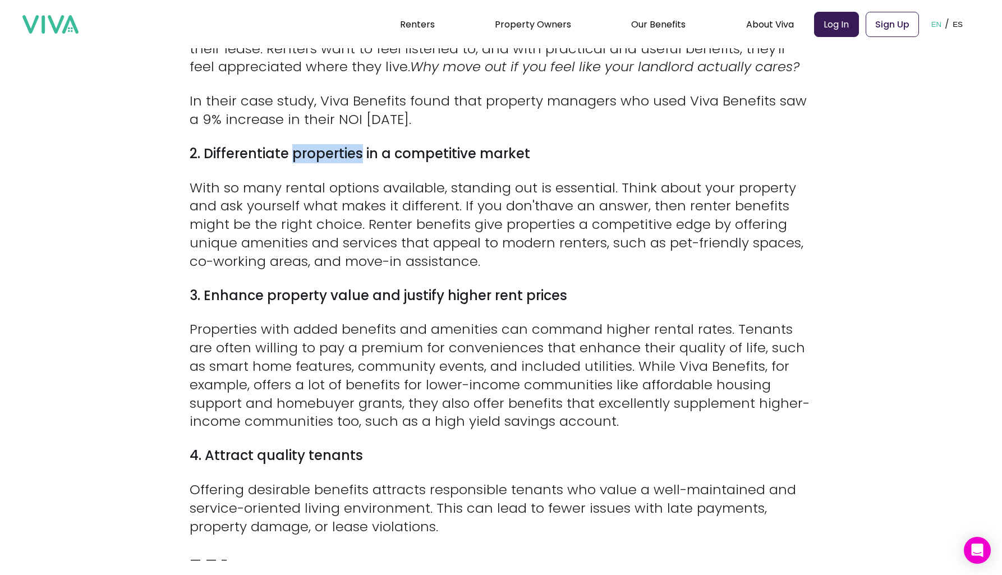
click at [343, 144] on strong "2. Differentiate properties in a competitive market" at bounding box center [360, 153] width 341 height 19
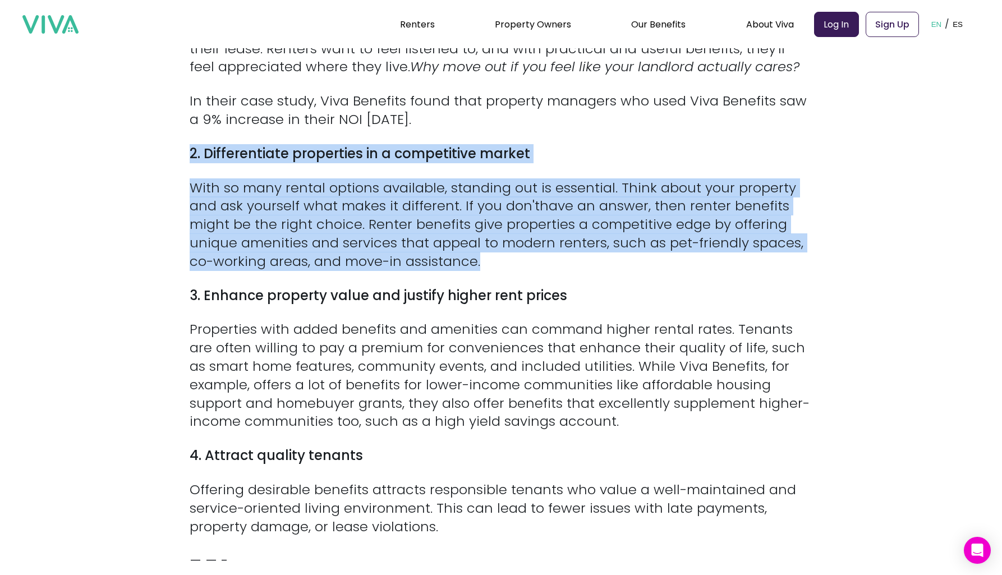
click at [395, 203] on div "Between lost rent, wasted staff time, and marketing spend, every renter that ch…" at bounding box center [501, 159] width 623 height 1247
click at [395, 203] on p "With so many rental options available, standing out is essential. Think about y…" at bounding box center [501, 225] width 623 height 92
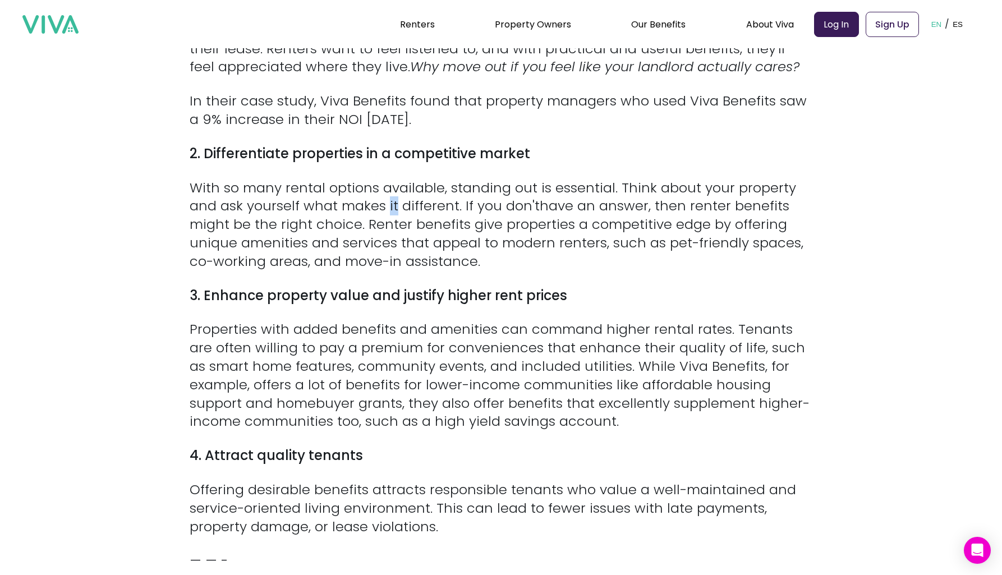
click at [395, 203] on p "With so many rental options available, standing out is essential. Think about y…" at bounding box center [501, 225] width 623 height 92
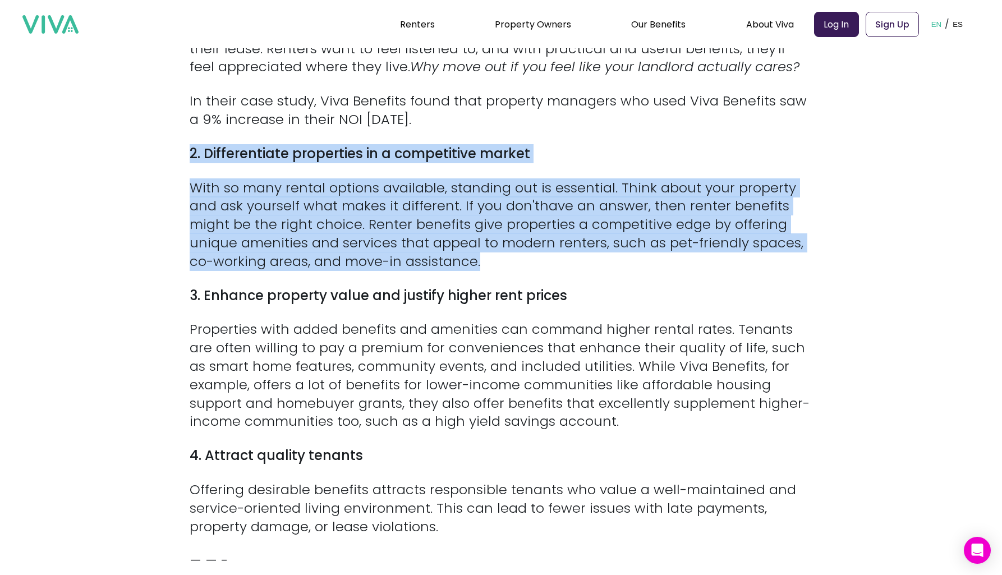
click at [346, 143] on div "Between lost rent, wasted staff time, and marketing spend, every renter that ch…" at bounding box center [501, 159] width 623 height 1247
click at [346, 144] on strong "2. Differentiate properties in a competitive market" at bounding box center [360, 153] width 341 height 19
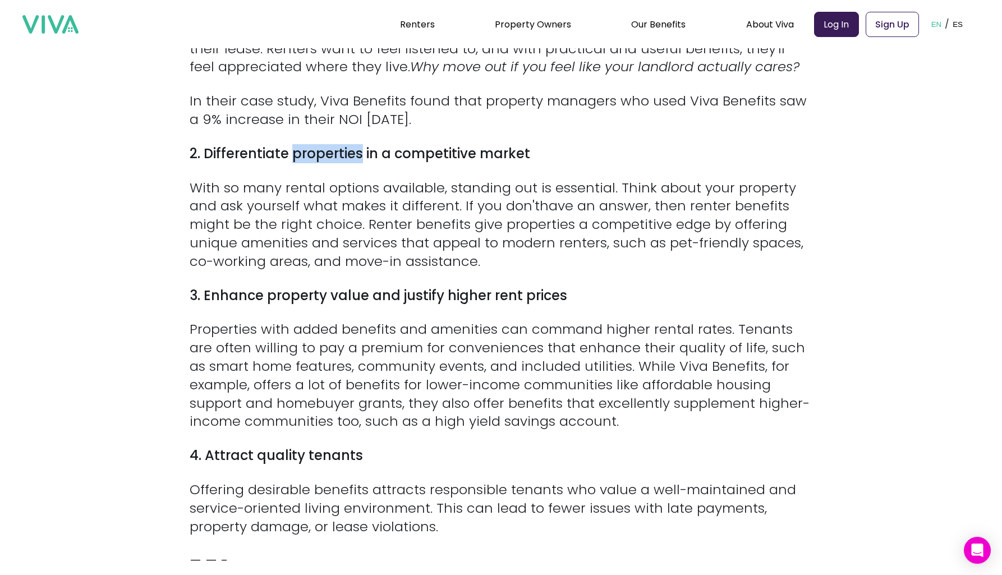
click at [346, 144] on strong "2. Differentiate properties in a competitive market" at bounding box center [360, 153] width 341 height 19
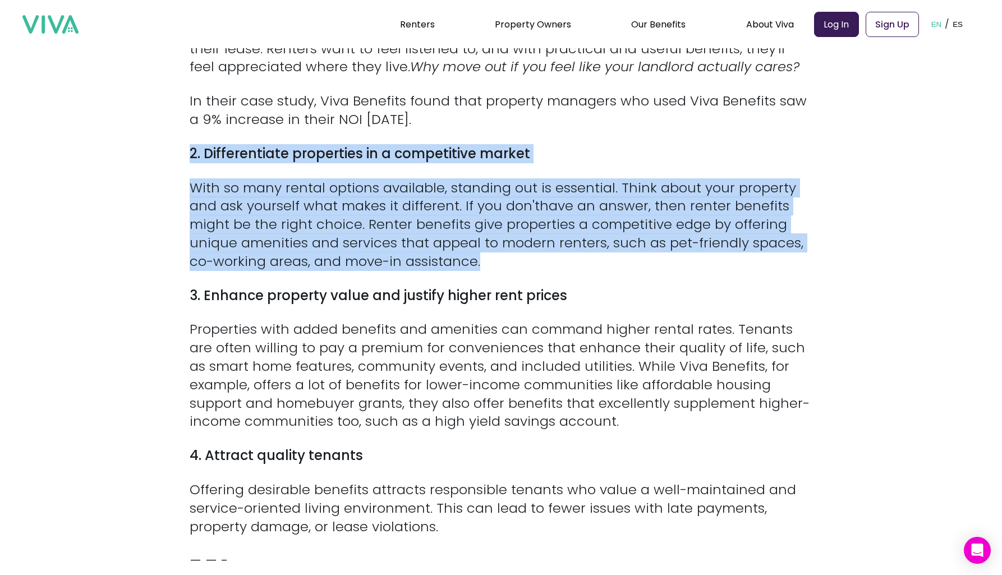
click at [363, 174] on div "Between lost rent, wasted staff time, and marketing spend, every renter that ch…" at bounding box center [501, 159] width 623 height 1247
click at [363, 179] on p "With so many rental options available, standing out is essential. Think about y…" at bounding box center [501, 225] width 623 height 92
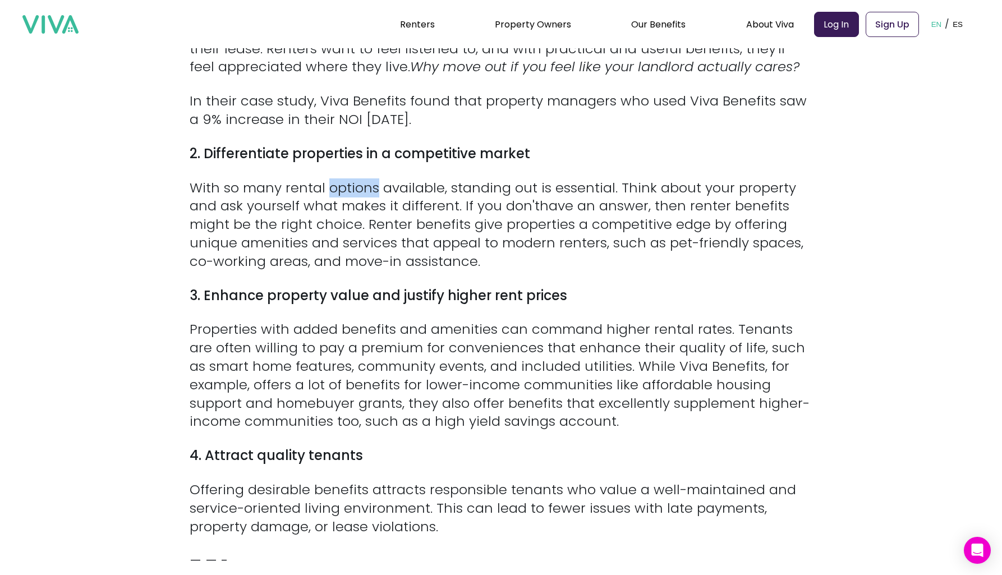
click at [363, 179] on p "With so many rental options available, standing out is essential. Think about y…" at bounding box center [501, 225] width 623 height 92
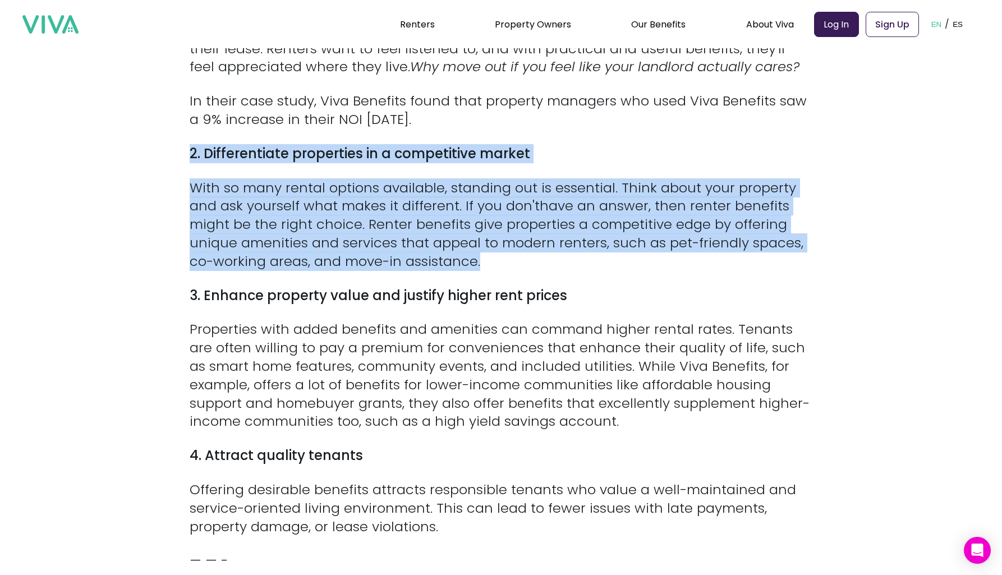
click at [342, 140] on div "Between lost rent, wasted staff time, and marketing spend, every renter that ch…" at bounding box center [501, 159] width 623 height 1247
click at [342, 144] on strong "2. Differentiate properties in a competitive market" at bounding box center [360, 153] width 341 height 19
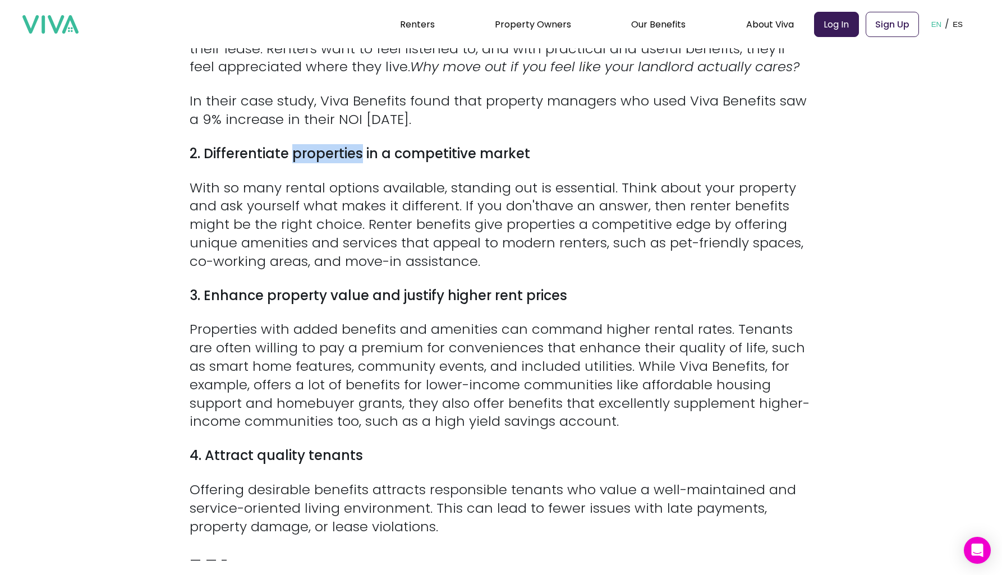
click at [342, 144] on strong "2. Differentiate properties in a competitive market" at bounding box center [360, 153] width 341 height 19
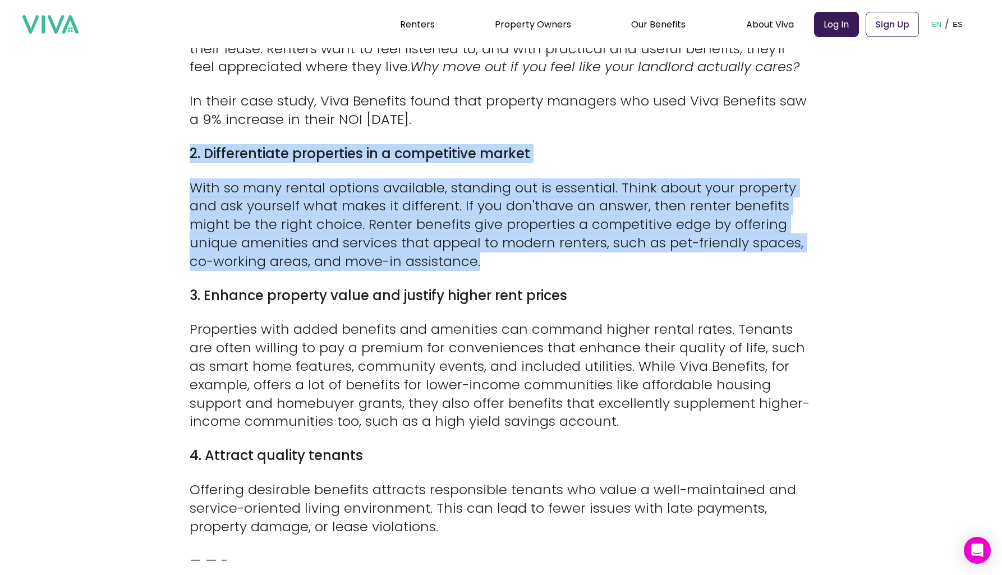
click at [345, 176] on div "Between lost rent, wasted staff time, and marketing spend, every renter that ch…" at bounding box center [501, 159] width 623 height 1247
click at [345, 179] on p "With so many rental options available, standing out is essential. Think about y…" at bounding box center [501, 225] width 623 height 92
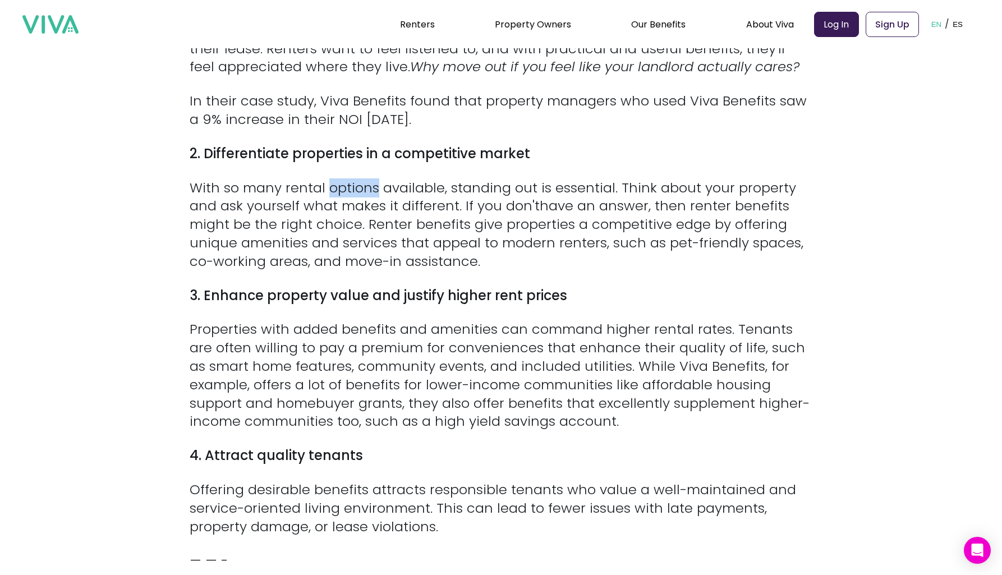
click at [345, 179] on p "With so many rental options available, standing out is essential. Think about y…" at bounding box center [501, 225] width 623 height 92
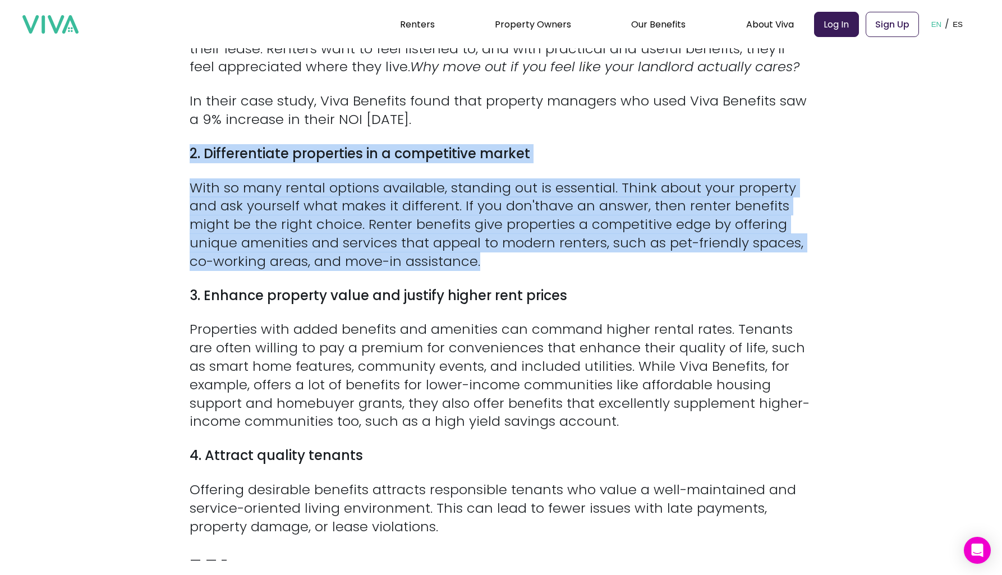
click at [344, 138] on div "Between lost rent, wasted staff time, and marketing spend, every renter that ch…" at bounding box center [501, 159] width 623 height 1247
click at [344, 144] on strong "2. Differentiate properties in a competitive market" at bounding box center [360, 153] width 341 height 19
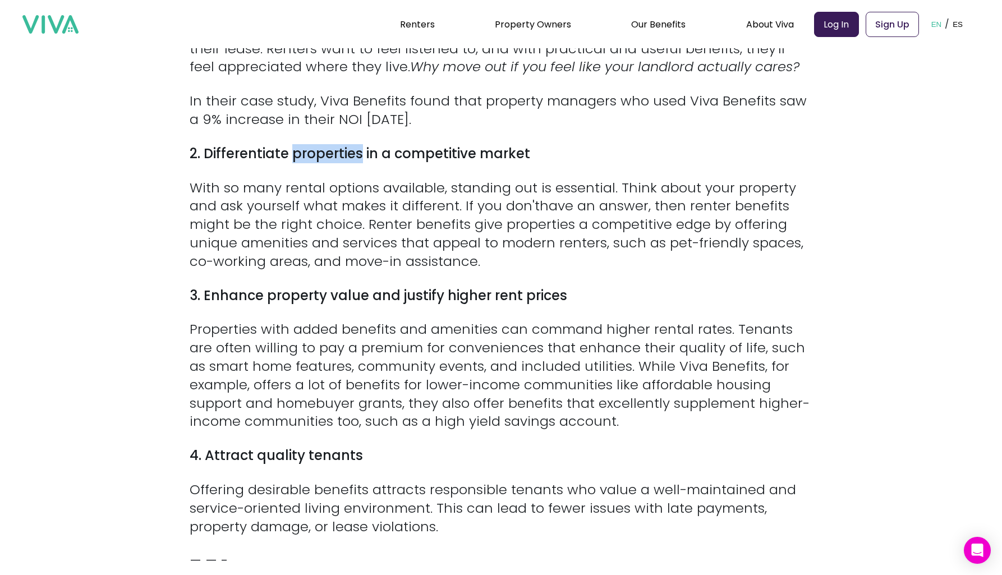
click at [344, 144] on strong "2. Differentiate properties in a competitive market" at bounding box center [360, 153] width 341 height 19
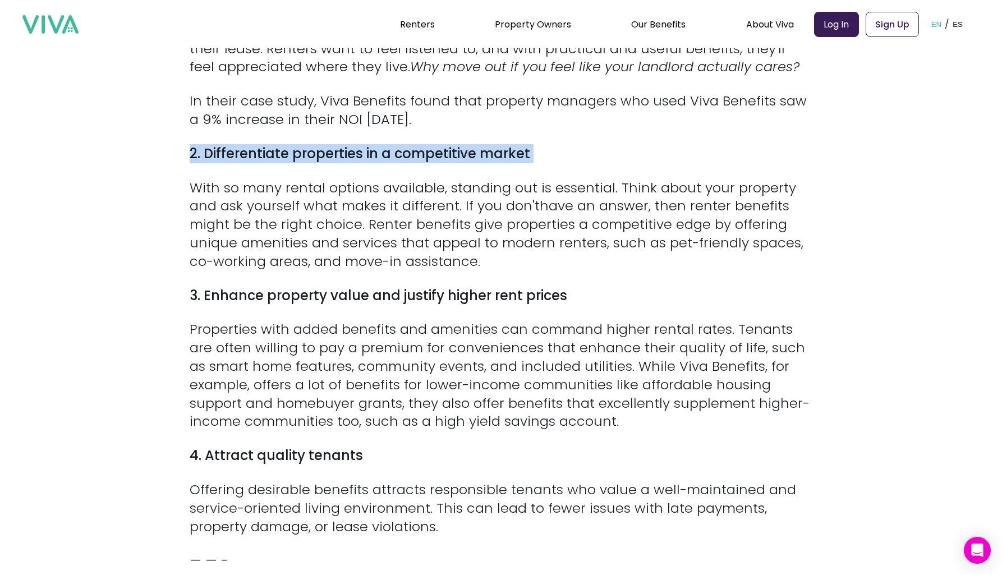
click at [344, 144] on strong "2. Differentiate properties in a competitive market" at bounding box center [360, 153] width 341 height 19
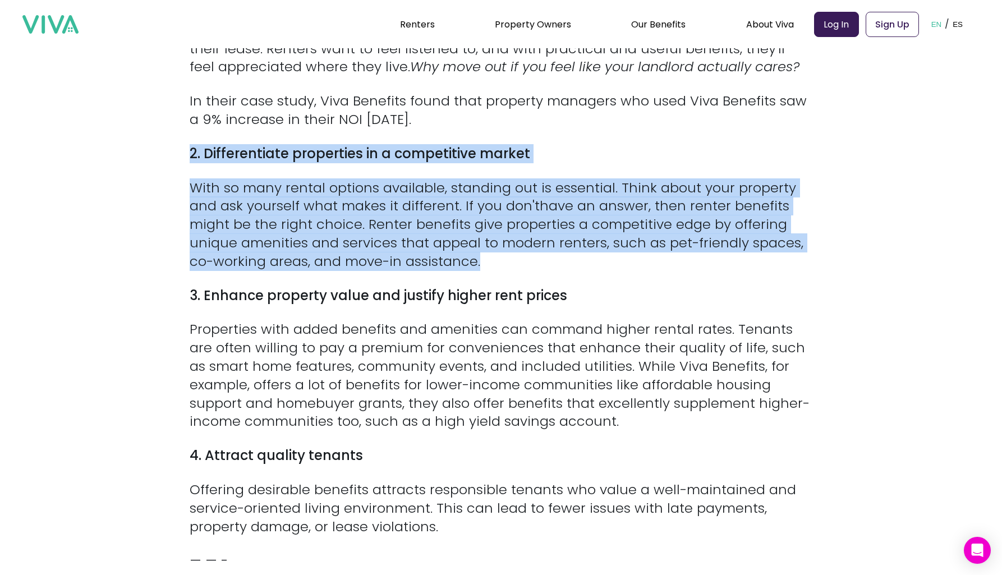
click at [350, 200] on div "Between lost rent, wasted staff time, and marketing spend, every renter that ch…" at bounding box center [501, 159] width 623 height 1247
click at [350, 200] on p "With so many rental options available, standing out is essential. Think about y…" at bounding box center [501, 225] width 623 height 92
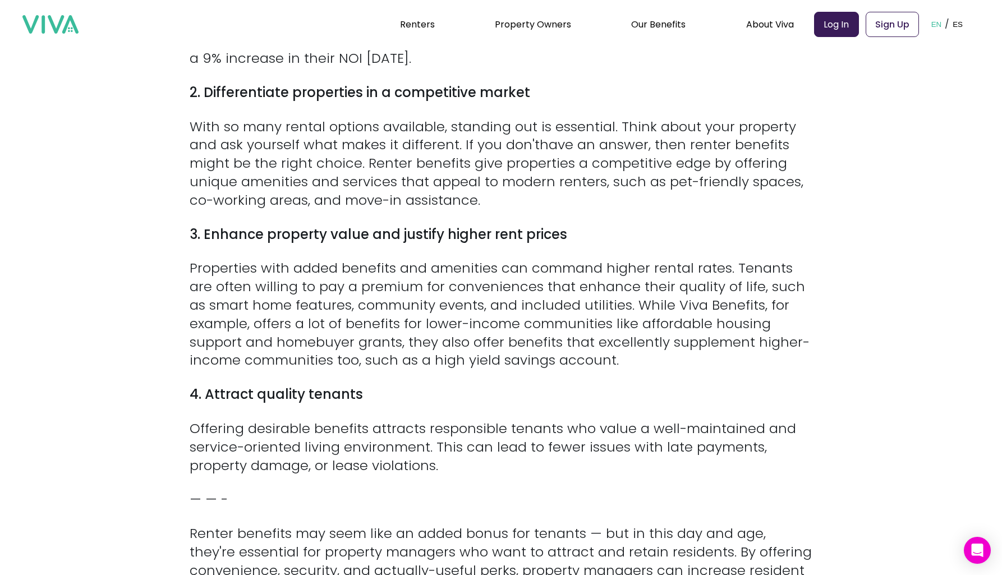
scroll to position [991, 0]
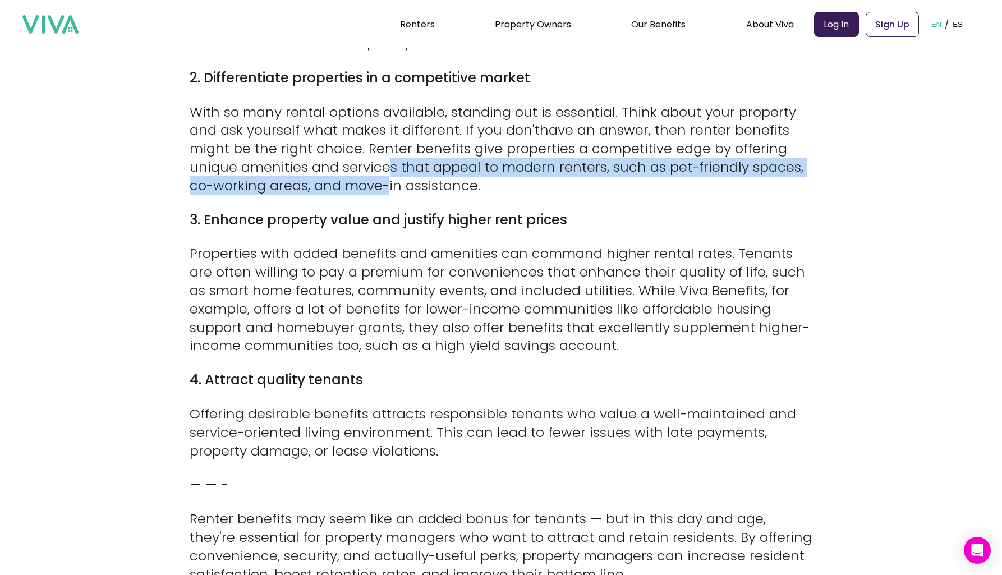
click at [391, 163] on p "With so many rental options available, standing out is essential. Think about y…" at bounding box center [501, 149] width 623 height 92
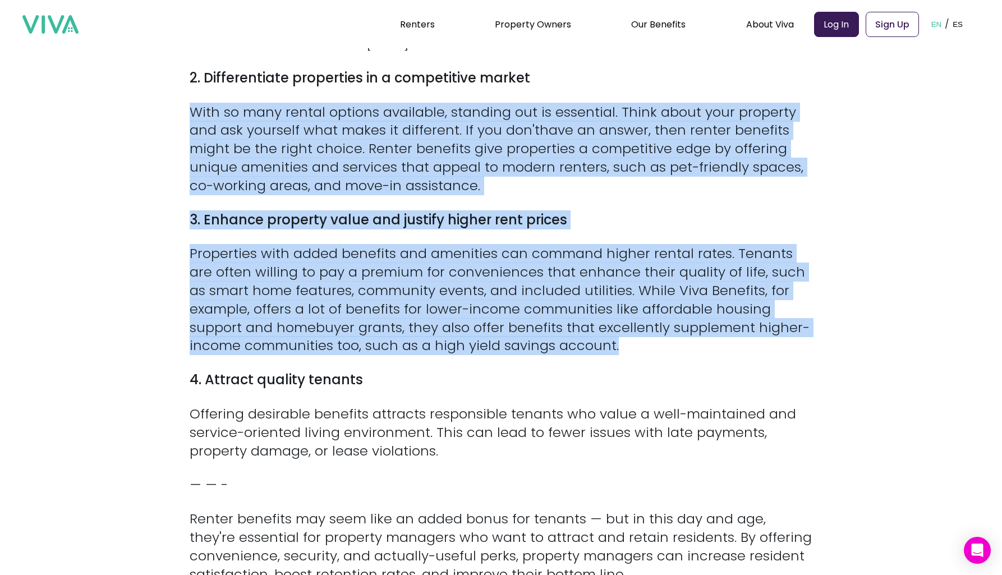
click at [391, 257] on div "Between lost rent, wasted staff time, and marketing spend, every renter that ch…" at bounding box center [501, 84] width 623 height 1247
click at [391, 257] on p "Properties with added benefits and amenities can command higher rental rates. T…" at bounding box center [501, 300] width 623 height 111
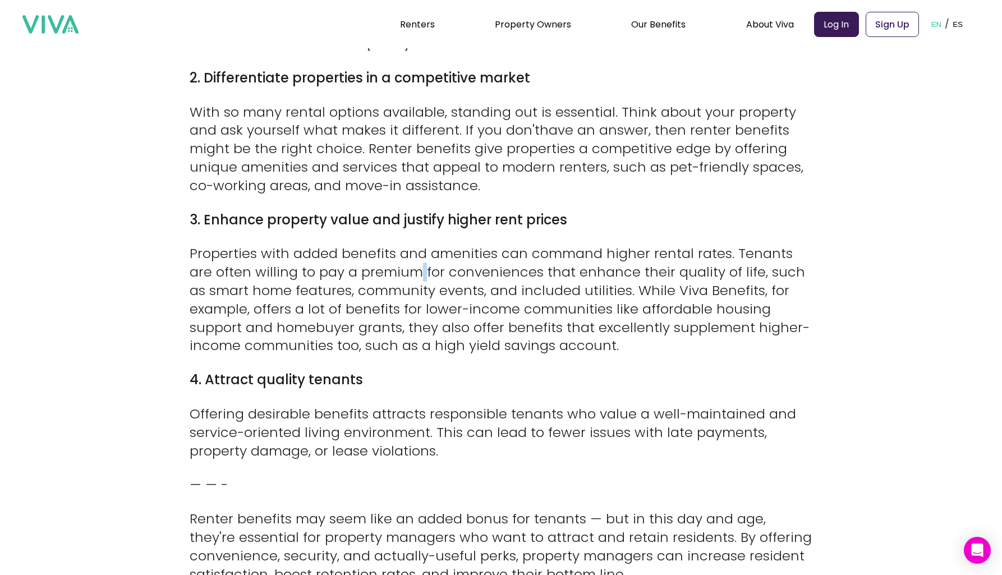
click at [391, 257] on p "Properties with added benefits and amenities can command higher rental rates. T…" at bounding box center [501, 300] width 623 height 111
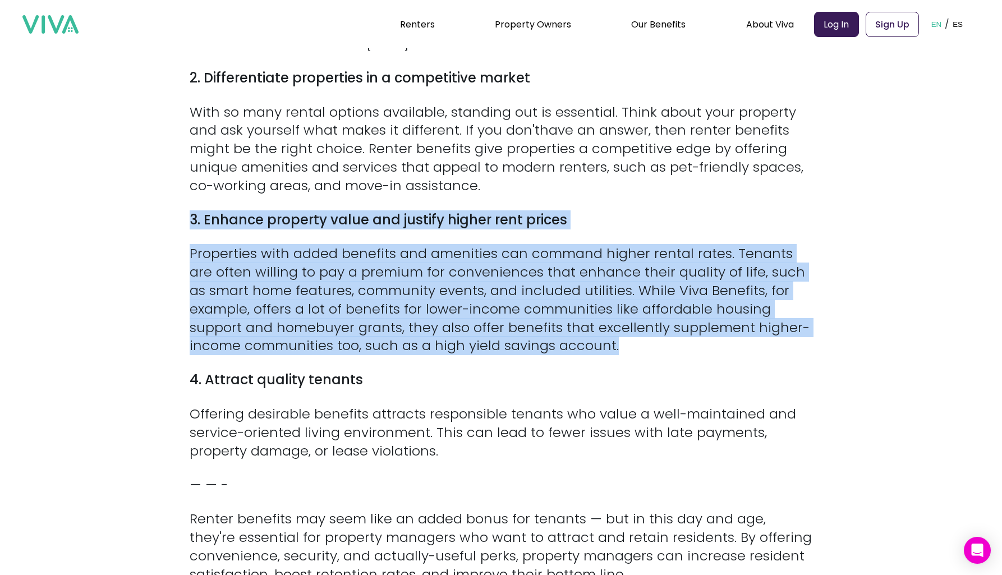
click at [396, 185] on div "Between lost rent, wasted staff time, and marketing spend, every renter that ch…" at bounding box center [501, 84] width 623 height 1247
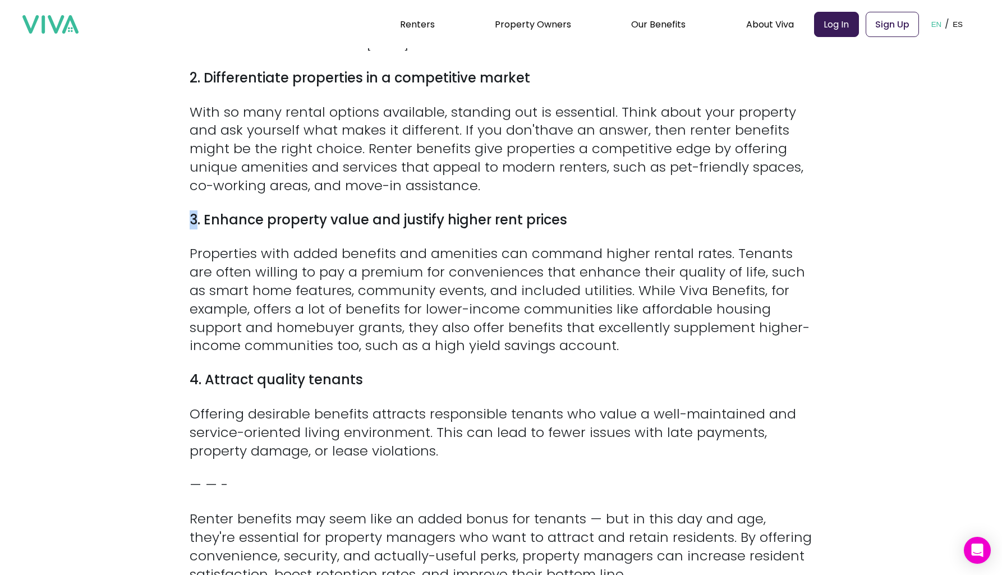
click at [396, 185] on div "Between lost rent, wasted staff time, and marketing spend, every renter that ch…" at bounding box center [501, 84] width 623 height 1247
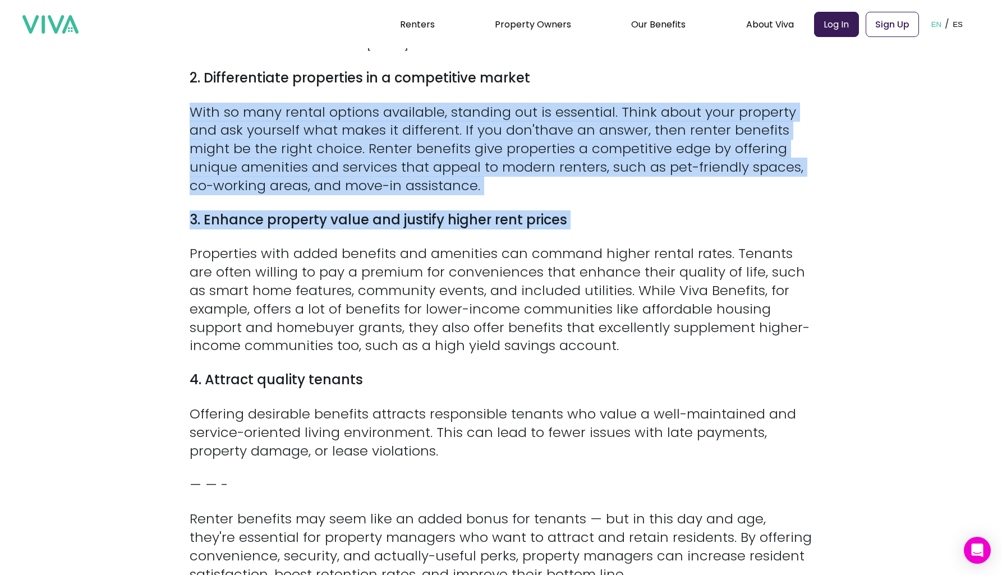
click at [398, 175] on div "Between lost rent, wasted staff time, and marketing spend, every renter that ch…" at bounding box center [501, 84] width 623 height 1247
click at [398, 175] on p "With so many rental options available, standing out is essential. Think about y…" at bounding box center [501, 149] width 623 height 92
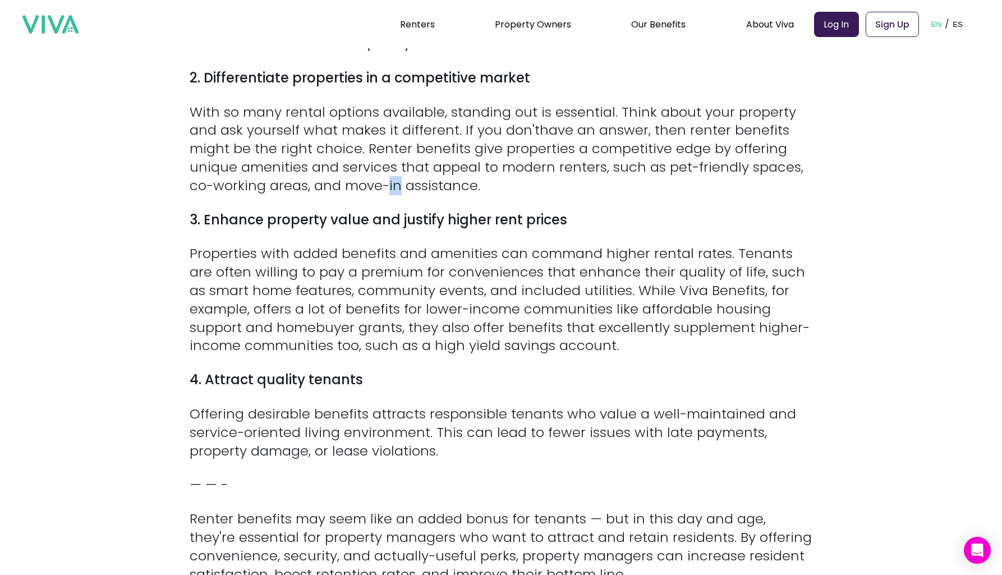
click at [398, 175] on p "With so many rental options available, standing out is essential. Think about y…" at bounding box center [501, 149] width 623 height 92
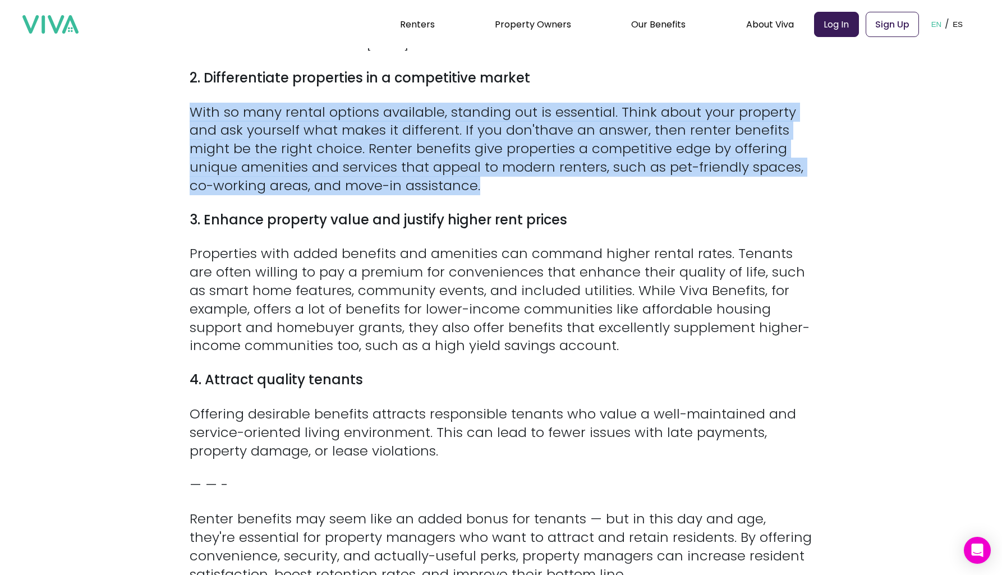
click at [398, 175] on p "With so many rental options available, standing out is essential. Think about y…" at bounding box center [501, 149] width 623 height 92
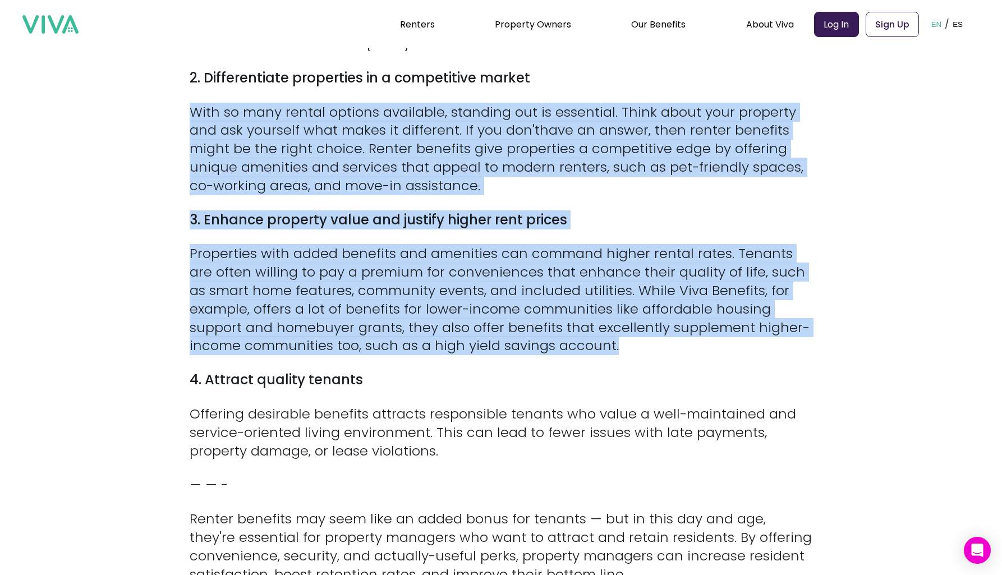
click at [396, 239] on div "Between lost rent, wasted staff time, and marketing spend, every renter that ch…" at bounding box center [501, 84] width 623 height 1247
click at [396, 245] on p "Properties with added benefits and amenities can command higher rental rates. T…" at bounding box center [501, 300] width 623 height 111
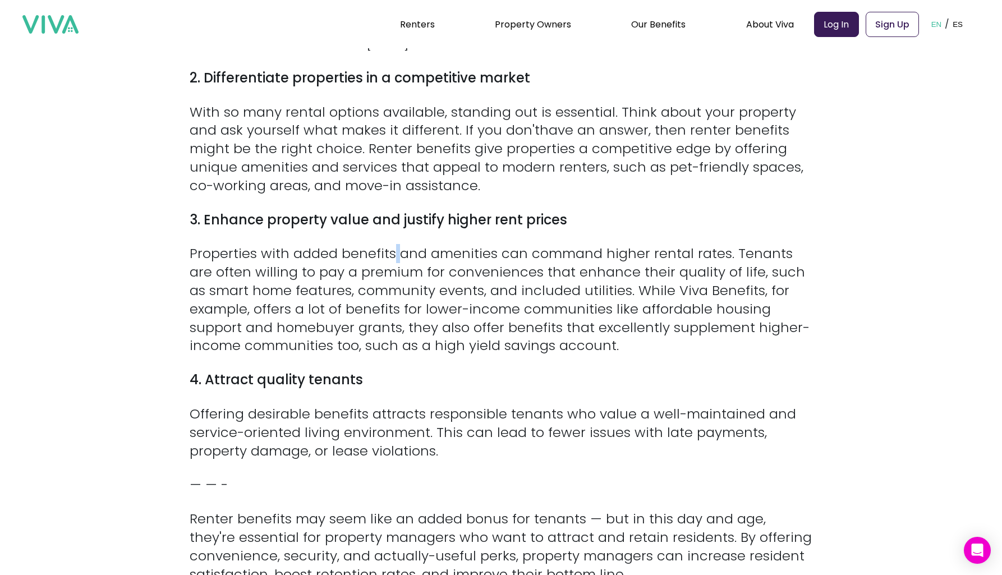
click at [396, 245] on p "Properties with added benefits and amenities can command higher rental rates. T…" at bounding box center [501, 300] width 623 height 111
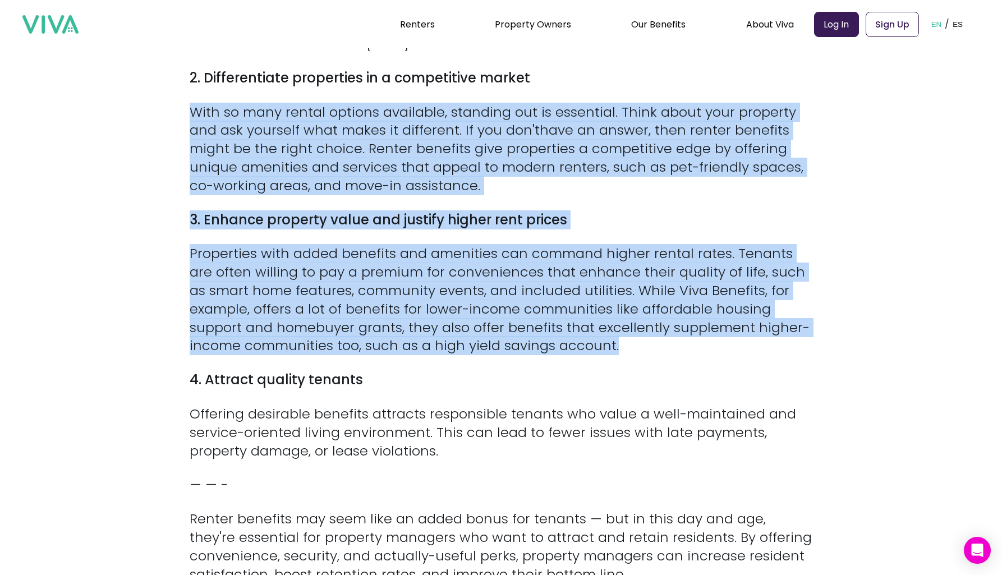
click at [398, 171] on div "Between lost rent, wasted staff time, and marketing spend, every renter that ch…" at bounding box center [501, 84] width 623 height 1247
click at [398, 171] on p "With so many rental options available, standing out is essential. Think about y…" at bounding box center [501, 149] width 623 height 92
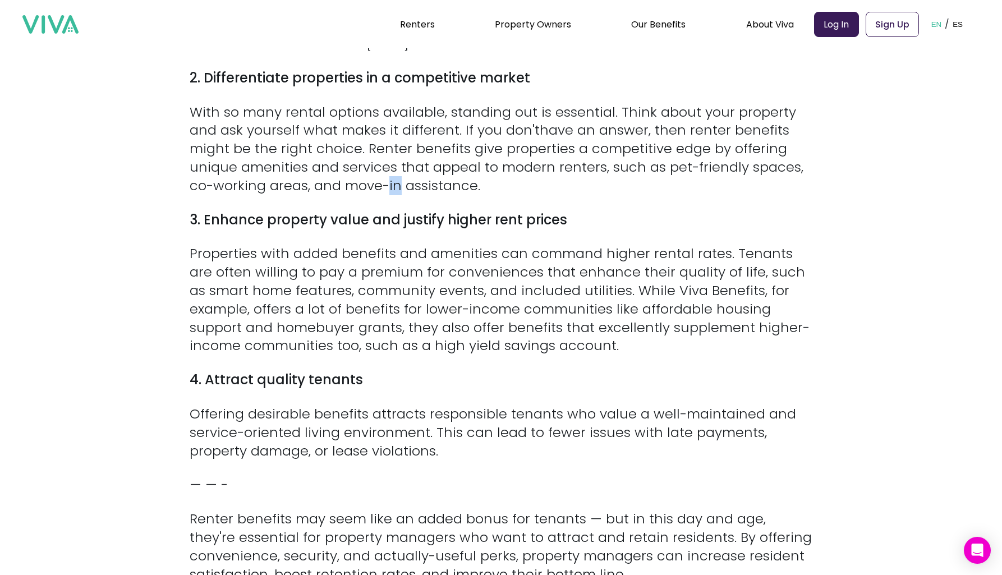
click at [398, 171] on p "With so many rental options available, standing out is essential. Think about y…" at bounding box center [501, 149] width 623 height 92
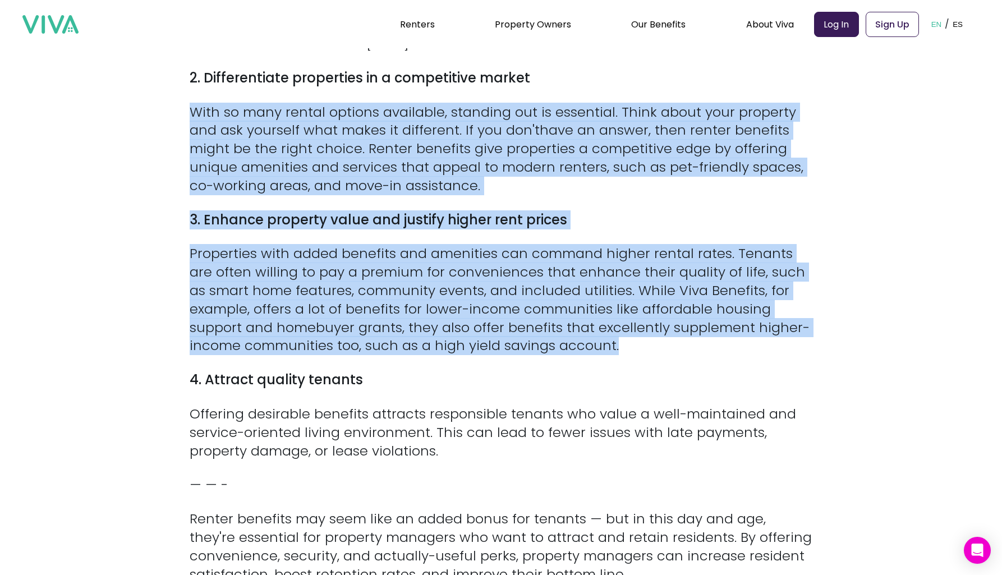
click at [398, 236] on div "Between lost rent, wasted staff time, and marketing spend, every renter that ch…" at bounding box center [501, 84] width 623 height 1247
click at [398, 245] on p "Properties with added benefits and amenities can command higher rental rates. T…" at bounding box center [501, 300] width 623 height 111
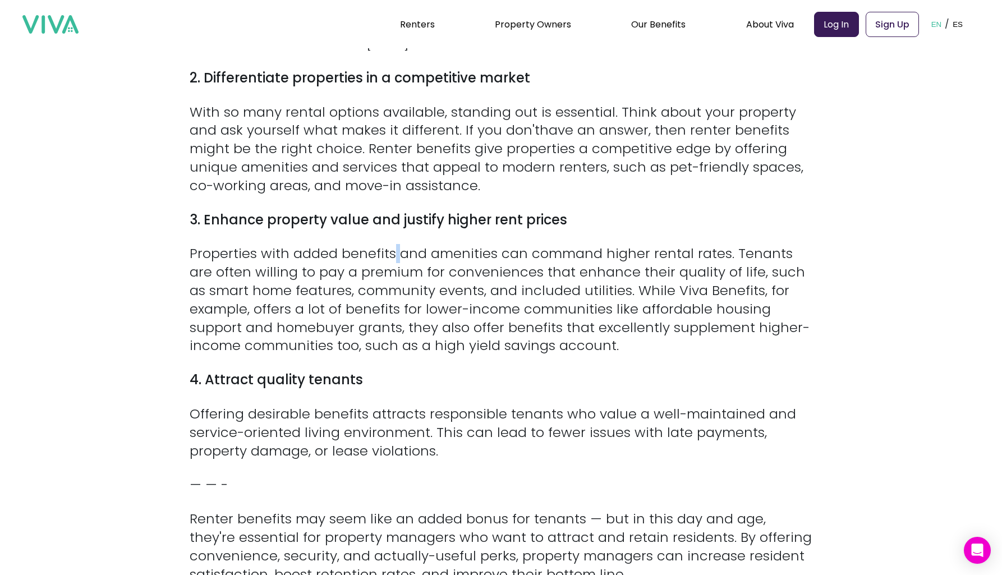
click at [398, 245] on p "Properties with added benefits and amenities can command higher rental rates. T…" at bounding box center [501, 300] width 623 height 111
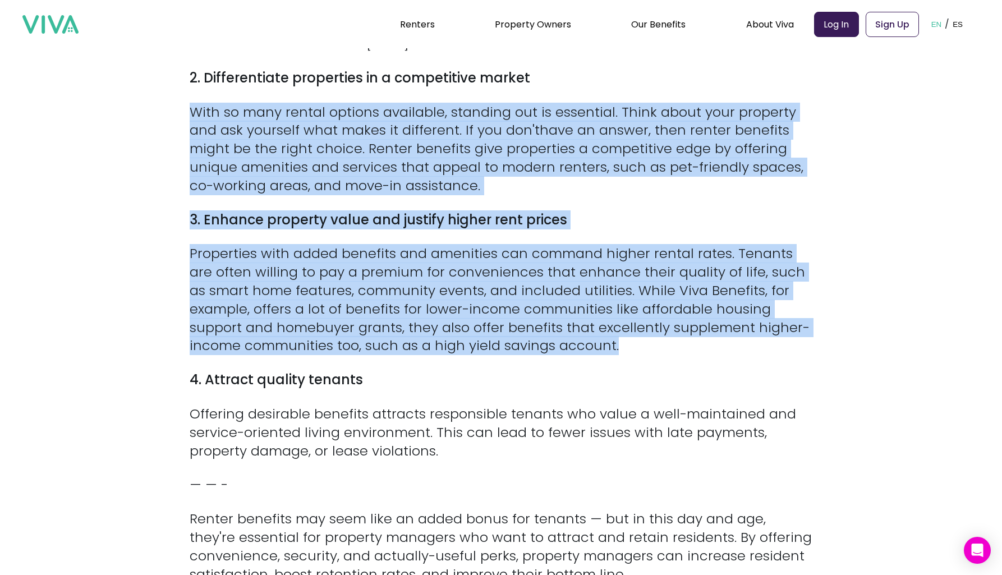
click at [434, 156] on div "Between lost rent, wasted staff time, and marketing spend, every renter that ch…" at bounding box center [501, 84] width 623 height 1247
click at [434, 156] on p "With so many rental options available, standing out is essential. Think about y…" at bounding box center [501, 149] width 623 height 92
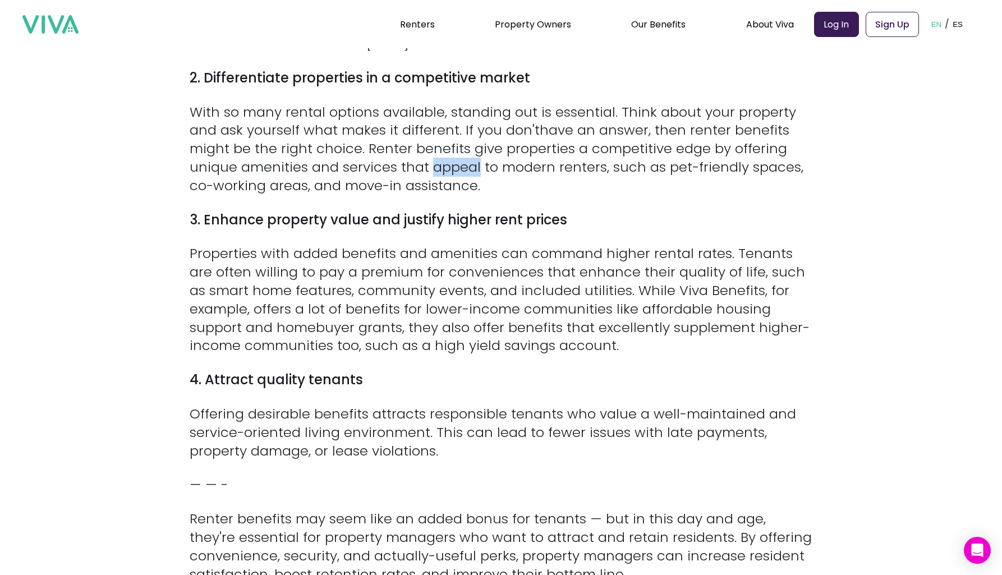
click at [434, 156] on p "With so many rental options available, standing out is essential. Think about y…" at bounding box center [501, 149] width 623 height 92
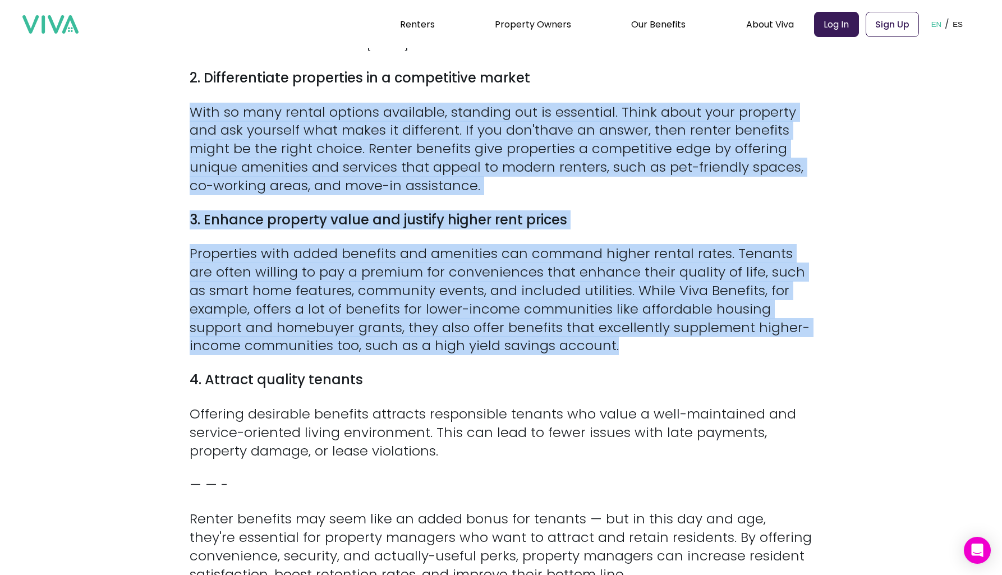
click at [441, 267] on div "Between lost rent, wasted staff time, and marketing spend, every renter that ch…" at bounding box center [501, 84] width 623 height 1247
click at [441, 267] on p "Properties with added benefits and amenities can command higher rental rates. T…" at bounding box center [501, 300] width 623 height 111
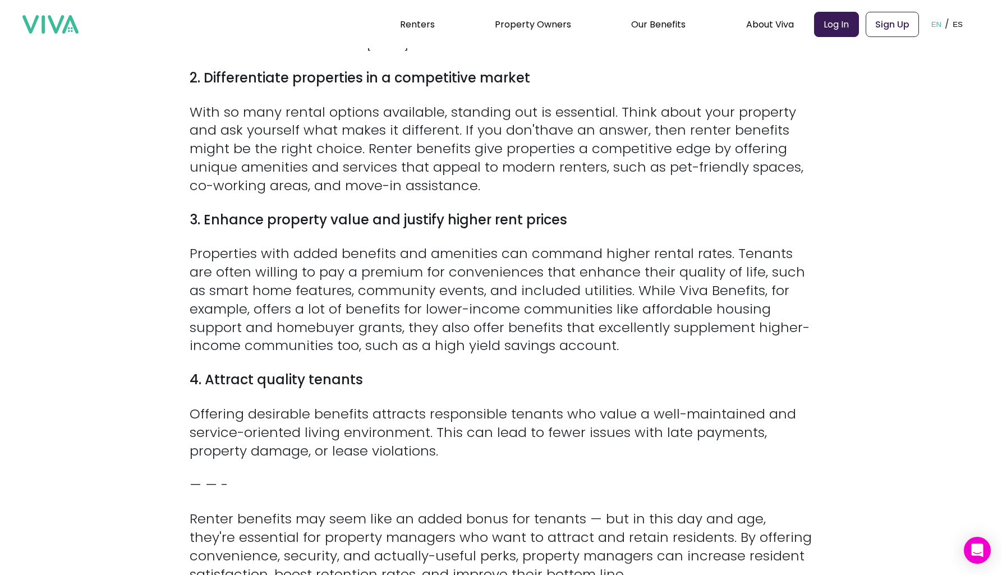
click at [441, 267] on p "Properties with added benefits and amenities can command higher rental rates. T…" at bounding box center [501, 300] width 623 height 111
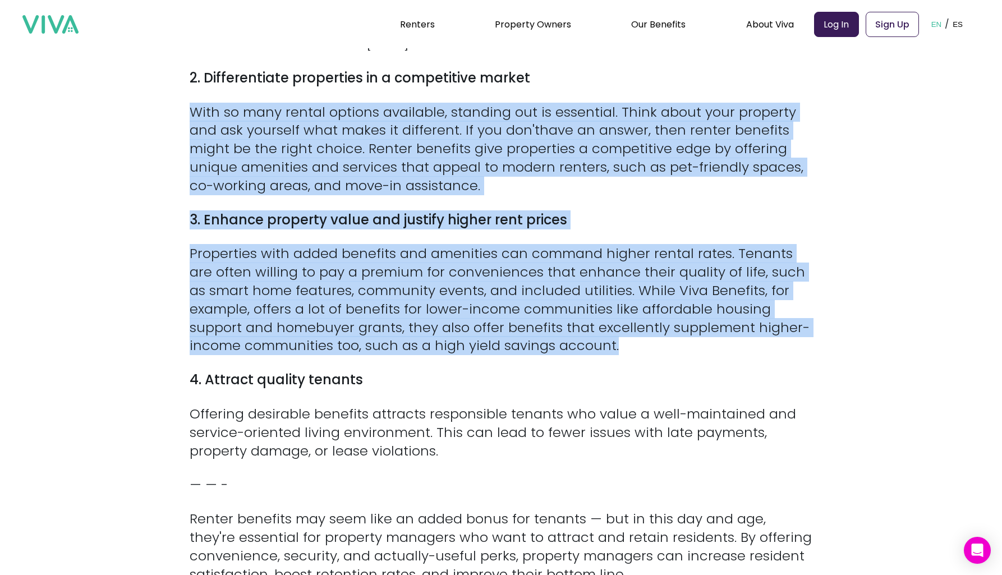
click at [457, 180] on div "Between lost rent, wasted staff time, and marketing spend, every renter that ch…" at bounding box center [501, 84] width 623 height 1247
click at [457, 180] on p "With so many rental options available, standing out is essential. Think about y…" at bounding box center [501, 149] width 623 height 92
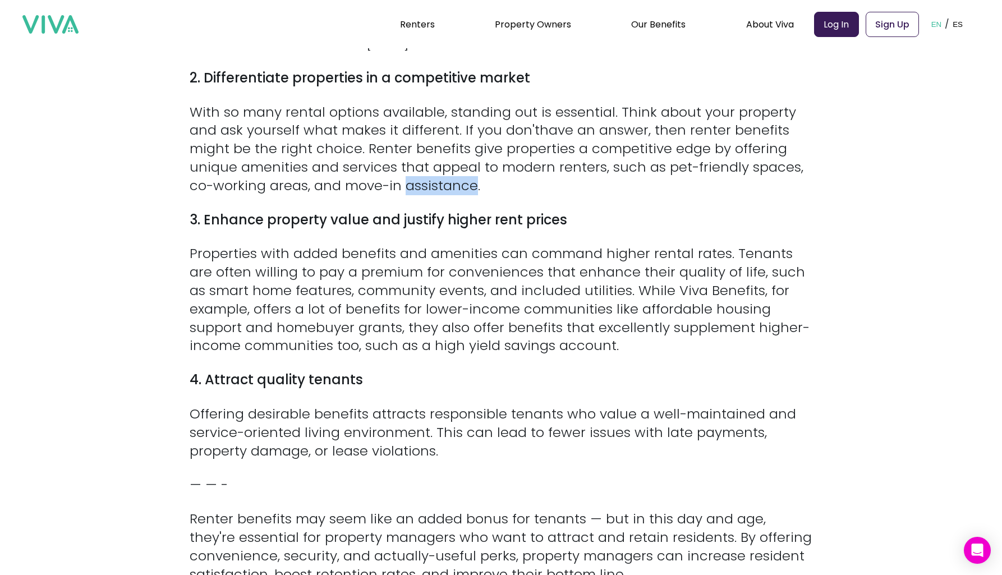
click at [457, 180] on p "With so many rental options available, standing out is essential. Think about y…" at bounding box center [501, 149] width 623 height 92
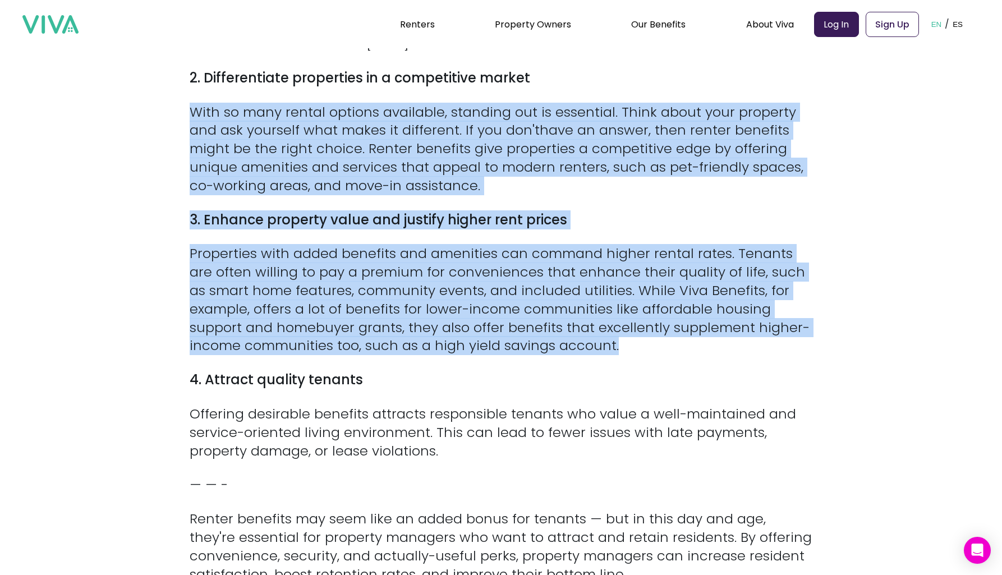
click at [462, 252] on div "Between lost rent, wasted staff time, and marketing spend, every renter that ch…" at bounding box center [501, 84] width 623 height 1247
click at [462, 252] on p "Properties with added benefits and amenities can command higher rental rates. T…" at bounding box center [501, 300] width 623 height 111
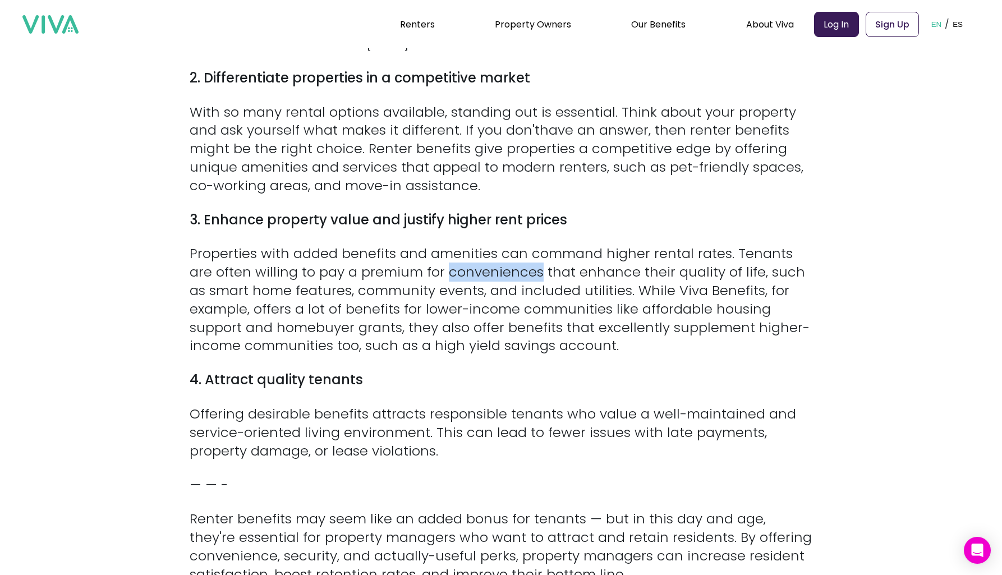
click at [462, 252] on p "Properties with added benefits and amenities can command higher rental rates. T…" at bounding box center [501, 300] width 623 height 111
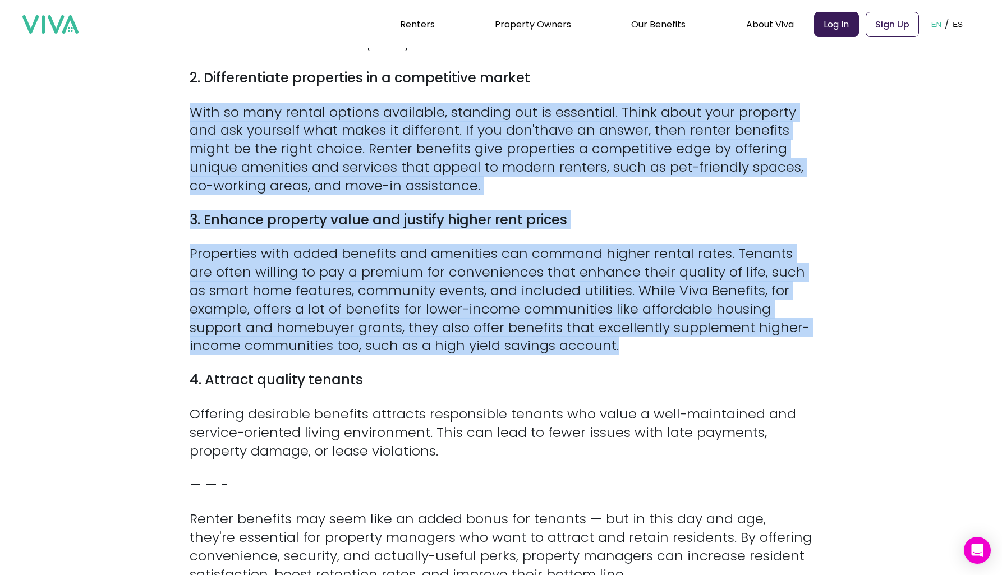
click at [440, 171] on div "Between lost rent, wasted staff time, and marketing spend, every renter that ch…" at bounding box center [501, 84] width 623 height 1247
click at [440, 171] on p "With so many rental options available, standing out is essential. Think about y…" at bounding box center [501, 149] width 623 height 92
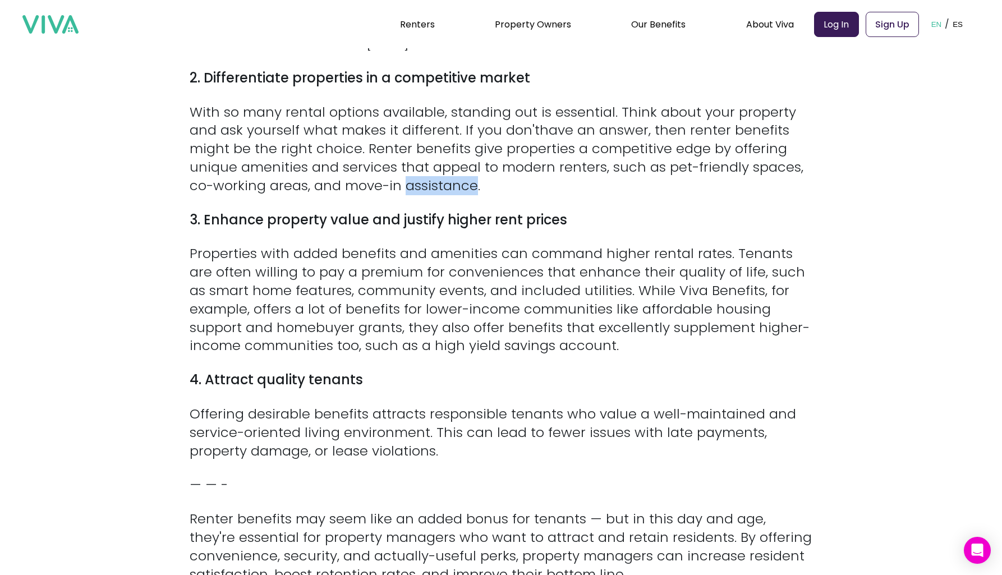
click at [440, 171] on p "With so many rental options available, standing out is essential. Think about y…" at bounding box center [501, 149] width 623 height 92
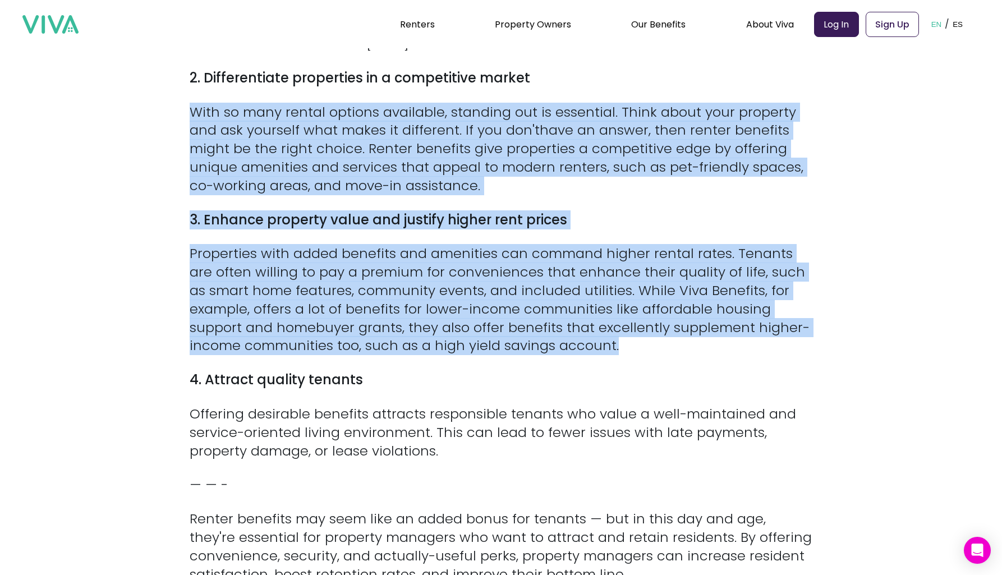
click at [437, 235] on div "Between lost rent, wasted staff time, and marketing spend, every renter that ch…" at bounding box center [501, 84] width 623 height 1247
click at [437, 245] on p "Properties with added benefits and amenities can command higher rental rates. T…" at bounding box center [501, 300] width 623 height 111
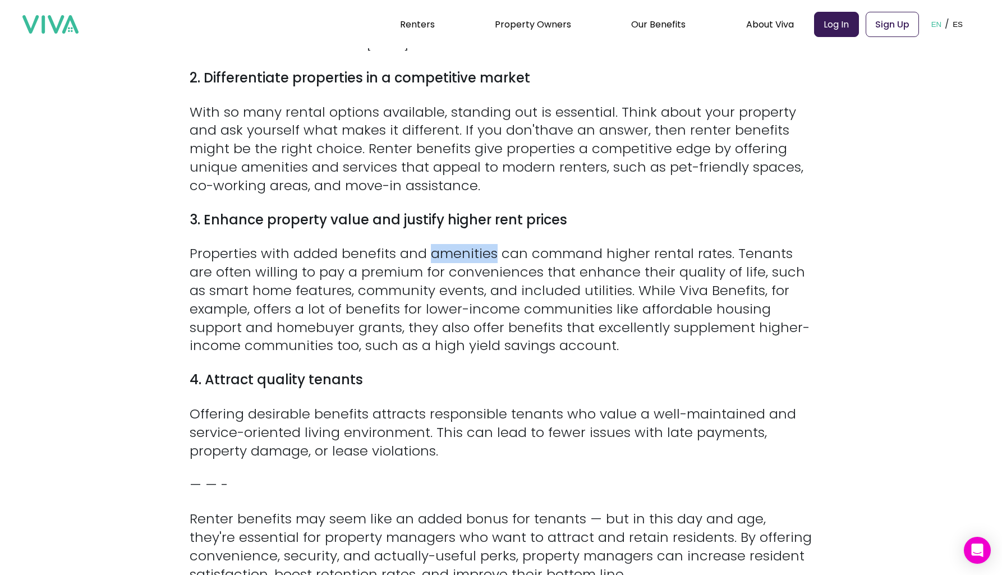
click at [437, 245] on p "Properties with added benefits and amenities can command higher rental rates. T…" at bounding box center [501, 300] width 623 height 111
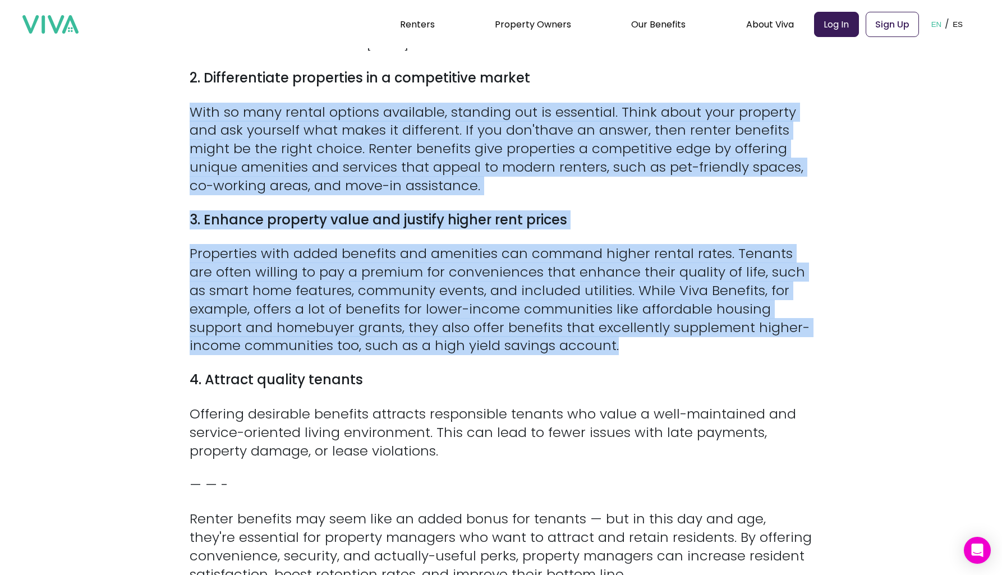
click at [437, 176] on div "Between lost rent, wasted staff time, and marketing spend, every renter that ch…" at bounding box center [501, 84] width 623 height 1247
click at [437, 176] on p "With so many rental options available, standing out is essential. Think about y…" at bounding box center [501, 149] width 623 height 92
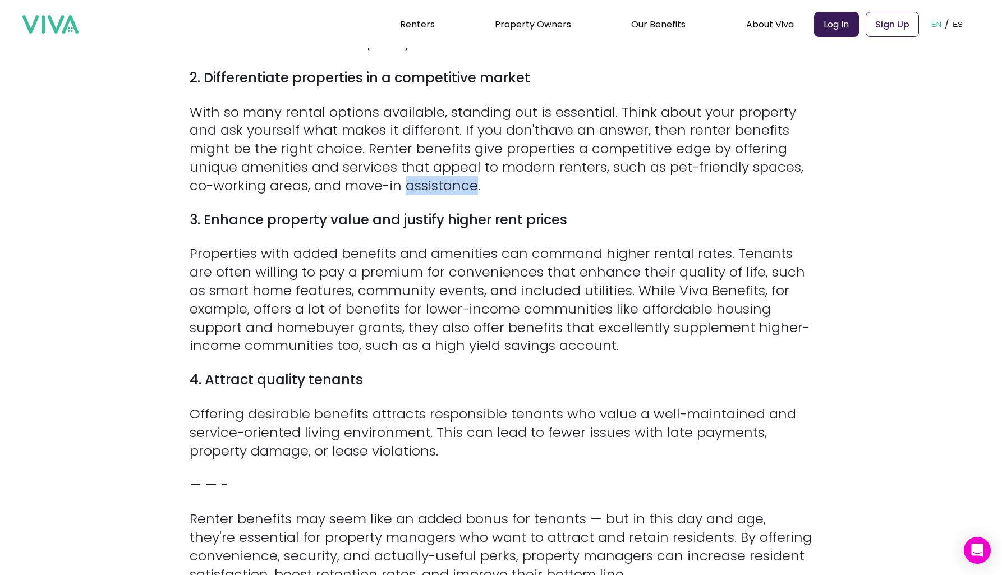
click at [437, 176] on p "With so many rental options available, standing out is essential. Think about y…" at bounding box center [501, 149] width 623 height 92
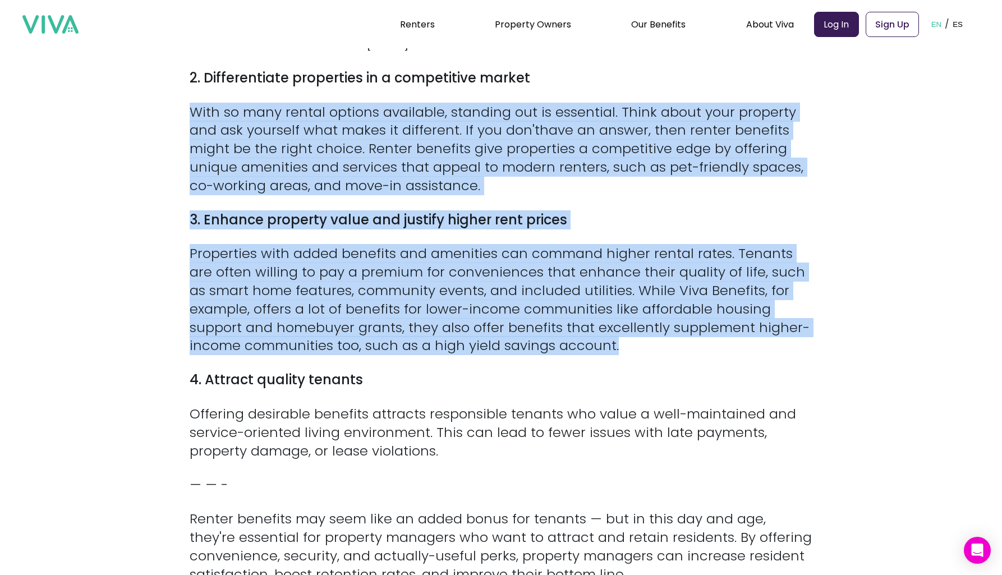
click at [430, 249] on div "Between lost rent, wasted staff time, and marketing spend, every renter that ch…" at bounding box center [501, 84] width 623 height 1247
click at [430, 249] on p "Properties with added benefits and amenities can command higher rental rates. T…" at bounding box center [501, 300] width 623 height 111
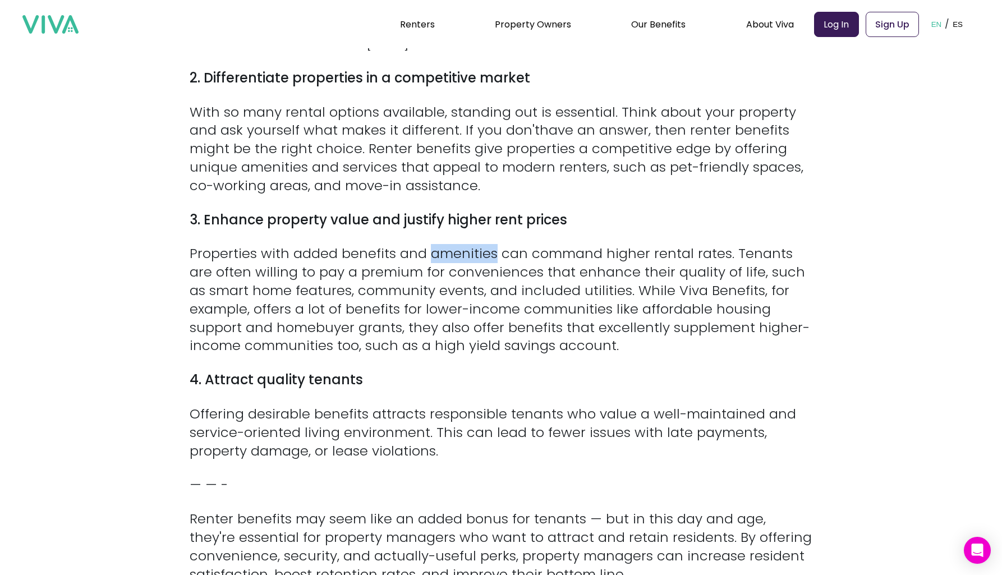
click at [430, 249] on p "Properties with added benefits and amenities can command higher rental rates. T…" at bounding box center [501, 300] width 623 height 111
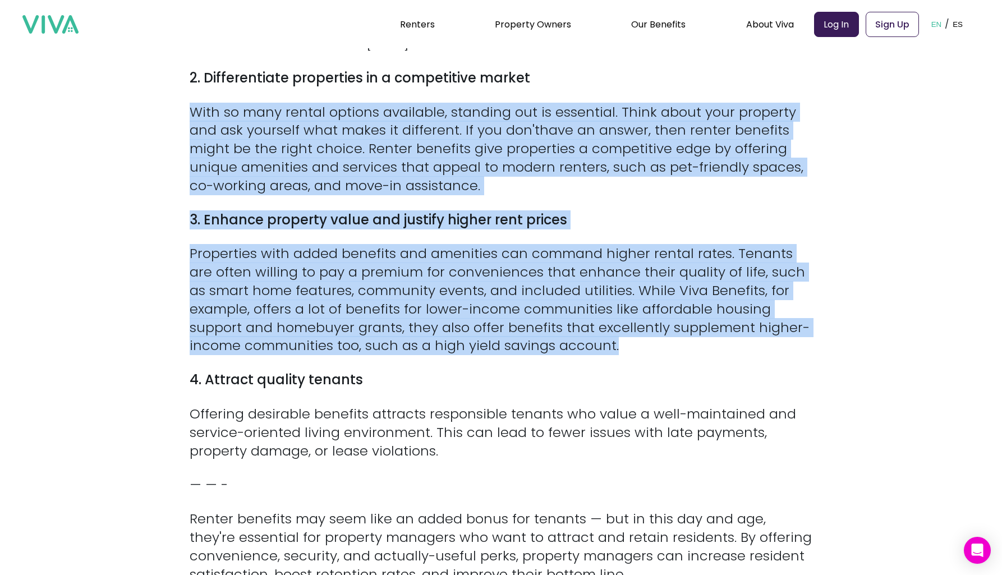
click at [433, 176] on div "Between lost rent, wasted staff time, and marketing spend, every renter that ch…" at bounding box center [501, 84] width 623 height 1247
click at [433, 176] on p "With so many rental options available, standing out is essential. Think about y…" at bounding box center [501, 149] width 623 height 92
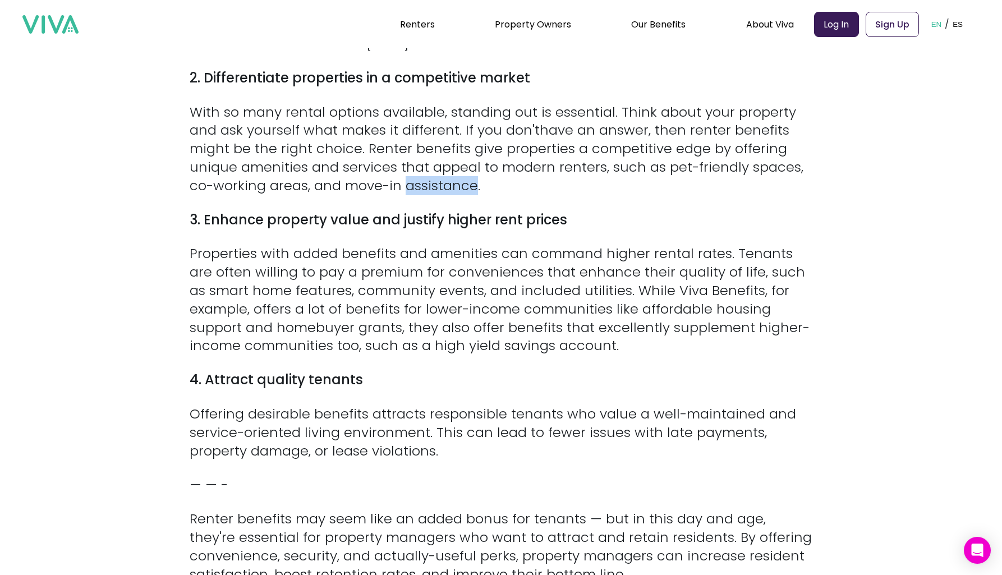
click at [433, 180] on p "With so many rental options available, standing out is essential. Think about y…" at bounding box center [501, 149] width 623 height 92
click at [433, 181] on p "With so many rental options available, standing out is essential. Think about y…" at bounding box center [501, 149] width 623 height 92
click at [433, 177] on p "With so many rental options available, standing out is essential. Think about y…" at bounding box center [501, 149] width 623 height 92
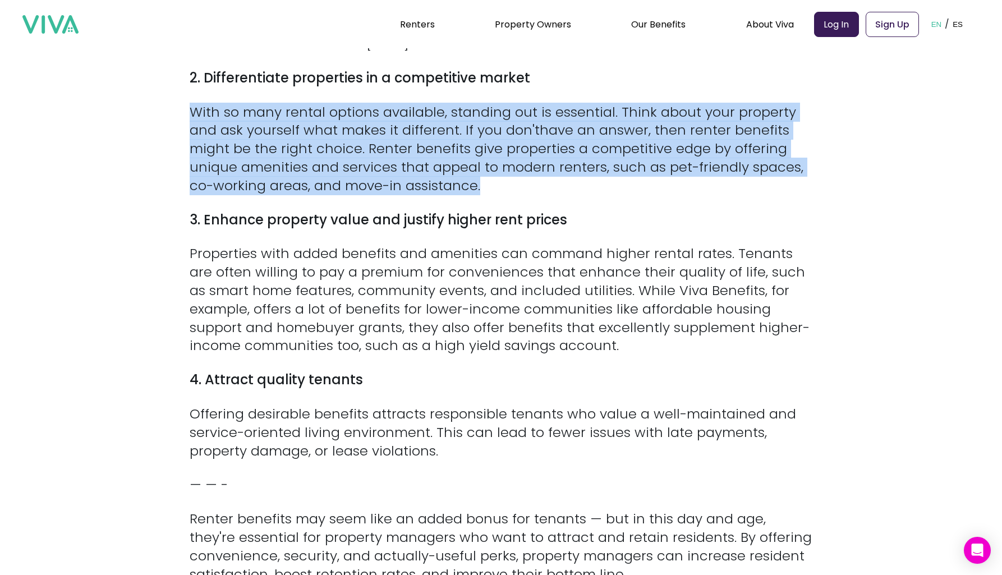
click at [433, 177] on p "With so many rental options available, standing out is essential. Think about y…" at bounding box center [501, 149] width 623 height 92
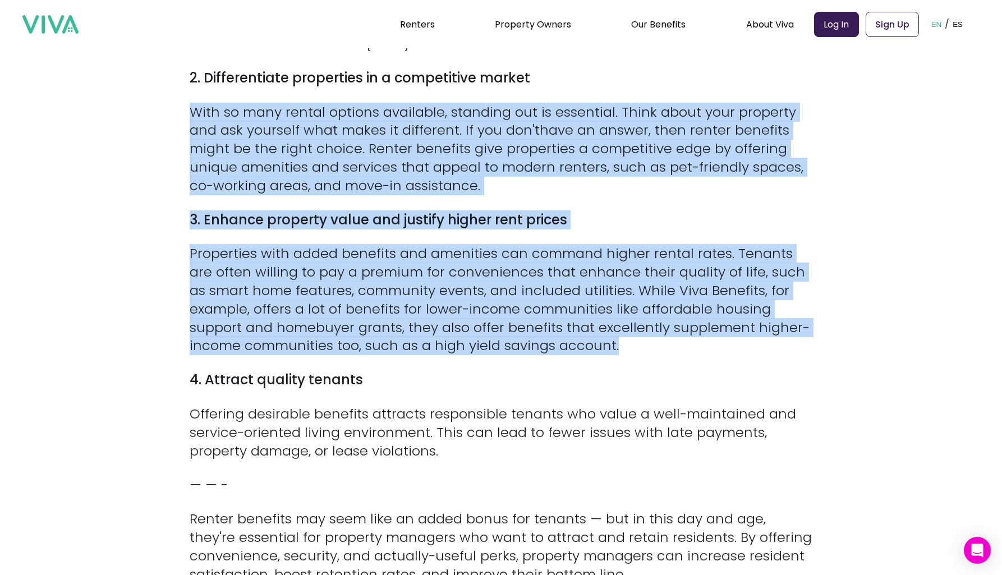
click at [431, 236] on div "Between lost rent, wasted staff time, and marketing spend, every renter that ch…" at bounding box center [501, 84] width 623 height 1247
click at [431, 245] on p "Properties with added benefits and amenities can command higher rental rates. T…" at bounding box center [501, 300] width 623 height 111
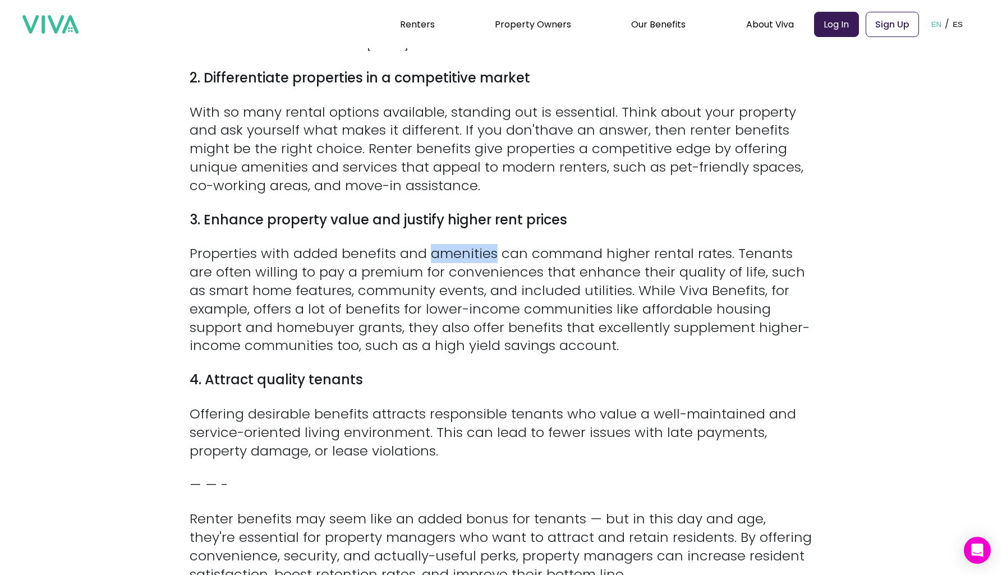
click at [431, 245] on p "Properties with added benefits and amenities can command higher rental rates. T…" at bounding box center [501, 300] width 623 height 111
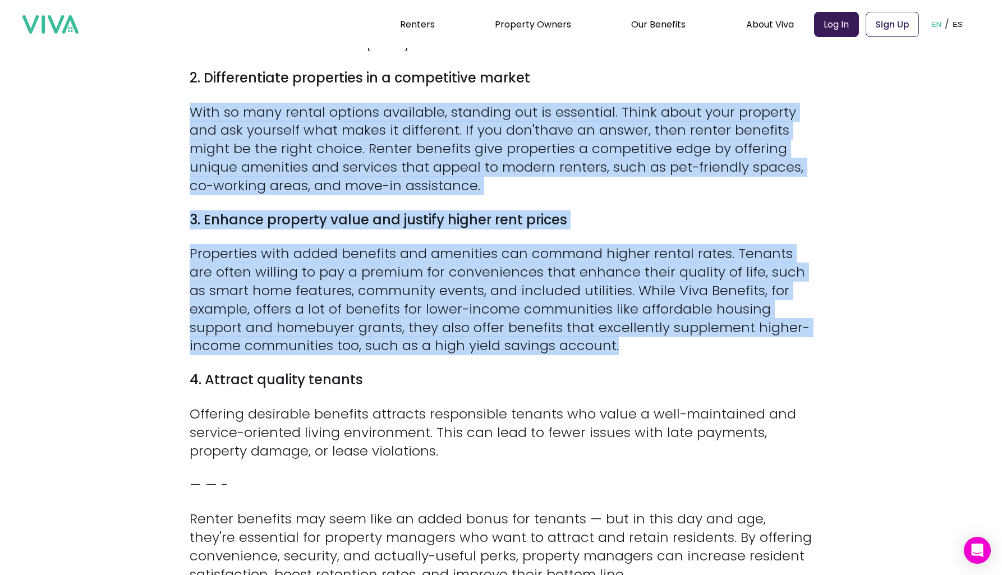
click at [431, 150] on div "Between lost rent, wasted staff time, and marketing spend, every renter that ch…" at bounding box center [501, 84] width 623 height 1247
click at [431, 150] on p "With so many rental options available, standing out is essential. Think about y…" at bounding box center [501, 149] width 623 height 92
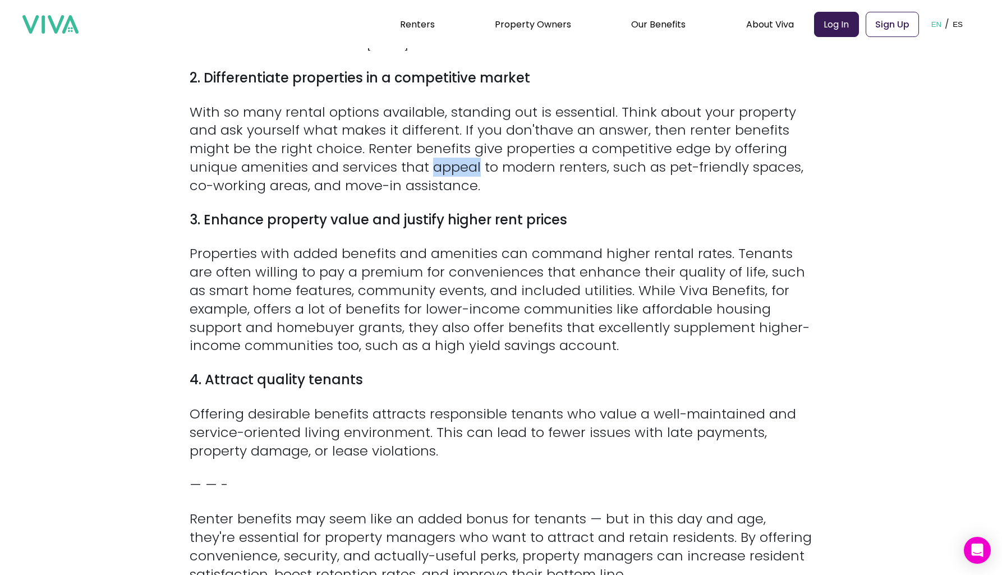
click at [431, 150] on p "With so many rental options available, standing out is essential. Think about y…" at bounding box center [501, 149] width 623 height 92
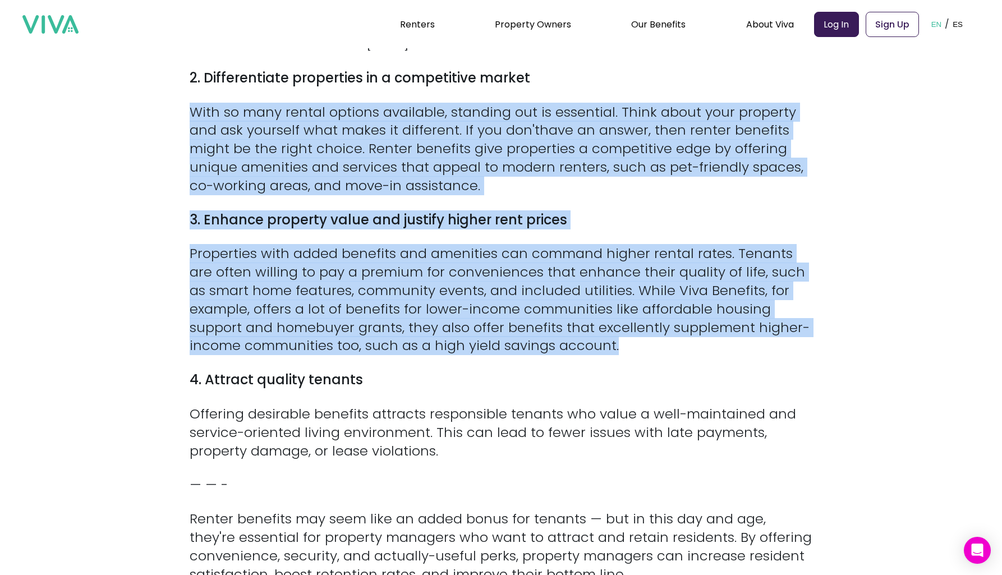
click at [427, 221] on div "Between lost rent, wasted staff time, and marketing spend, every renter that ch…" at bounding box center [501, 84] width 623 height 1247
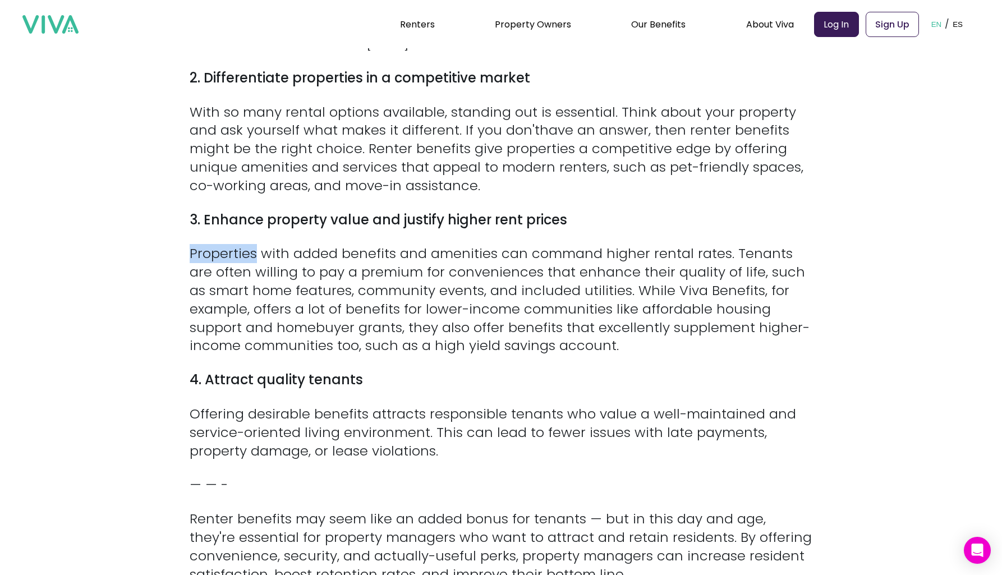
click at [427, 221] on div "Between lost rent, wasted staff time, and marketing spend, every renter that ch…" at bounding box center [501, 84] width 623 height 1247
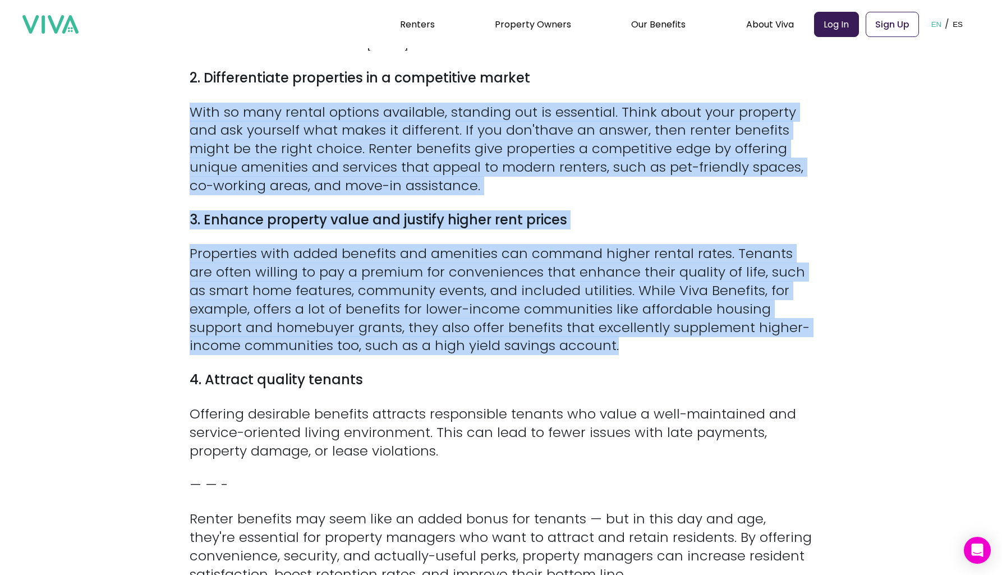
click at [432, 154] on div "Between lost rent, wasted staff time, and marketing spend, every renter that ch…" at bounding box center [501, 84] width 623 height 1247
click at [432, 154] on p "With so many rental options available, standing out is essential. Think about y…" at bounding box center [501, 149] width 623 height 92
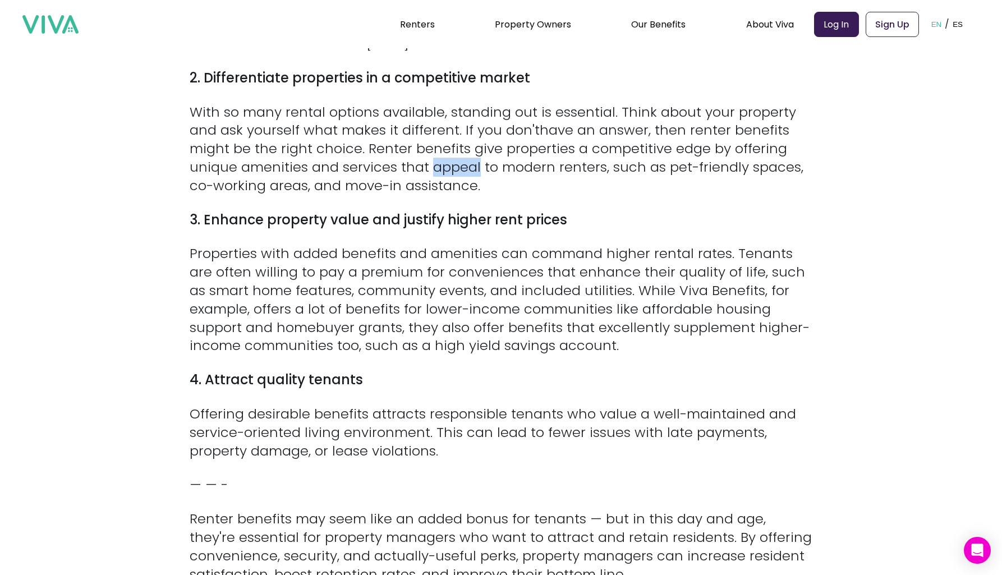
click at [432, 154] on p "With so many rental options available, standing out is essential. Think about y…" at bounding box center [501, 149] width 623 height 92
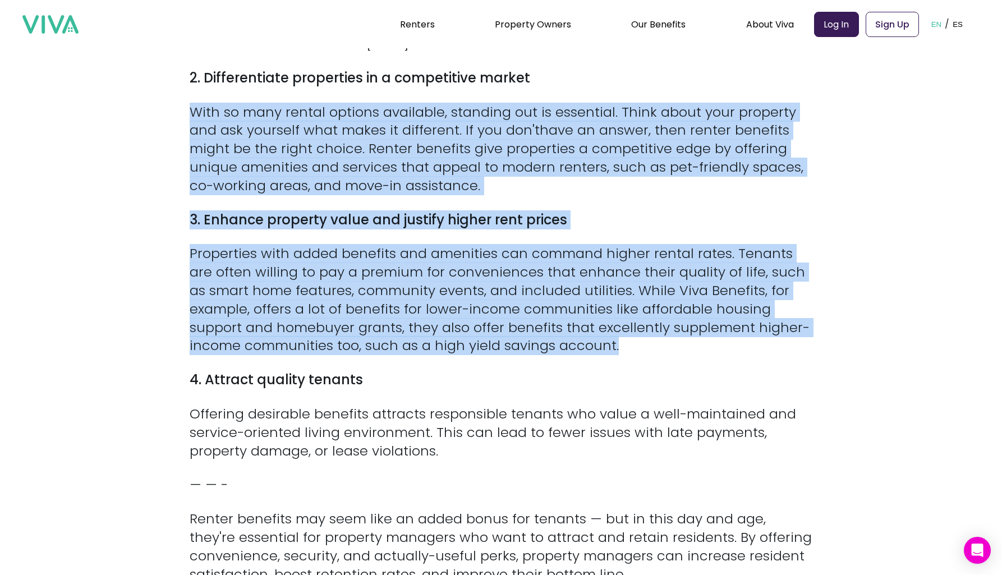
click at [423, 230] on div "Between lost rent, wasted staff time, and marketing spend, every renter that ch…" at bounding box center [501, 84] width 623 height 1247
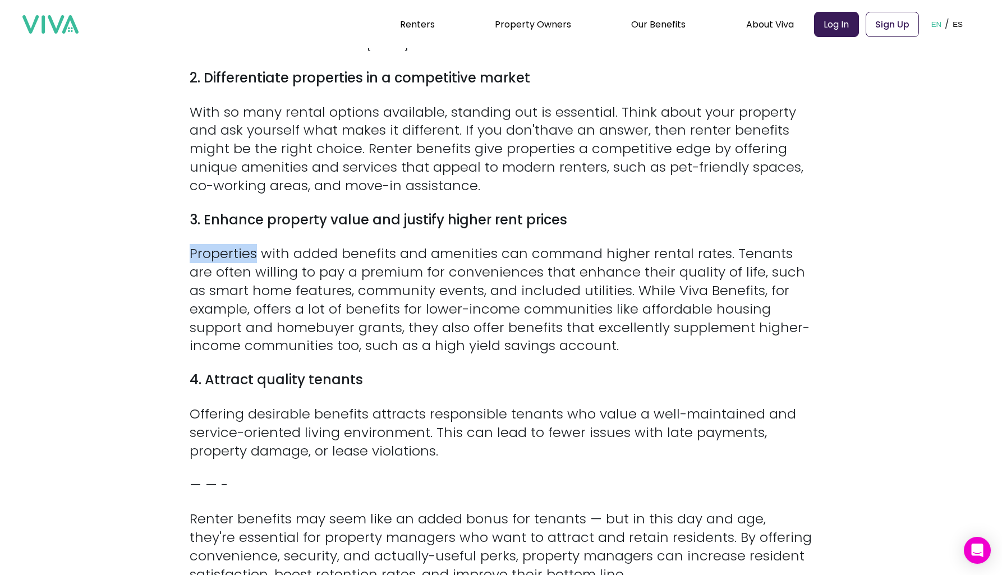
click at [423, 230] on div "Between lost rent, wasted staff time, and marketing spend, every renter that ch…" at bounding box center [501, 84] width 623 height 1247
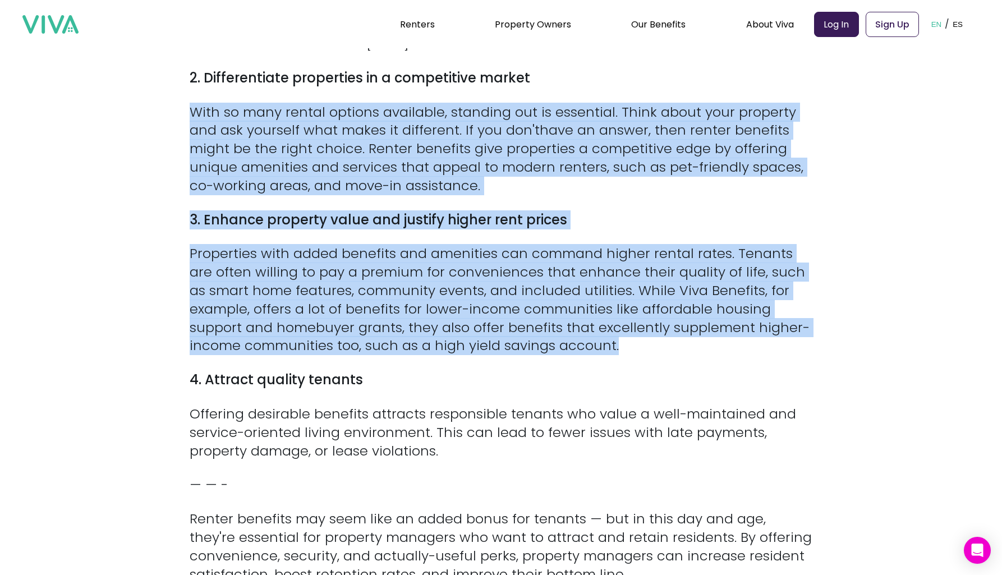
click at [429, 162] on div "Between lost rent, wasted staff time, and marketing spend, every renter that ch…" at bounding box center [501, 84] width 623 height 1247
click at [429, 162] on p "With so many rental options available, standing out is essential. Think about y…" at bounding box center [501, 149] width 623 height 92
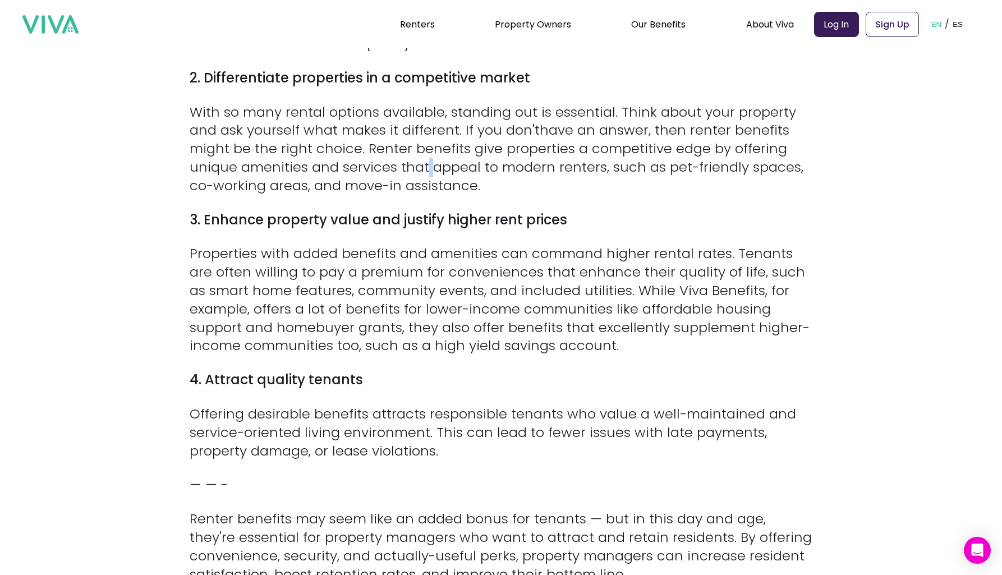
click at [429, 162] on p "With so many rental options available, standing out is essential. Think about y…" at bounding box center [501, 149] width 623 height 92
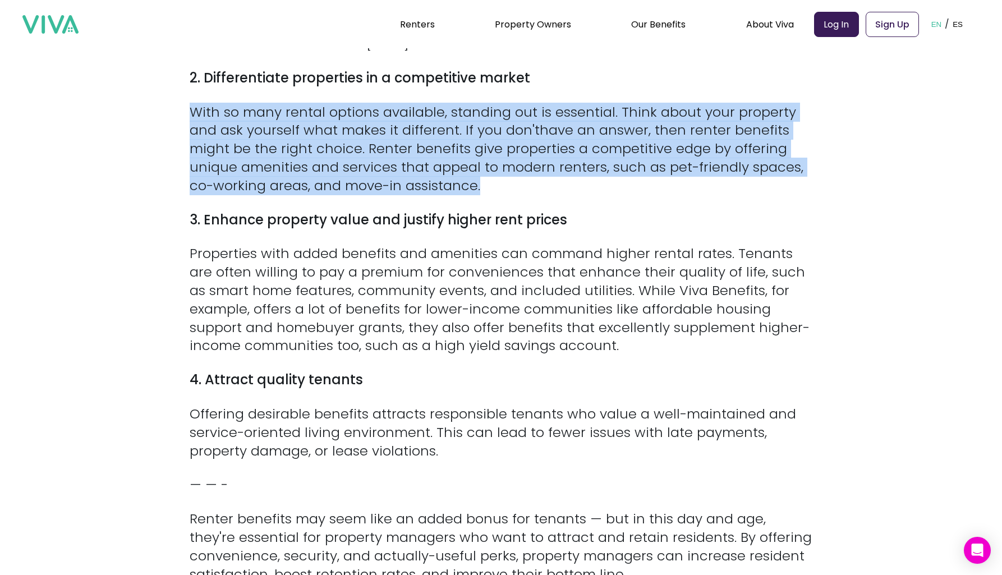
click at [429, 162] on p "With so many rental options available, standing out is essential. Think about y…" at bounding box center [501, 149] width 623 height 92
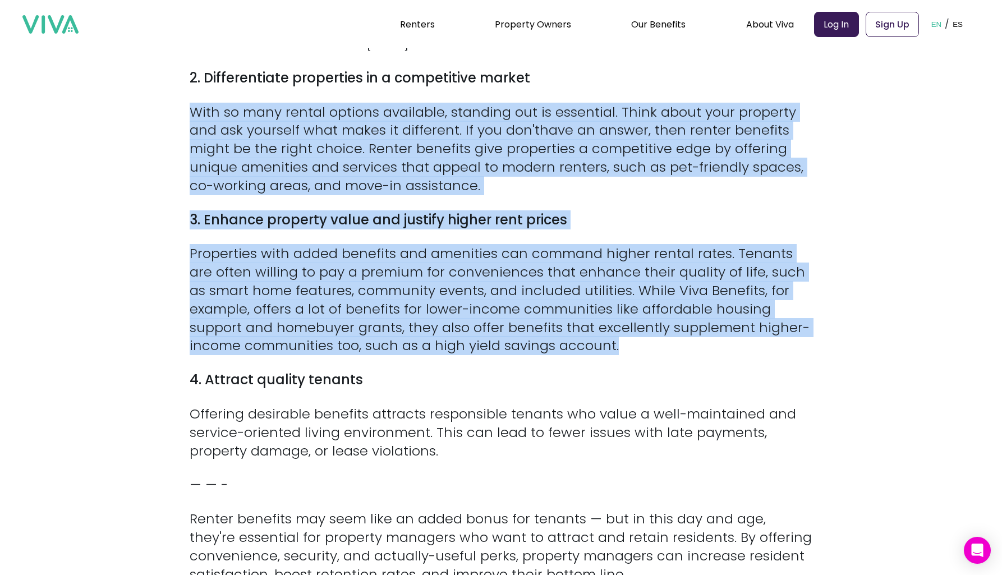
click at [439, 333] on div "Between lost rent, wasted staff time, and marketing spend, every renter that ch…" at bounding box center [501, 84] width 623 height 1247
click at [439, 333] on p "Properties with added benefits and amenities can command higher rental rates. T…" at bounding box center [501, 300] width 623 height 111
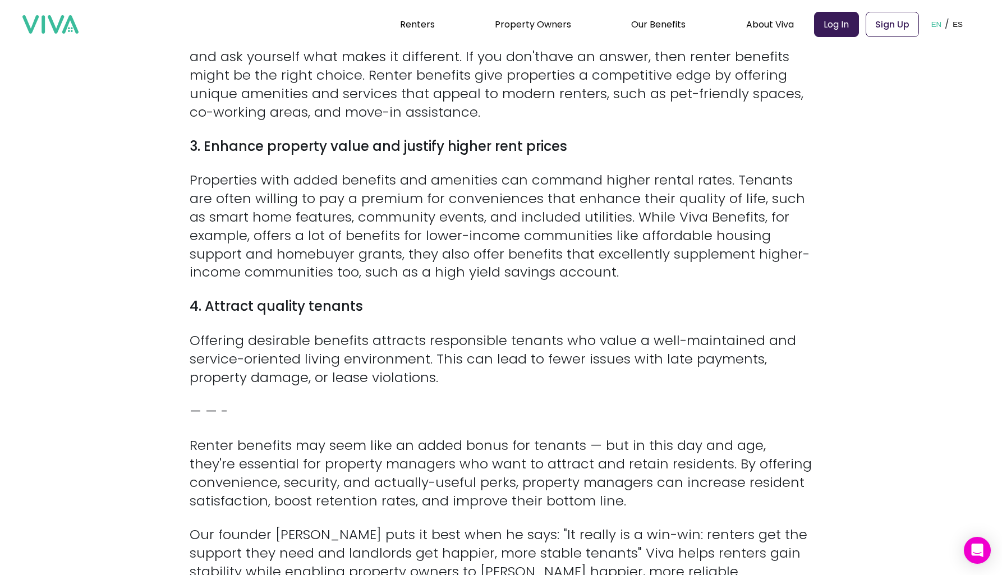
scroll to position [1126, 0]
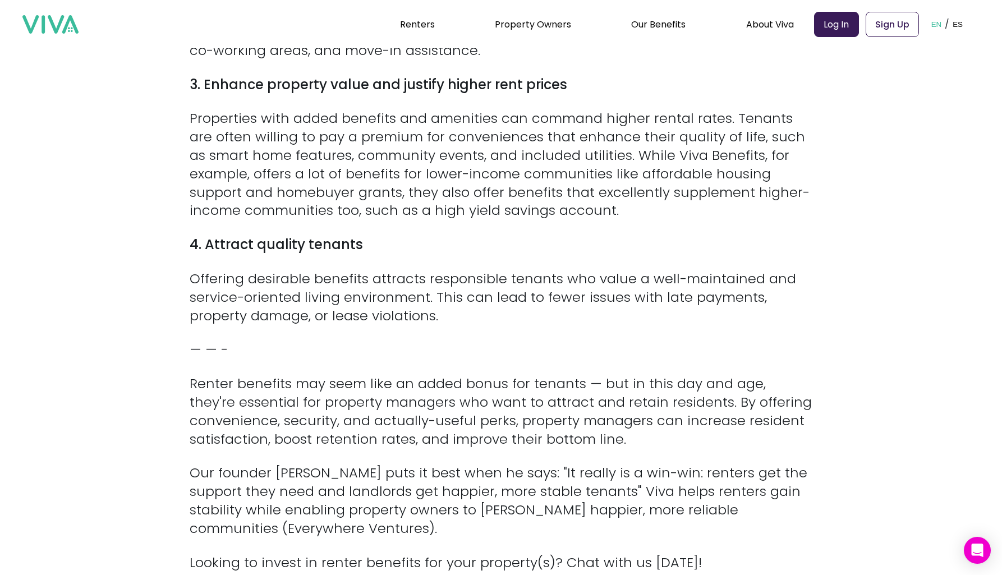
click at [468, 177] on p "Properties with added benefits and amenities can command higher rental rates. T…" at bounding box center [501, 164] width 623 height 111
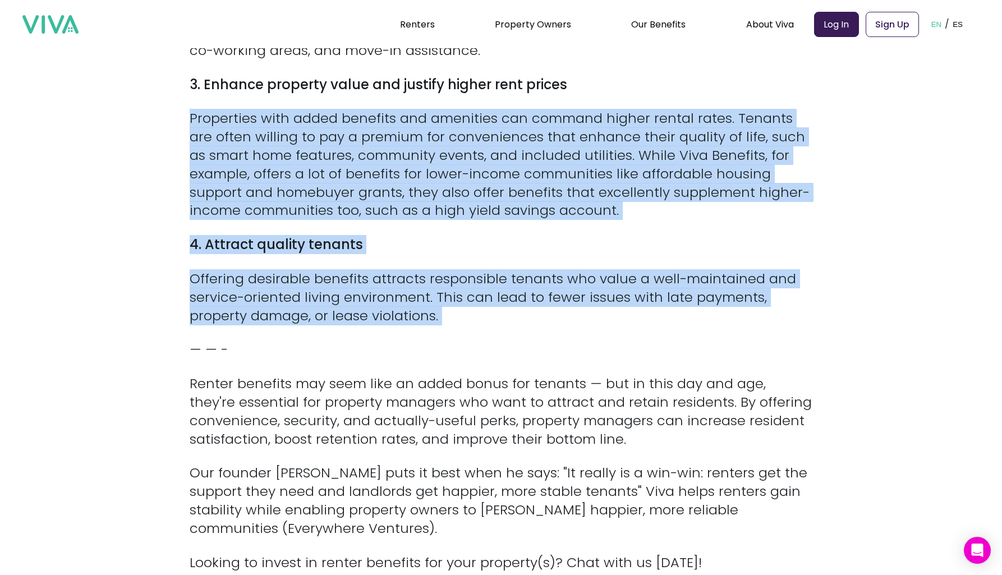
click at [444, 298] on p "Offering desirable benefits attracts responsible tenants who value a well-maint…" at bounding box center [501, 297] width 623 height 55
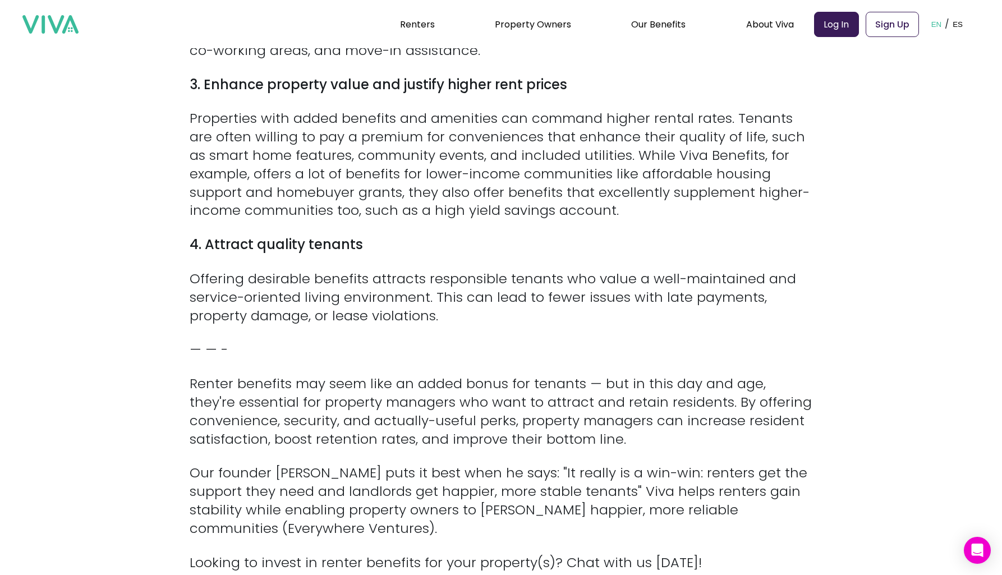
click at [444, 298] on p "Offering desirable benefits attracts responsible tenants who value a well-maint…" at bounding box center [501, 297] width 623 height 55
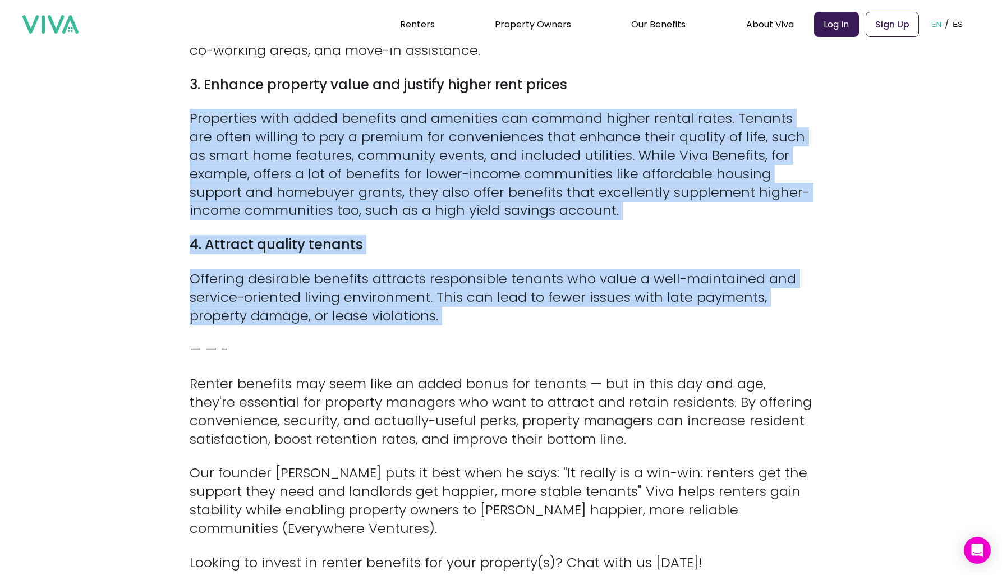
click at [462, 196] on p "Properties with added benefits and amenities can command higher rental rates. T…" at bounding box center [501, 164] width 623 height 111
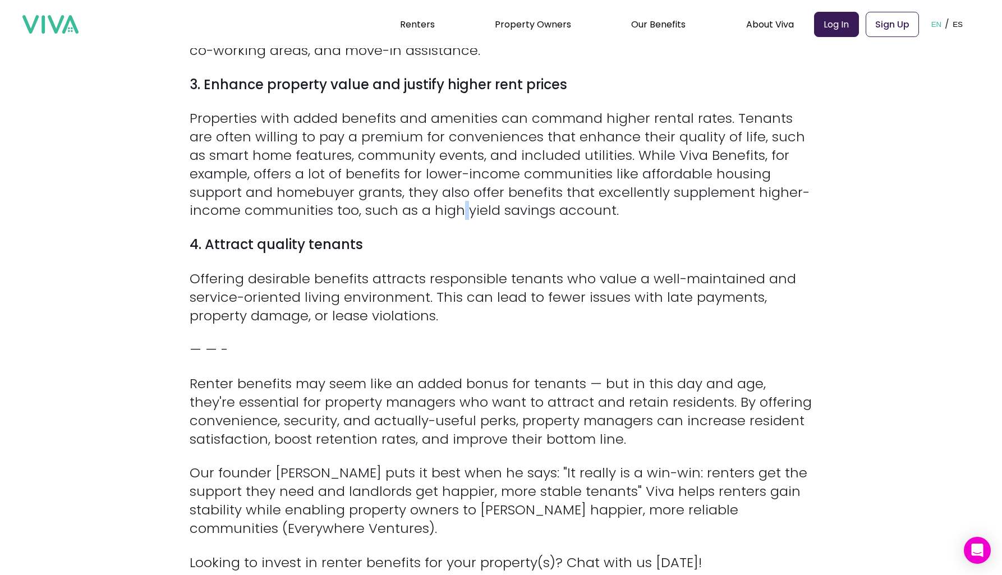
click at [462, 196] on p "Properties with added benefits and amenities can command higher rental rates. T…" at bounding box center [501, 164] width 623 height 111
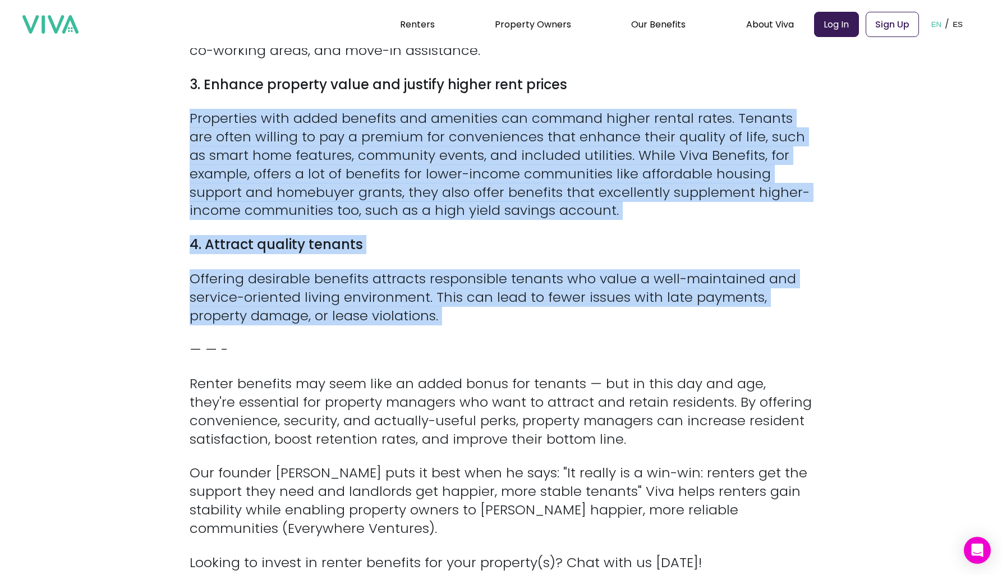
click at [444, 270] on p "Offering desirable benefits attracts responsible tenants who value a well-maint…" at bounding box center [501, 297] width 623 height 55
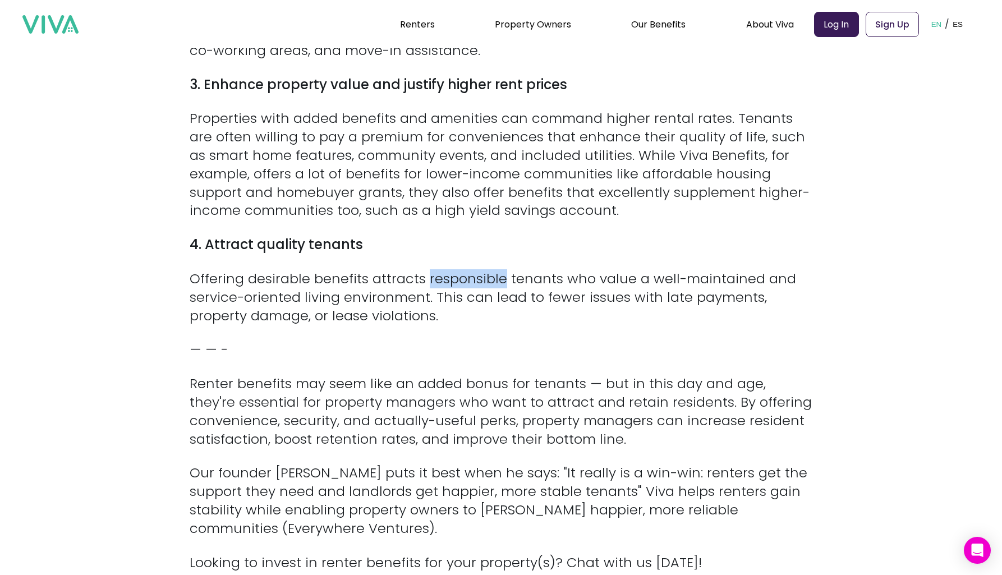
click at [444, 270] on p "Offering desirable benefits attracts responsible tenants who value a well-maint…" at bounding box center [501, 297] width 623 height 55
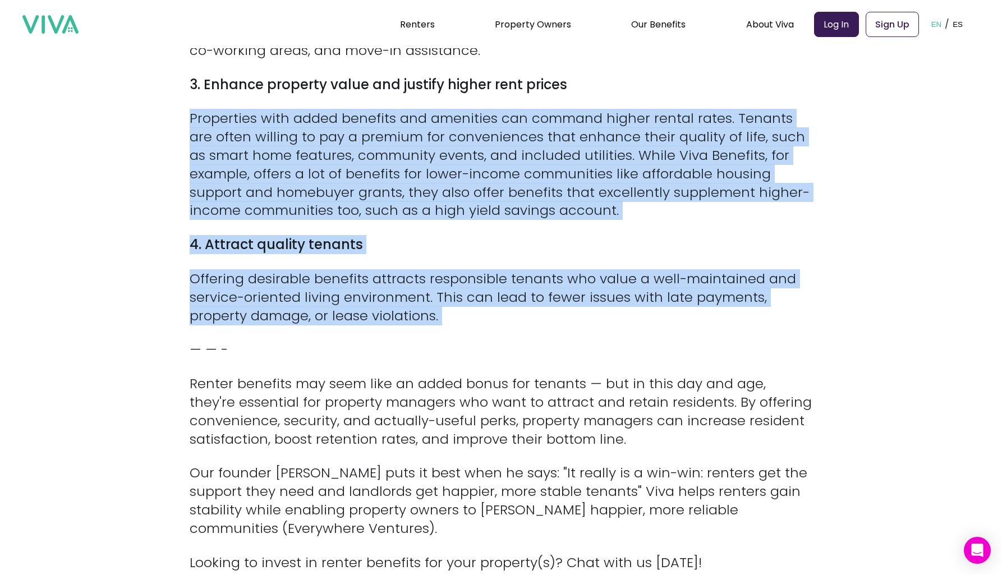
click at [464, 172] on p "Properties with added benefits and amenities can command higher rental rates. T…" at bounding box center [501, 164] width 623 height 111
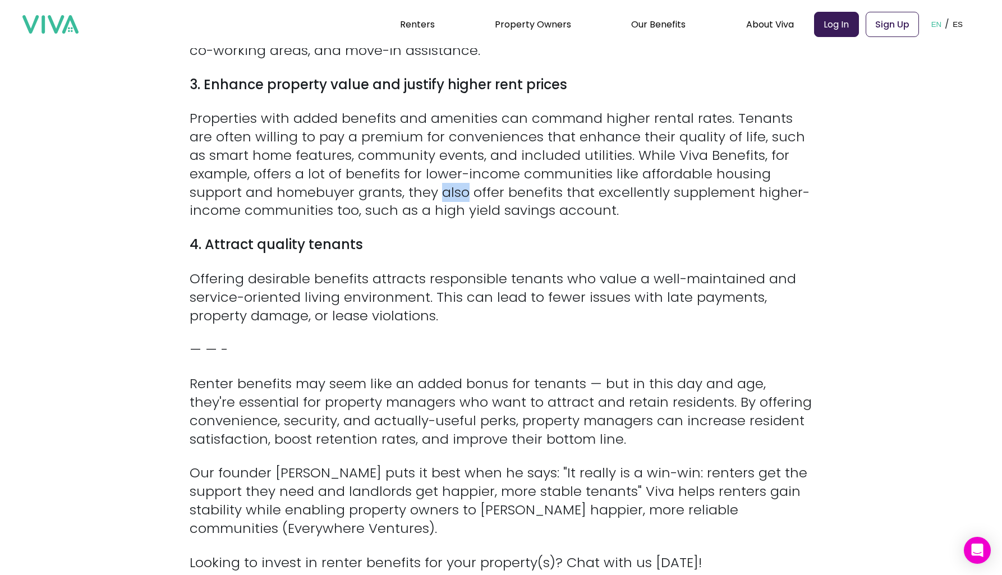
click at [464, 172] on p "Properties with added benefits and amenities can command higher rental rates. T…" at bounding box center [501, 164] width 623 height 111
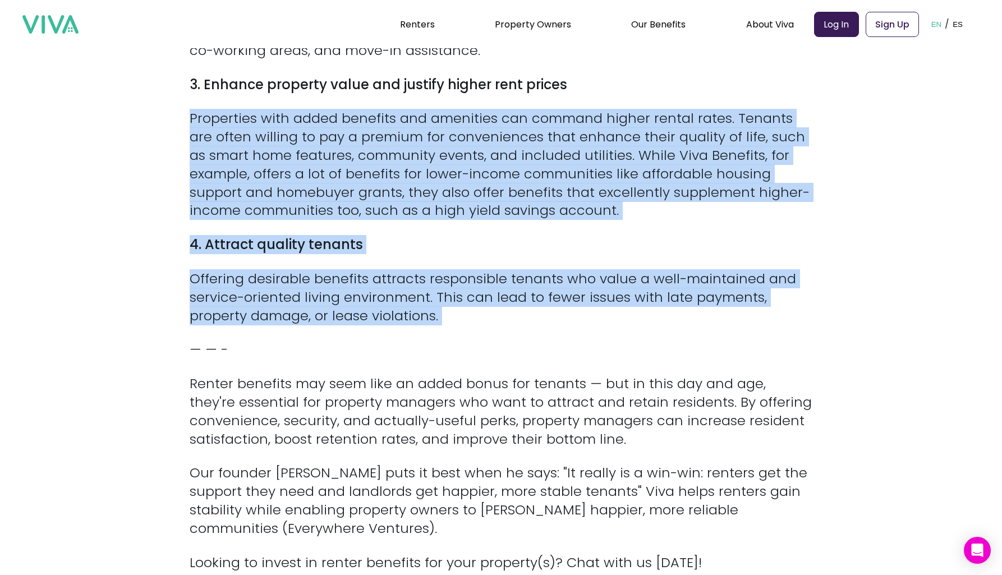
click at [484, 270] on p "Offering desirable benefits attracts responsible tenants who value a well-maint…" at bounding box center [501, 297] width 623 height 55
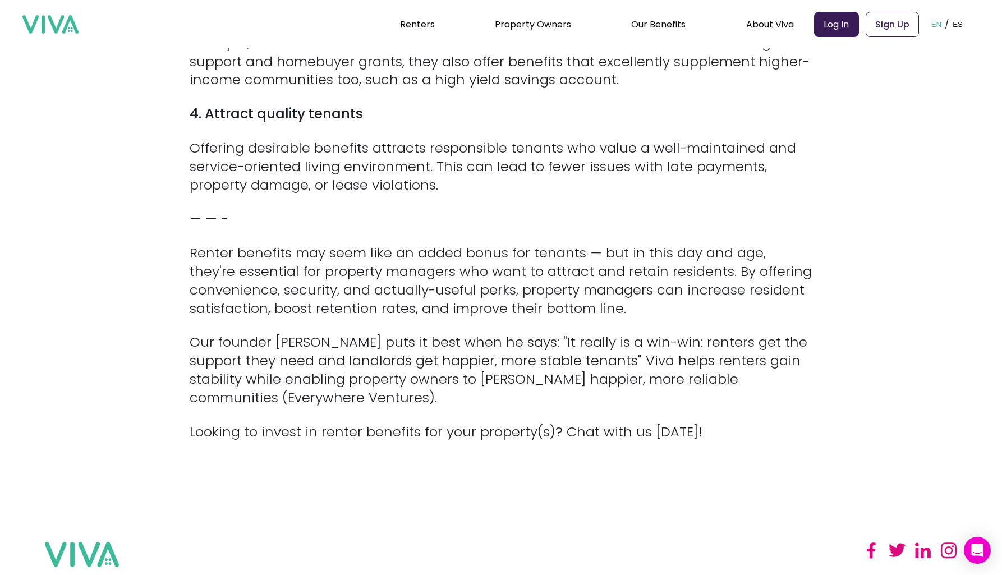
scroll to position [1298, 0]
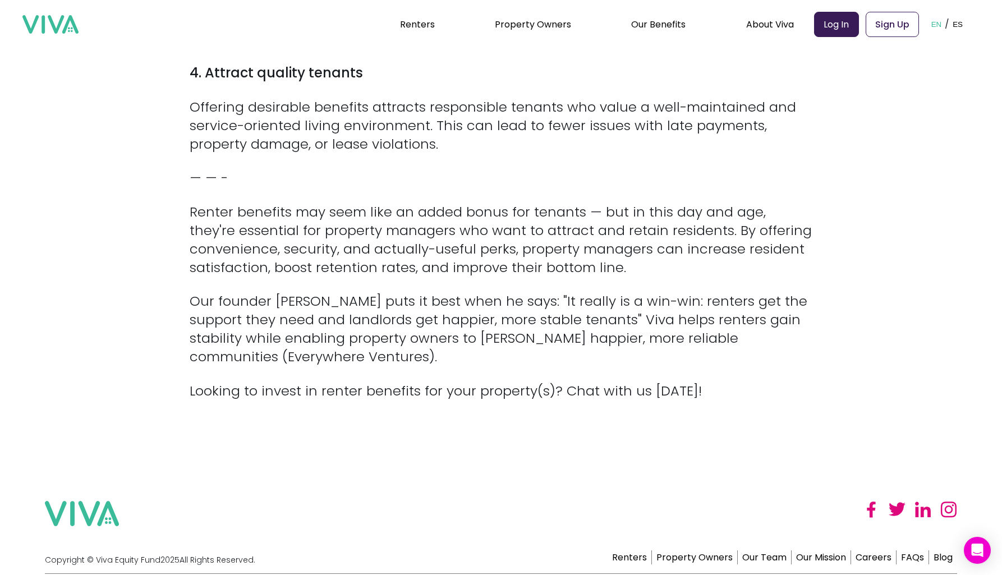
click at [466, 223] on p "Renter benefits may seem like an added bonus for tenants — but in this day and …" at bounding box center [501, 240] width 623 height 74
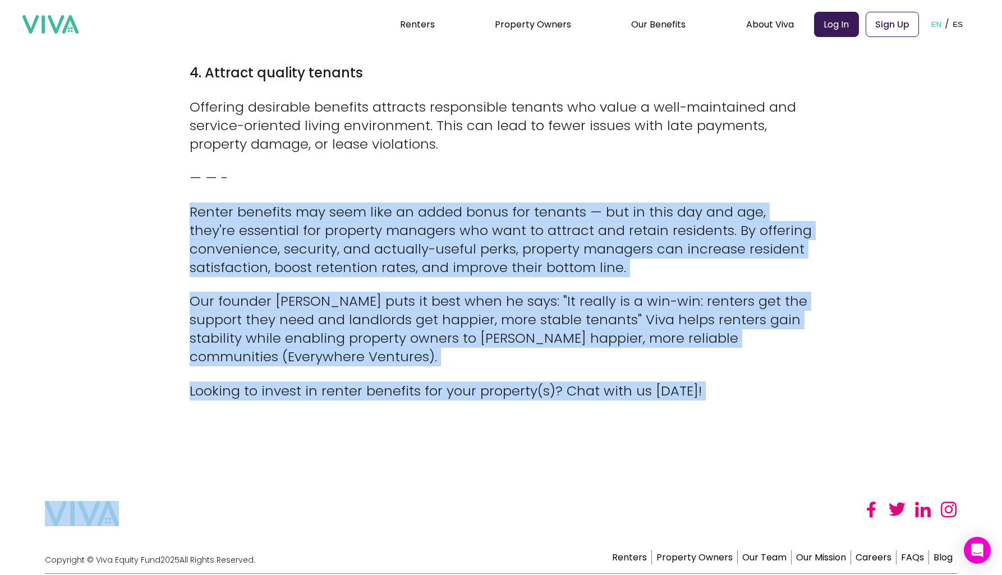
click at [473, 237] on p "Renter benefits may seem like an added bonus for tenants — but in this day and …" at bounding box center [501, 240] width 623 height 74
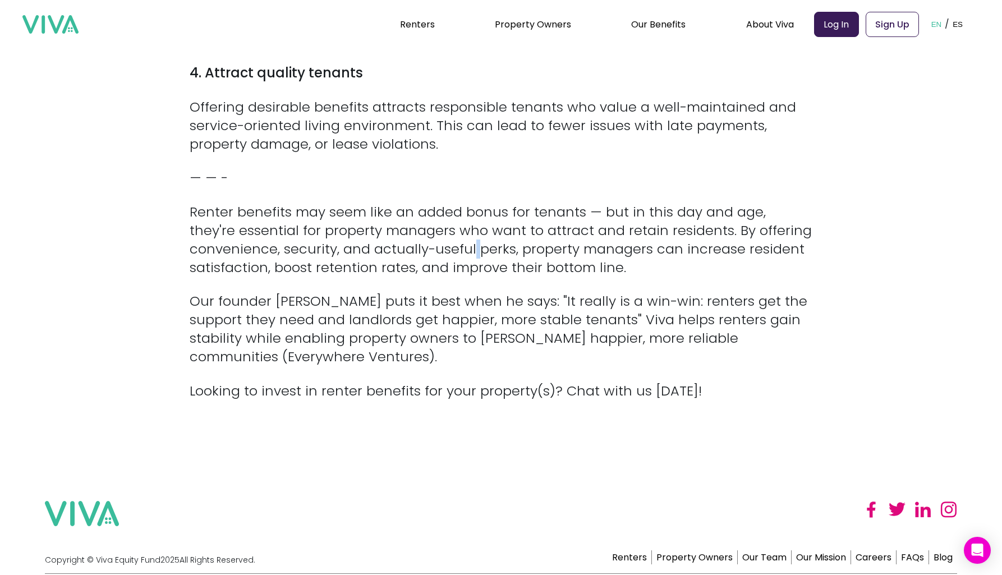
click at [473, 237] on p "Renter benefits may seem like an added bonus for tenants — but in this day and …" at bounding box center [501, 240] width 623 height 74
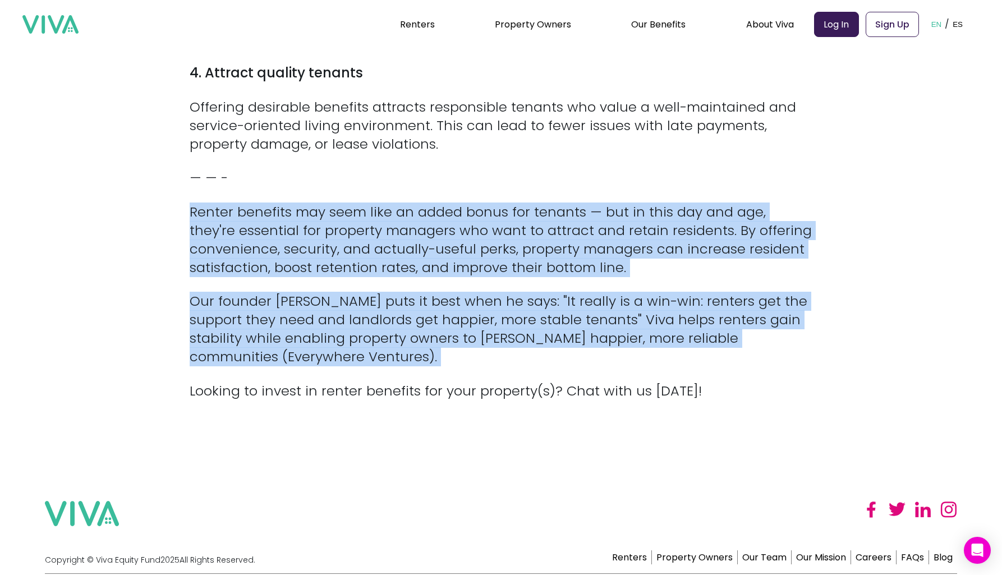
click at [468, 292] on p "Our founder [PERSON_NAME] puts it best when he says: "It really is a win-win: r…" at bounding box center [501, 329] width 623 height 74
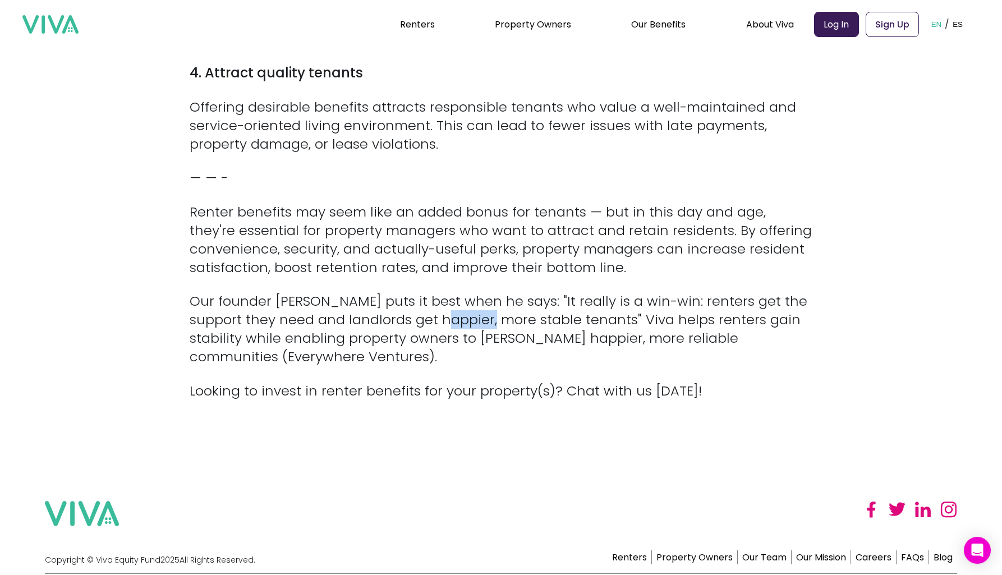
click at [468, 292] on p "Our founder [PERSON_NAME] puts it best when he says: "It really is a win-win: r…" at bounding box center [501, 329] width 623 height 74
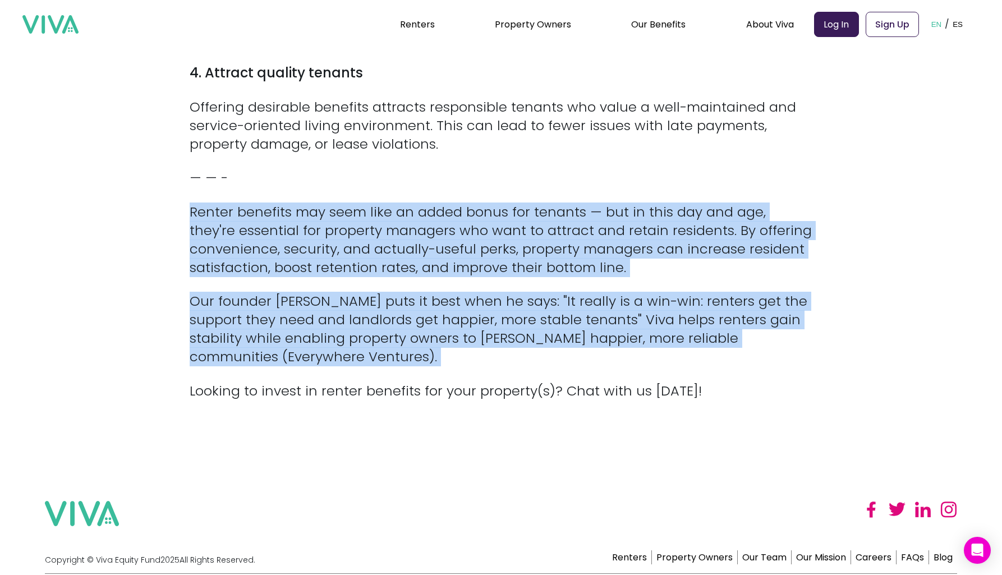
click at [475, 241] on p "Renter benefits may seem like an added bonus for tenants — but in this day and …" at bounding box center [501, 240] width 623 height 74
